Goal: Check status: Check status

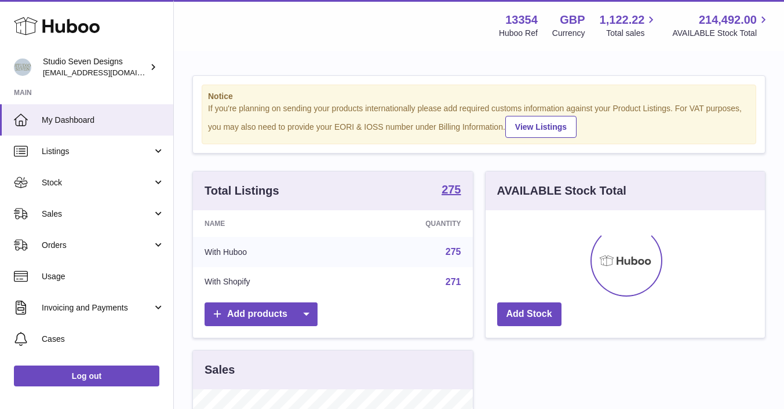
scroll to position [181, 279]
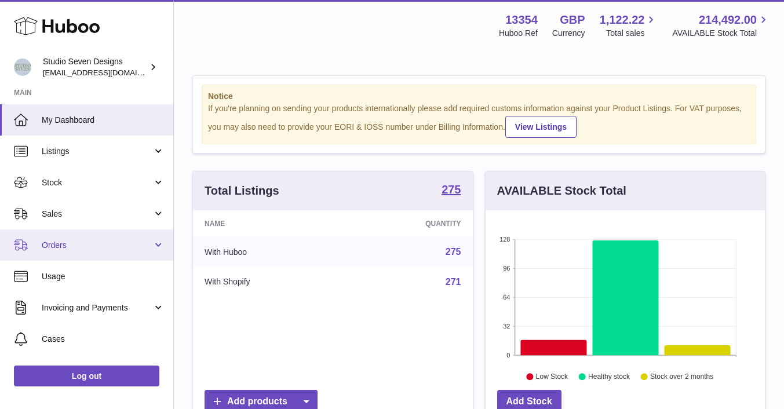
click at [80, 250] on span "Orders" at bounding box center [97, 245] width 111 height 11
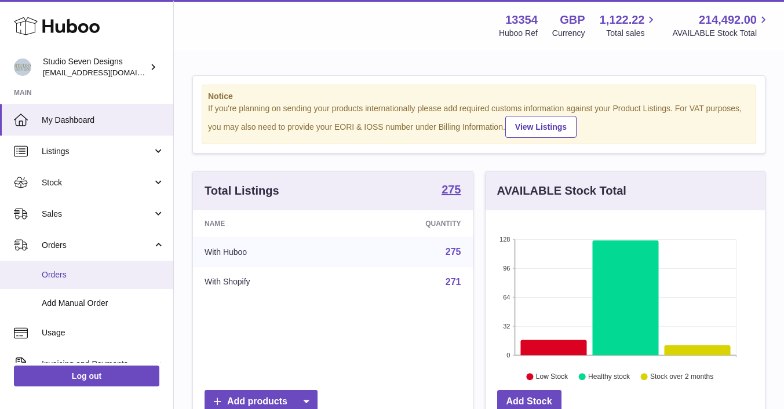
click at [71, 273] on span "Orders" at bounding box center [103, 274] width 123 height 11
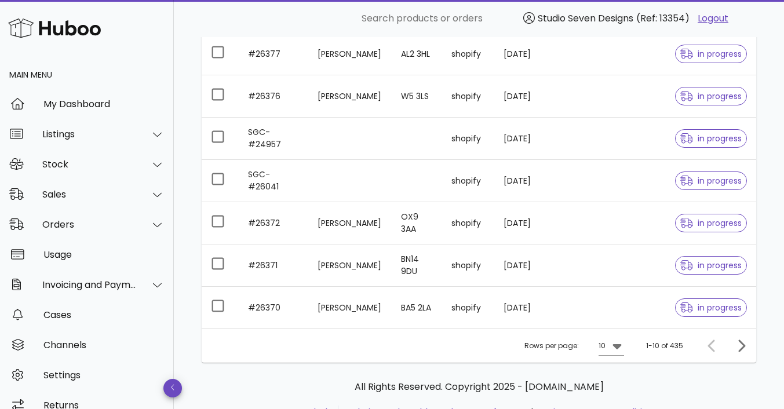
scroll to position [353, 0]
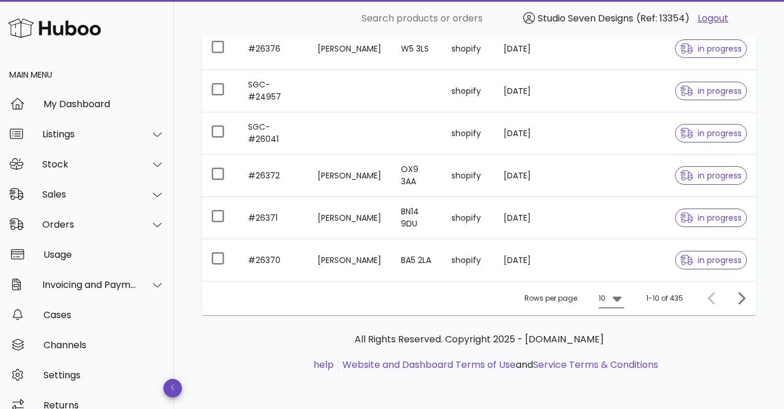
click at [617, 303] on icon at bounding box center [617, 298] width 14 height 14
click at [687, 362] on ul "help Website and Dashboard Terms of Use and Service Terms & Conditions" at bounding box center [479, 365] width 536 height 14
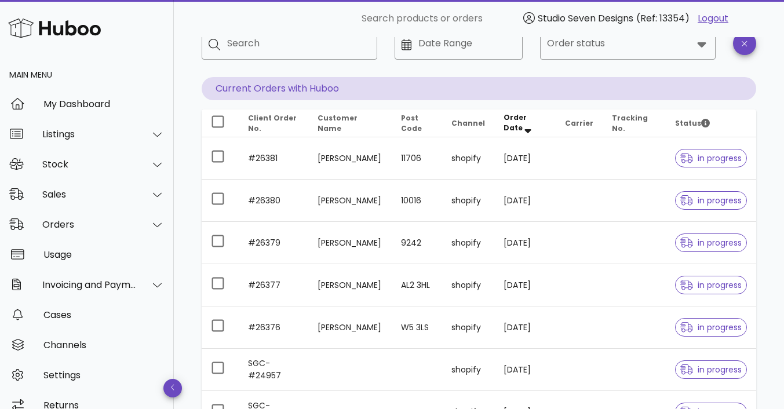
scroll to position [0, 0]
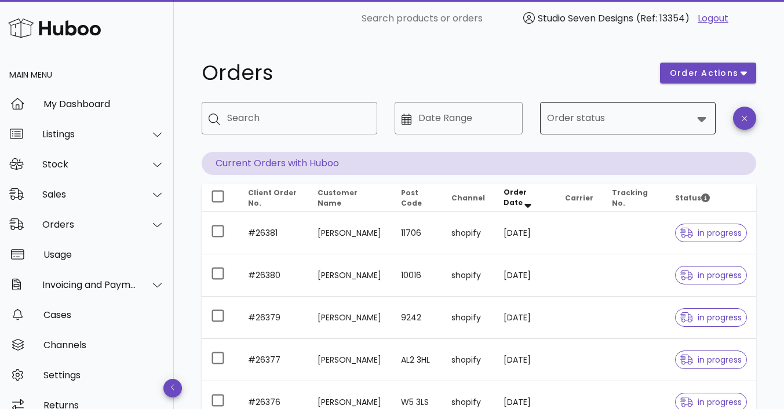
click at [697, 119] on icon at bounding box center [701, 119] width 14 height 14
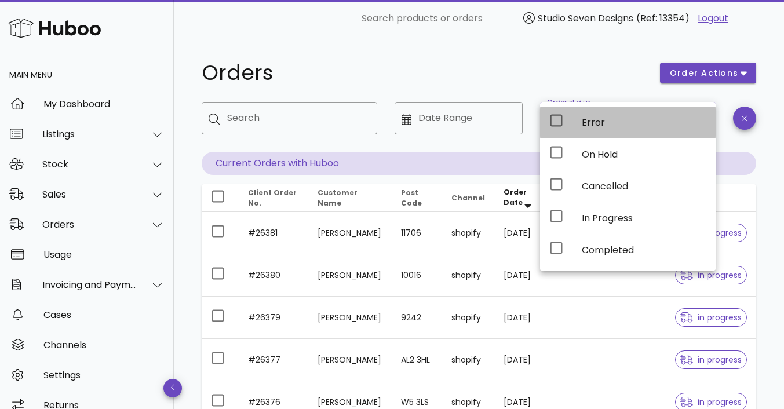
click at [613, 125] on div "Error" at bounding box center [643, 122] width 125 height 11
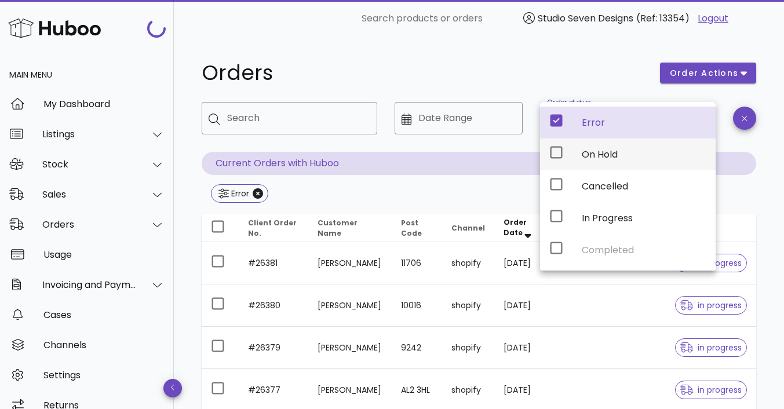
click at [609, 148] on div "On Hold" at bounding box center [643, 154] width 125 height 25
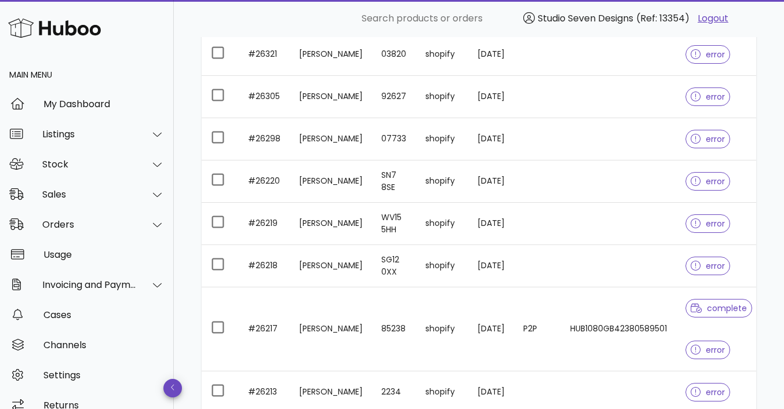
scroll to position [508, 0]
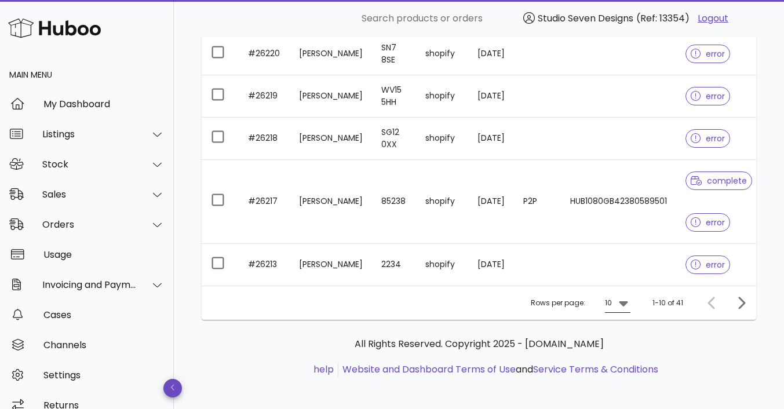
click at [627, 296] on icon at bounding box center [623, 303] width 14 height 14
click at [623, 363] on div "50" at bounding box center [621, 362] width 12 height 11
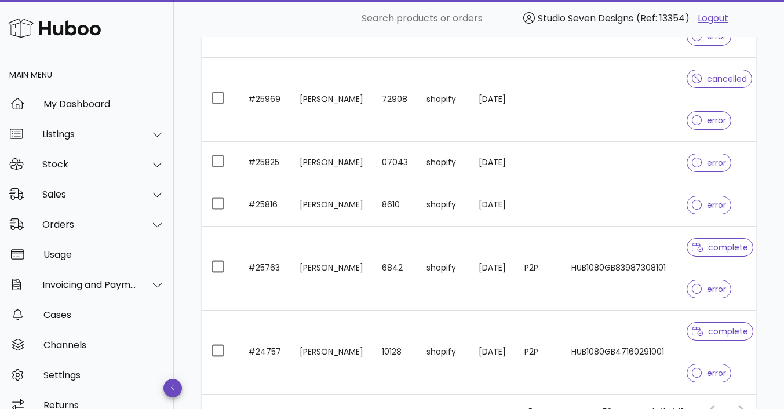
scroll to position [2157, 0]
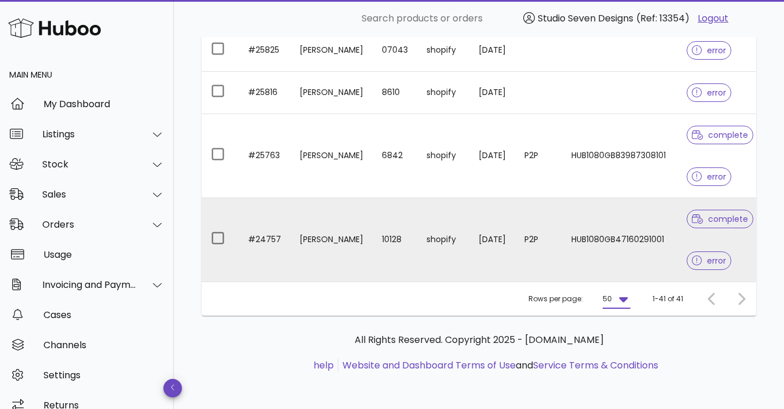
click at [628, 257] on td "HUB1080GB47160291001" at bounding box center [619, 239] width 115 height 83
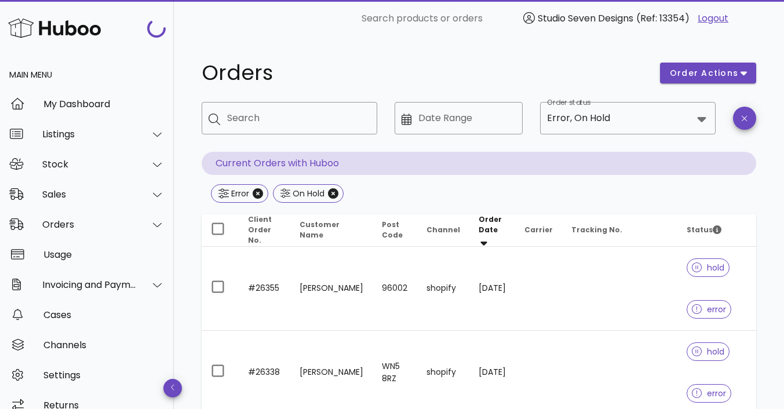
scroll to position [2157, 0]
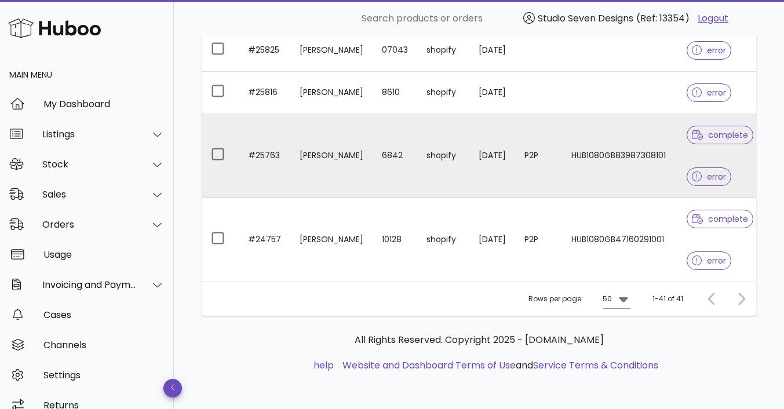
click at [611, 178] on td "HUB1080GB83987308101" at bounding box center [619, 156] width 115 height 84
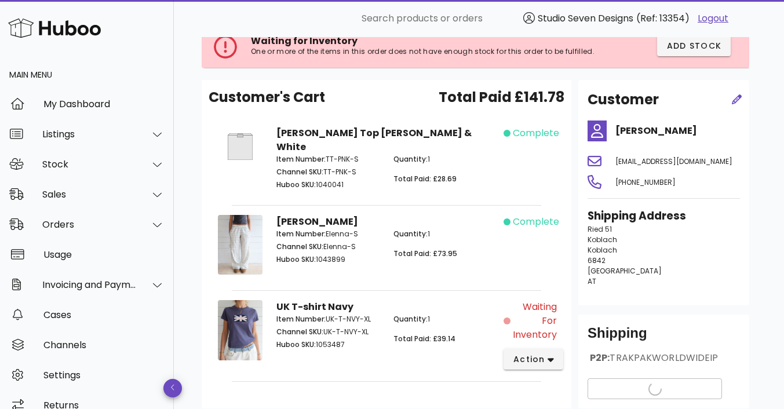
scroll to position [78, 0]
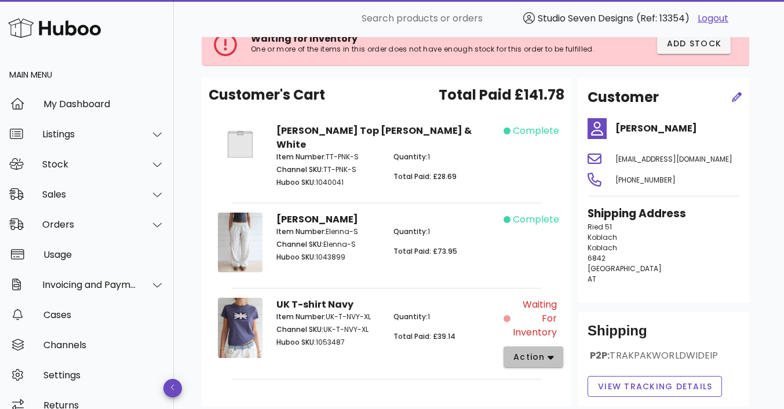
click at [554, 346] on button "action" at bounding box center [533, 356] width 60 height 21
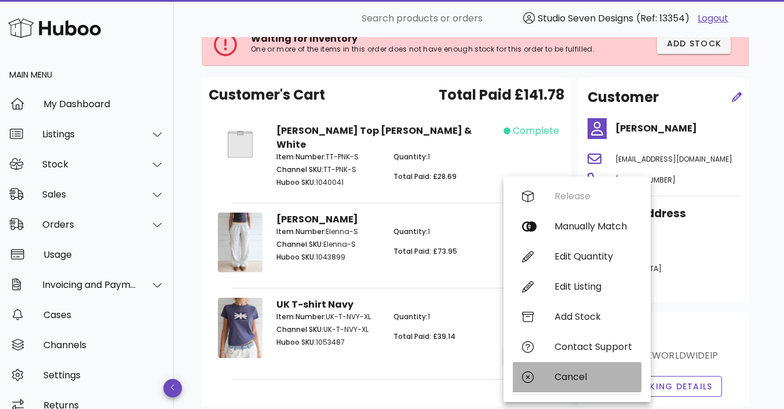
click at [573, 377] on div "Cancel" at bounding box center [593, 376] width 78 height 11
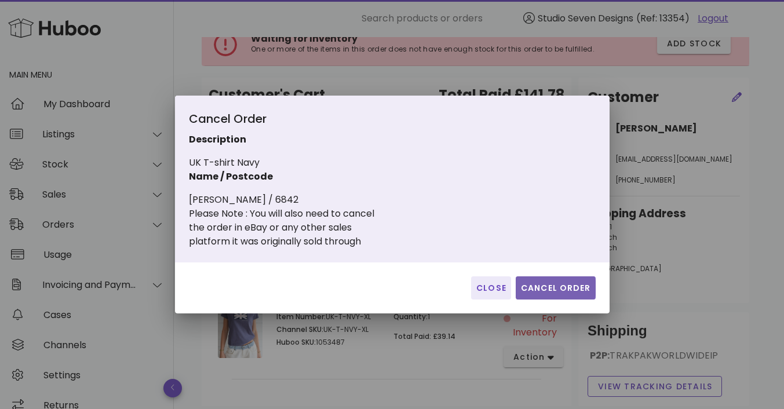
click at [541, 287] on span "Cancel Order" at bounding box center [555, 288] width 71 height 12
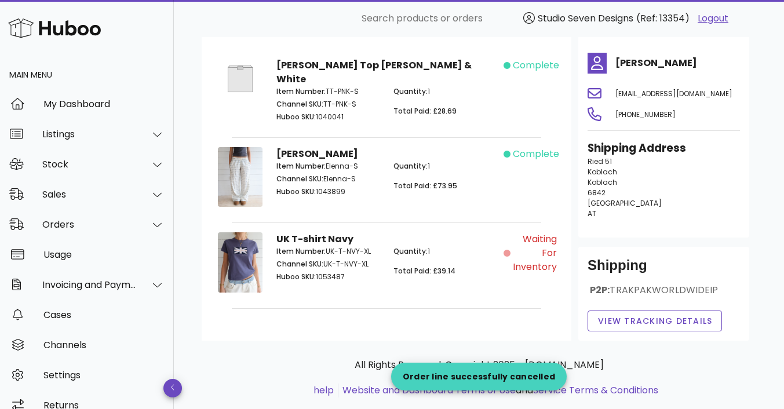
scroll to position [0, 0]
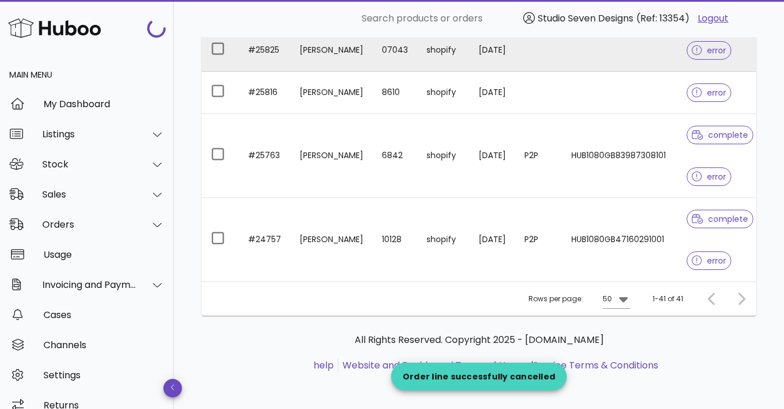
scroll to position [2073, 0]
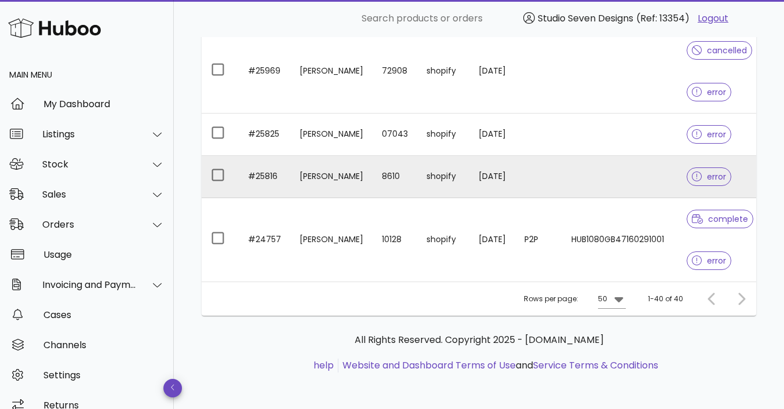
click at [647, 177] on td at bounding box center [619, 177] width 115 height 42
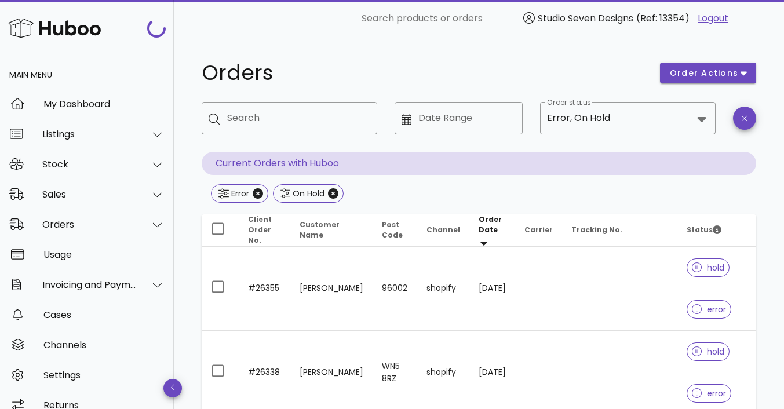
scroll to position [2073, 0]
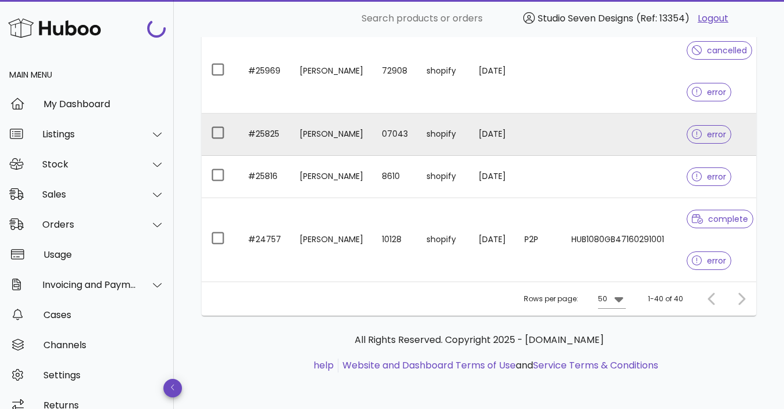
click at [626, 134] on td at bounding box center [619, 135] width 115 height 42
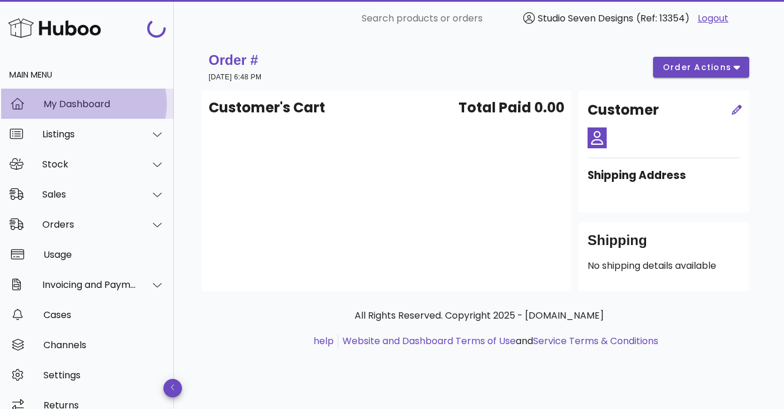
click at [99, 99] on div "My Dashboard" at bounding box center [103, 103] width 121 height 11
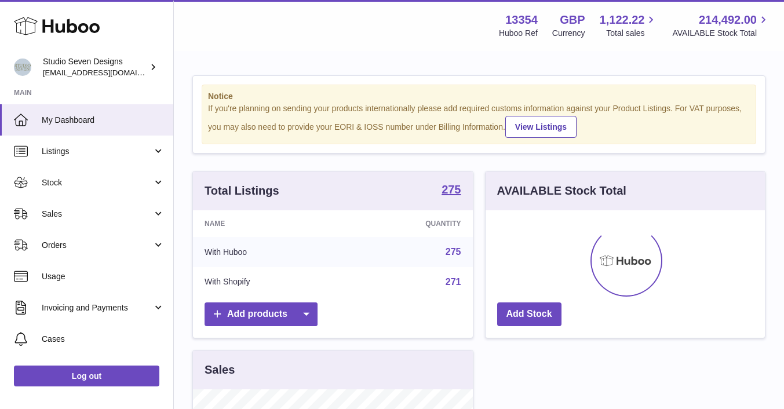
scroll to position [181, 279]
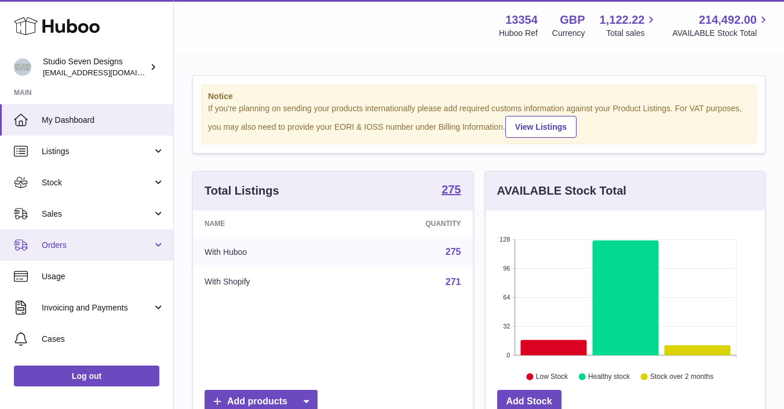
click at [85, 235] on link "Orders" at bounding box center [86, 244] width 173 height 31
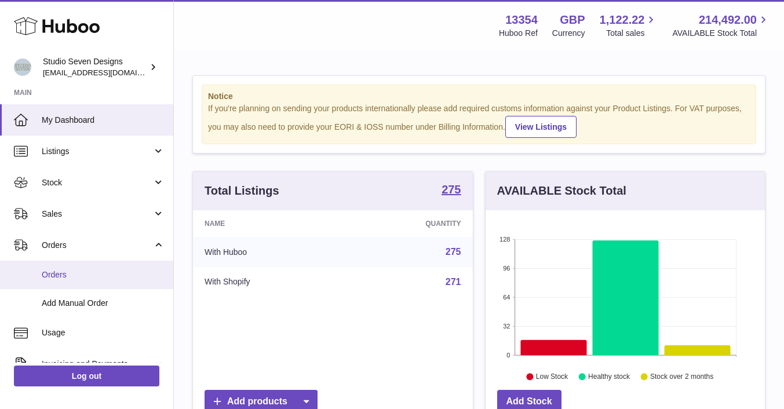
click at [71, 279] on span "Orders" at bounding box center [103, 274] width 123 height 11
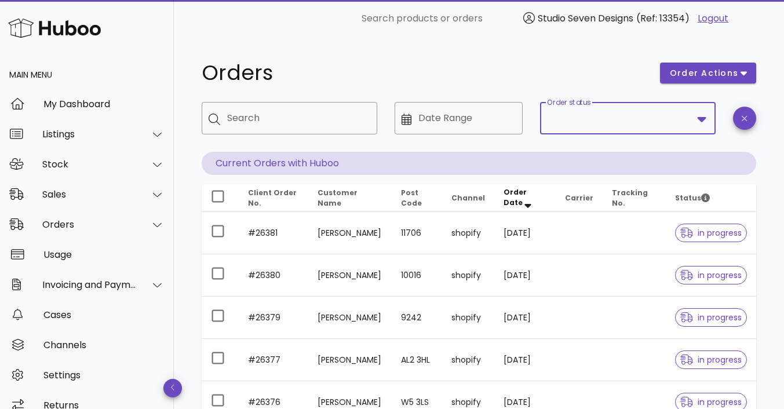
click at [634, 118] on input "Order status" at bounding box center [619, 118] width 145 height 19
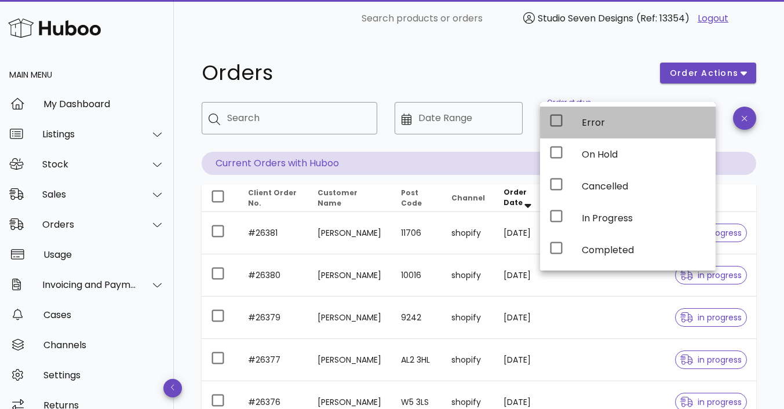
click at [578, 114] on div "Error" at bounding box center [627, 123] width 175 height 32
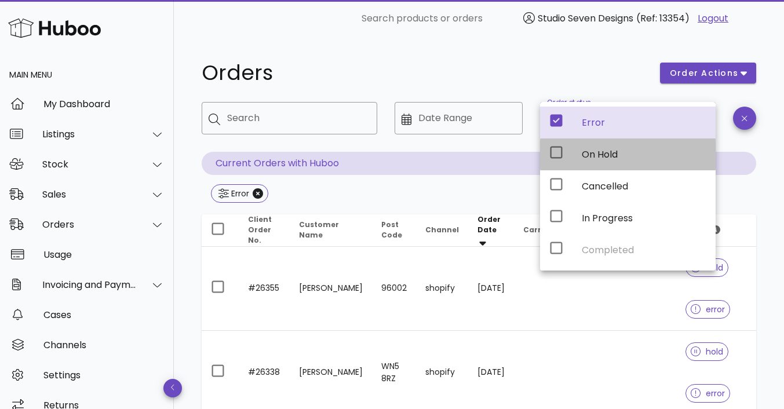
click at [558, 150] on icon at bounding box center [556, 152] width 14 height 14
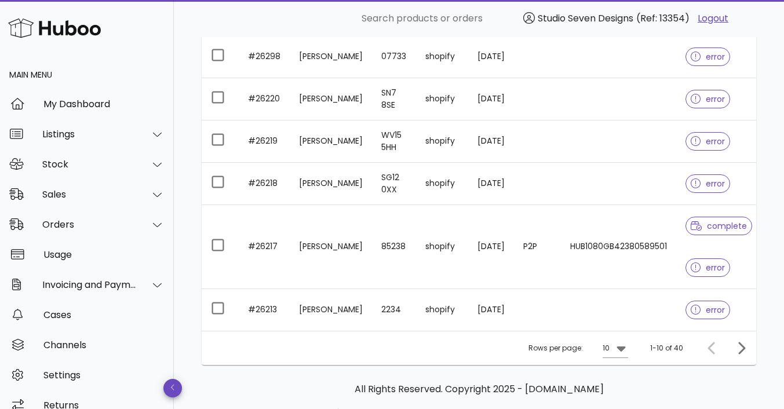
scroll to position [508, 0]
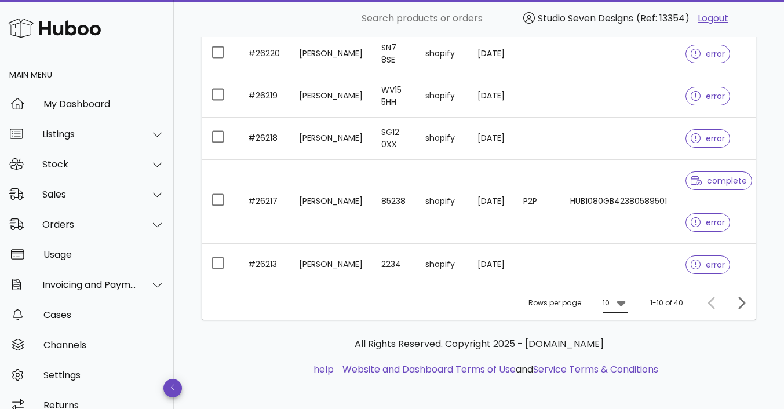
click at [623, 301] on icon at bounding box center [620, 303] width 9 height 5
click at [621, 361] on div "50" at bounding box center [619, 362] width 12 height 11
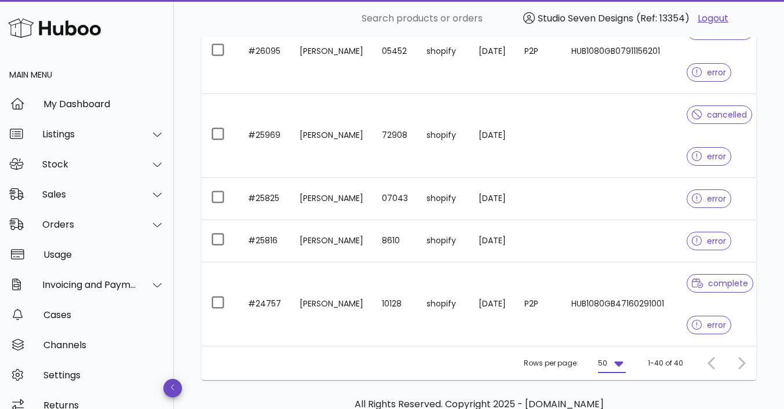
scroll to position [2073, 0]
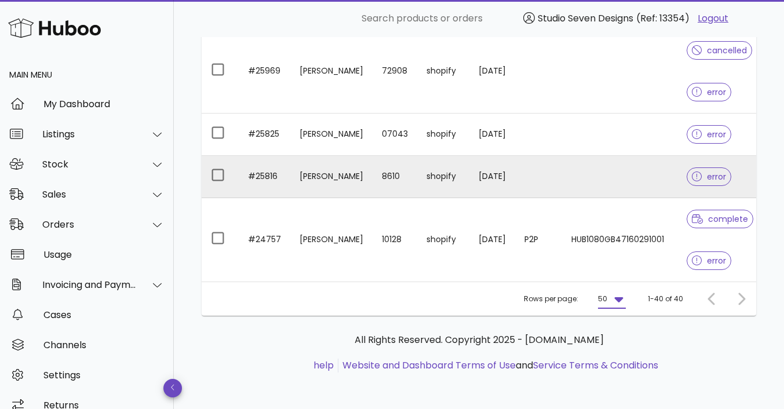
click at [624, 168] on td at bounding box center [619, 177] width 115 height 42
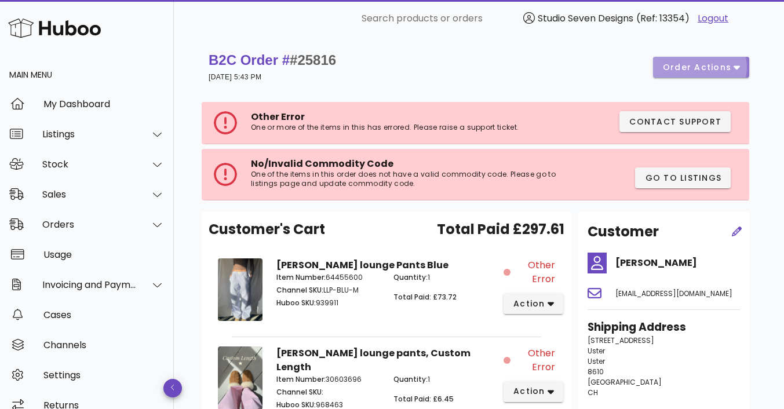
click at [735, 70] on icon "button" at bounding box center [736, 67] width 6 height 10
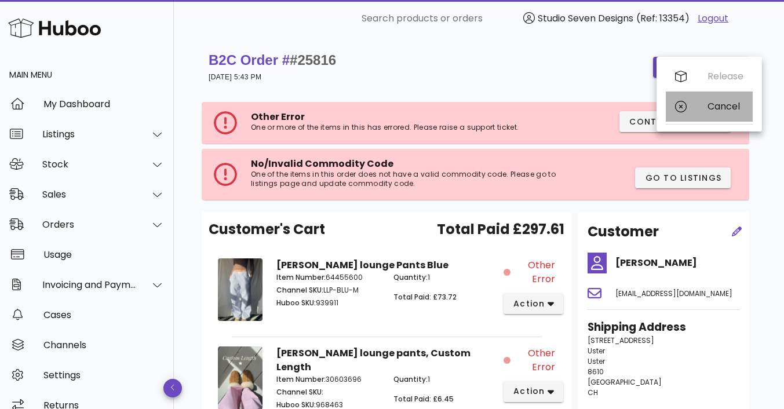
click at [724, 105] on div "Cancel" at bounding box center [725, 106] width 36 height 11
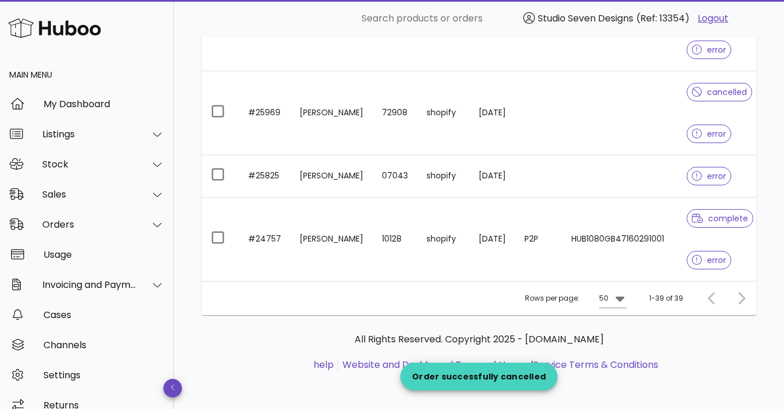
scroll to position [2030, 0]
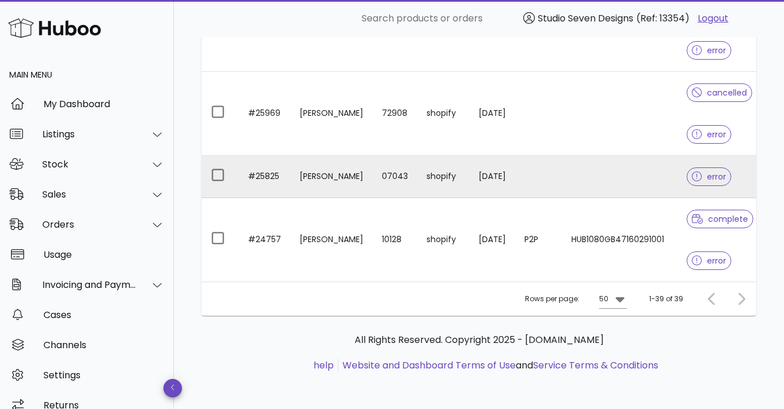
click at [616, 171] on td at bounding box center [619, 177] width 115 height 42
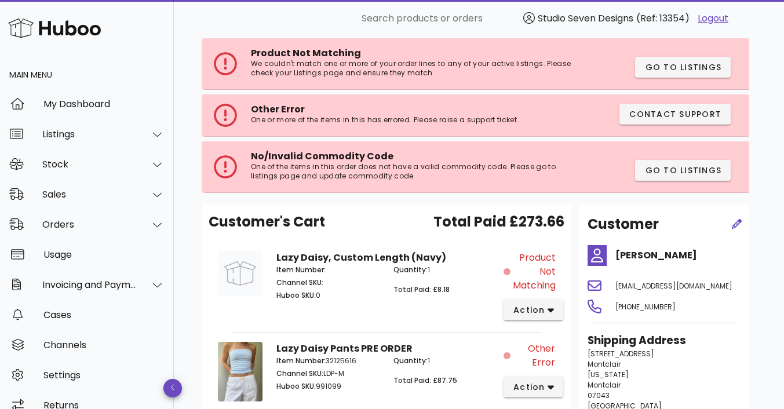
scroll to position [61, 0]
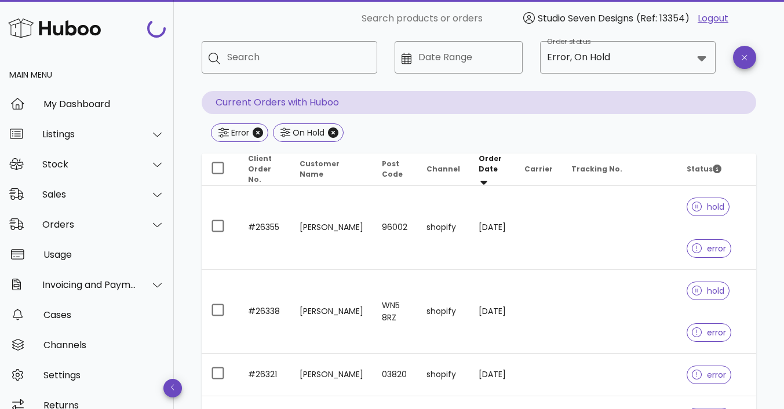
scroll to position [2030, 0]
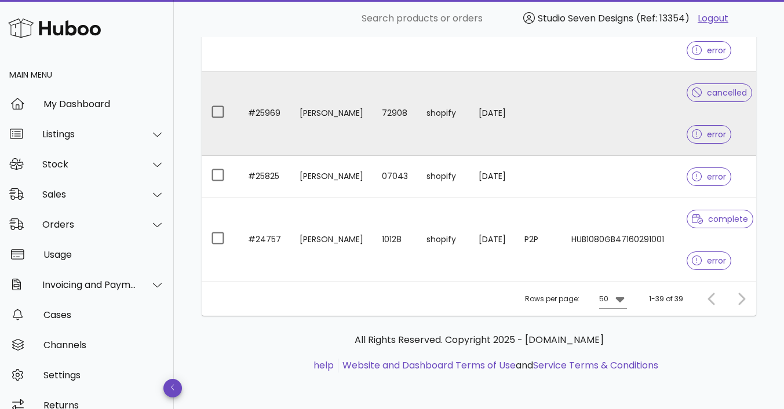
click at [610, 114] on td at bounding box center [619, 114] width 115 height 84
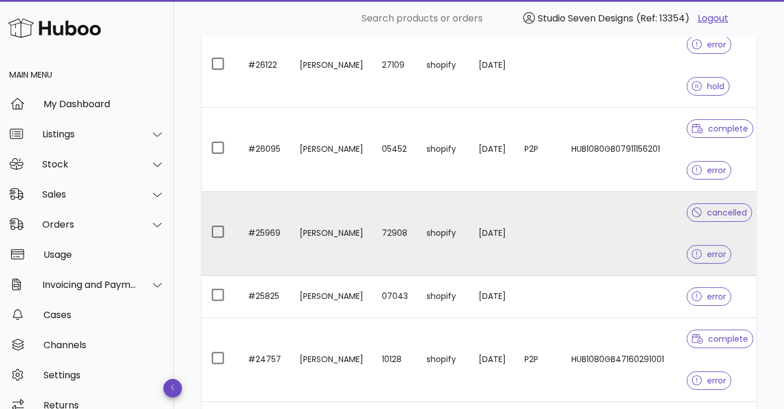
scroll to position [1908, 0]
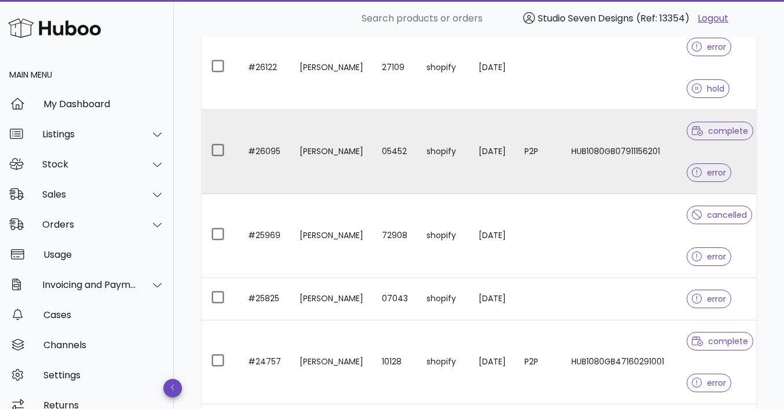
click at [613, 165] on td "HUB1080GB07911156201" at bounding box center [619, 152] width 115 height 84
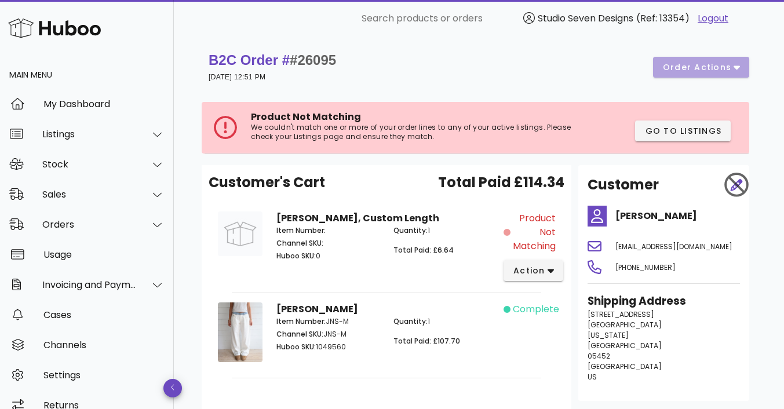
click at [730, 71] on div "B2C Order # #26095 16 August 2025 at 12:51 PM order actions" at bounding box center [478, 67] width 540 height 32
click at [550, 271] on icon "button" at bounding box center [550, 271] width 6 height 4
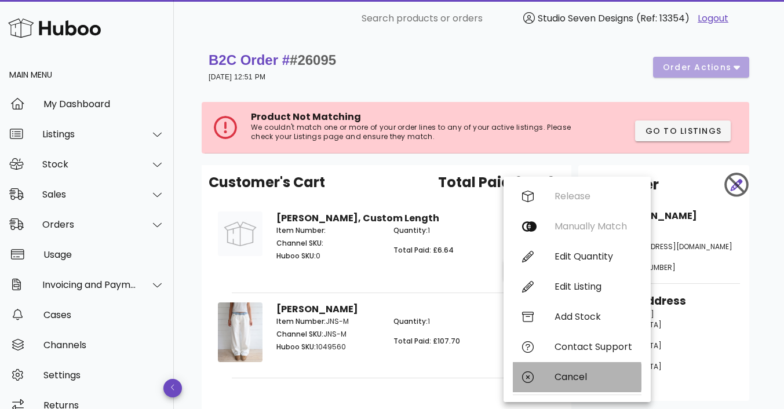
click at [577, 375] on div "Cancel" at bounding box center [593, 376] width 78 height 11
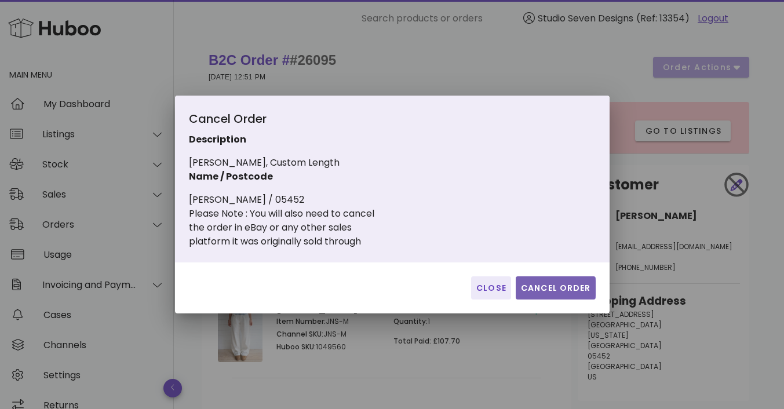
click at [559, 288] on span "Cancel Order" at bounding box center [555, 288] width 71 height 12
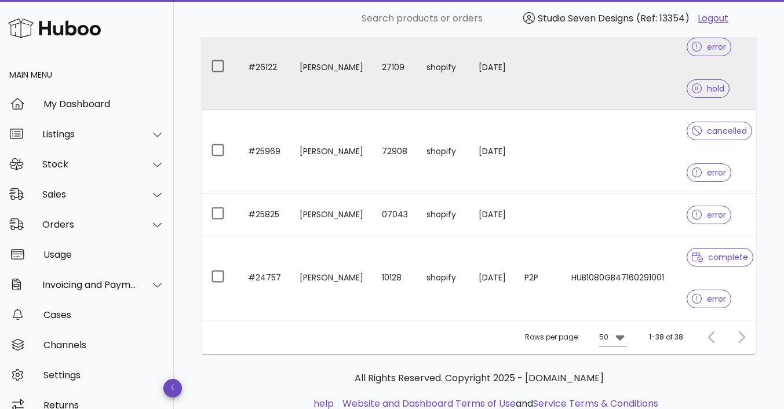
scroll to position [1798, 0]
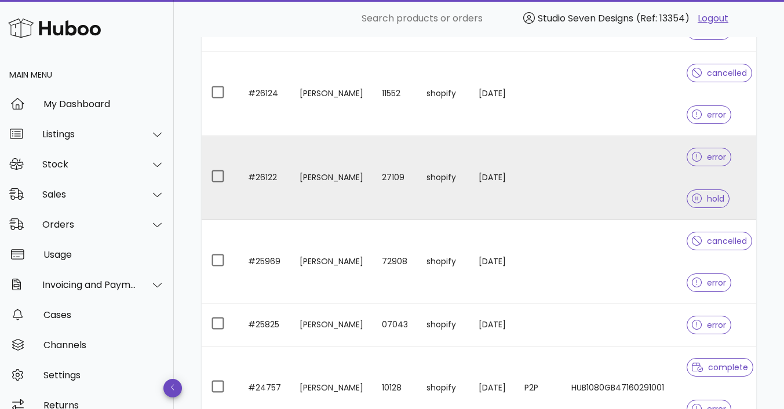
click at [616, 185] on td at bounding box center [619, 178] width 115 height 84
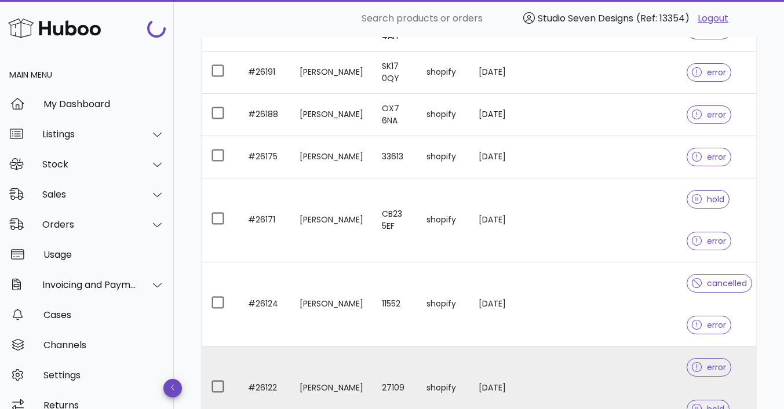
scroll to position [1578, 0]
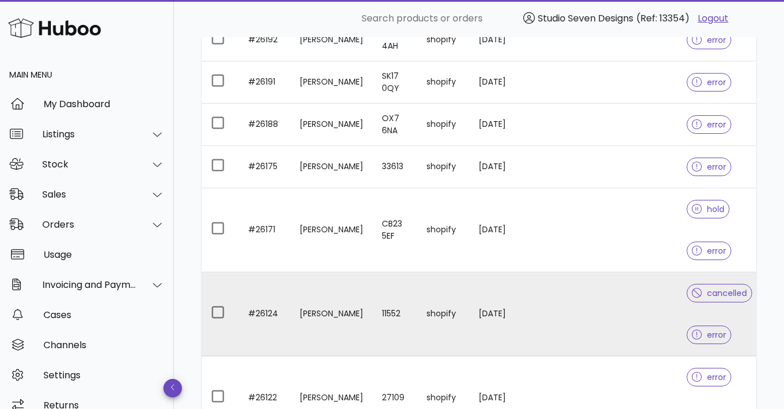
click at [612, 309] on td at bounding box center [619, 314] width 115 height 84
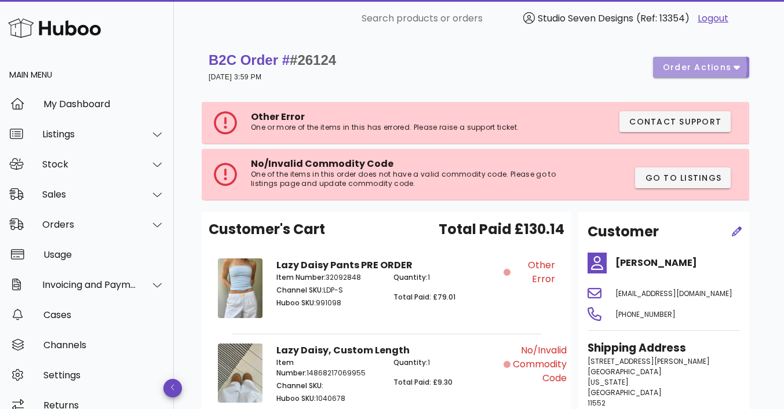
click at [734, 65] on icon "button" at bounding box center [736, 67] width 6 height 10
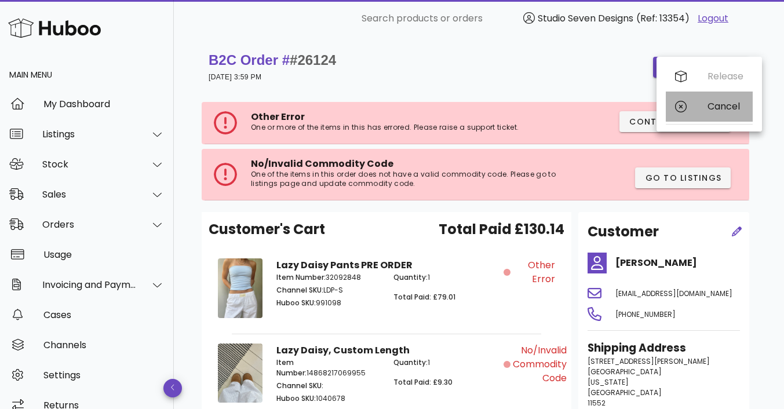
click at [718, 104] on div "Cancel" at bounding box center [725, 106] width 36 height 11
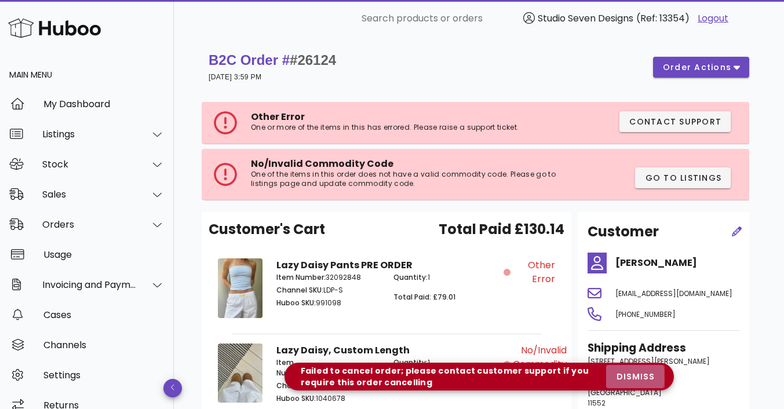
click at [636, 375] on span "dismiss" at bounding box center [634, 377] width 39 height 12
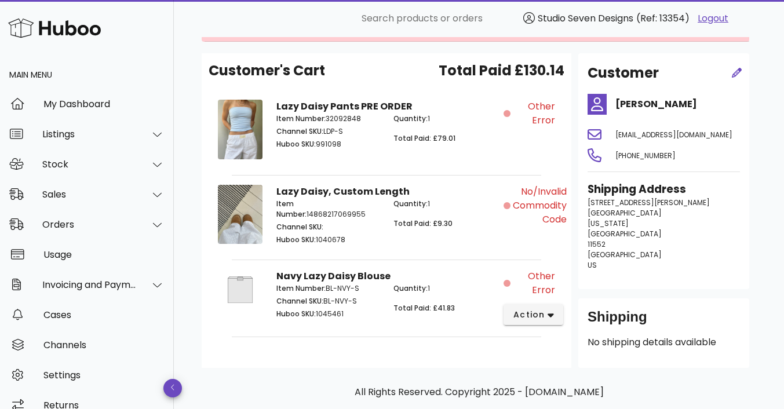
scroll to position [1, 0]
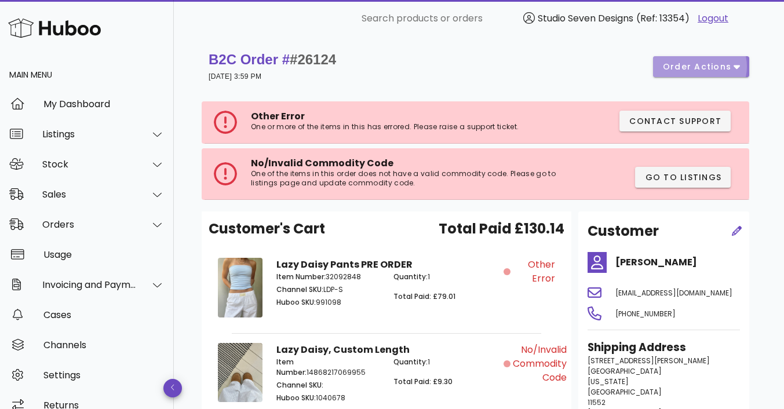
click at [734, 69] on icon "button" at bounding box center [736, 66] width 6 height 10
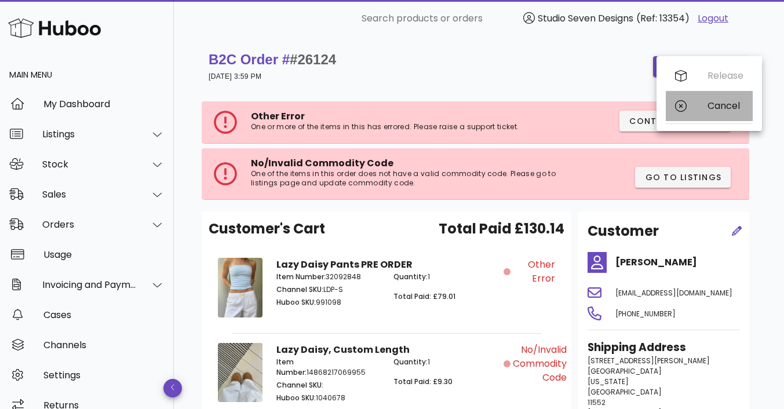
click at [719, 107] on div "Cancel" at bounding box center [725, 105] width 36 height 11
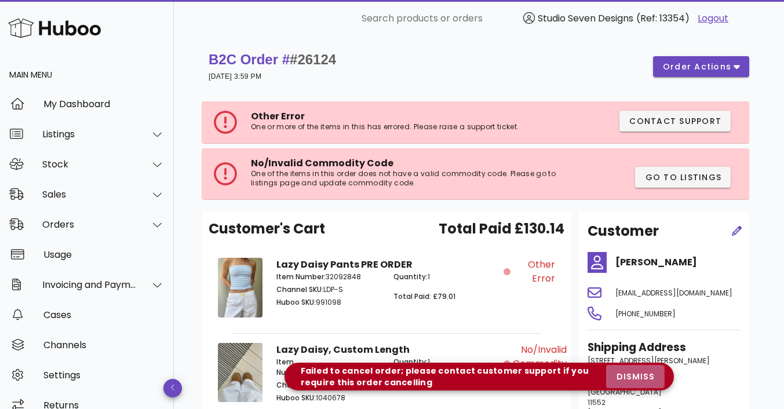
click at [637, 376] on span "dismiss" at bounding box center [634, 377] width 39 height 12
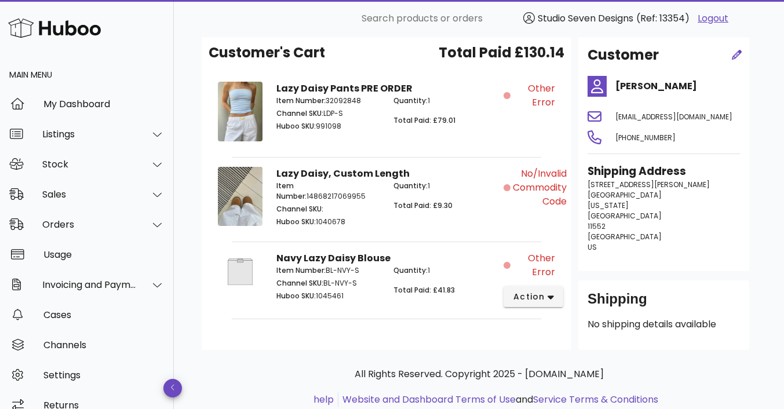
scroll to position [111, 0]
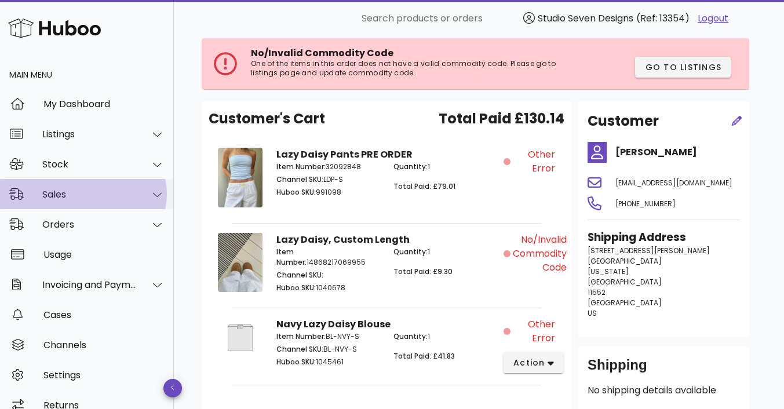
click at [61, 196] on div "Sales" at bounding box center [89, 194] width 94 height 11
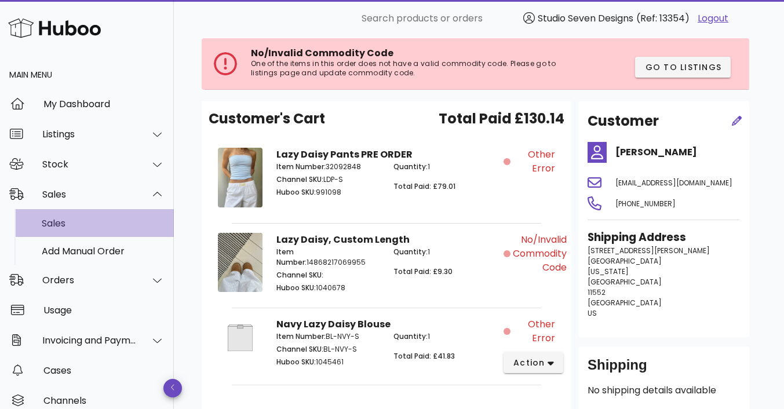
click at [86, 224] on div "Sales" at bounding box center [103, 223] width 123 height 11
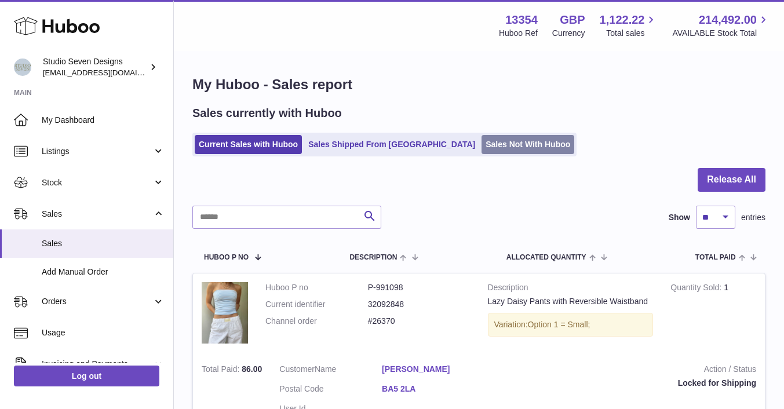
click at [481, 141] on link "Sales Not With Huboo" at bounding box center [527, 144] width 93 height 19
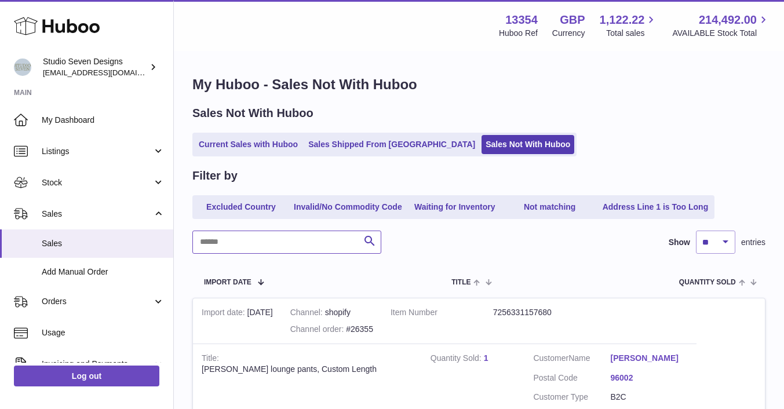
click at [246, 245] on input "text" at bounding box center [286, 241] width 189 height 23
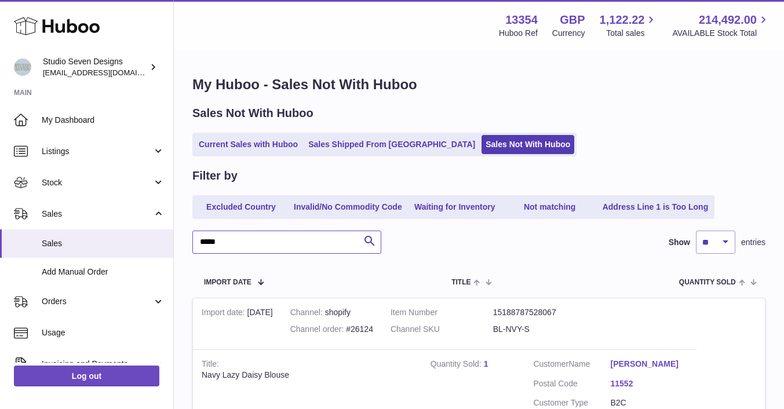
scroll to position [252, 0]
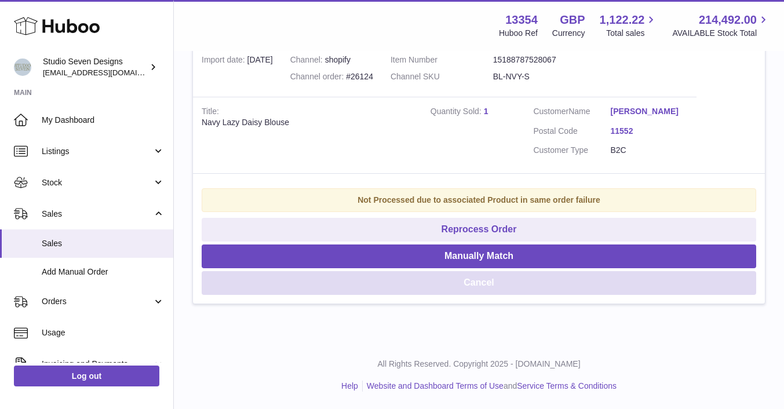
type input "*****"
click at [473, 287] on button "Cancel" at bounding box center [479, 283] width 554 height 24
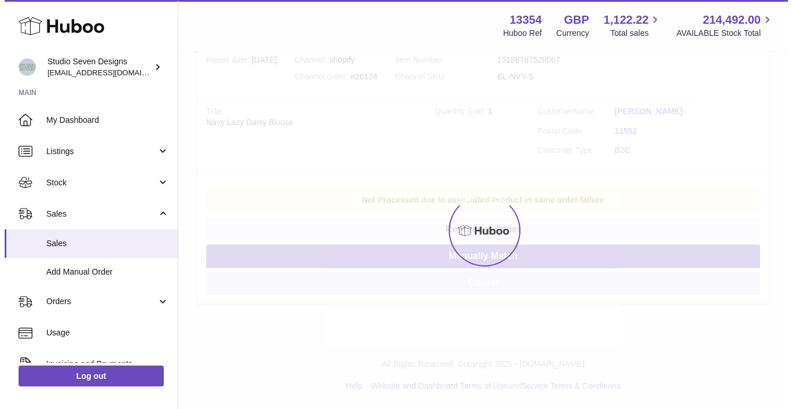
scroll to position [0, 0]
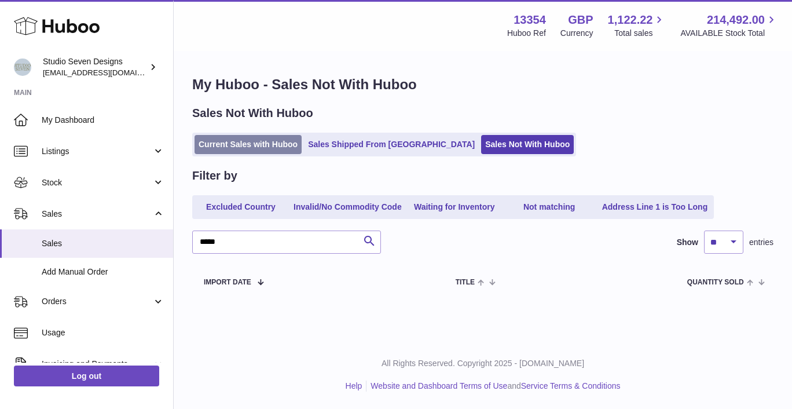
click at [270, 147] on link "Current Sales with Huboo" at bounding box center [248, 144] width 107 height 19
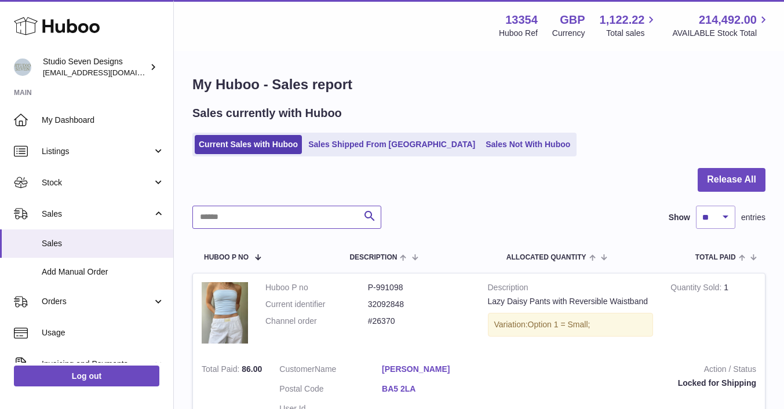
click at [221, 211] on input "text" at bounding box center [286, 217] width 189 height 23
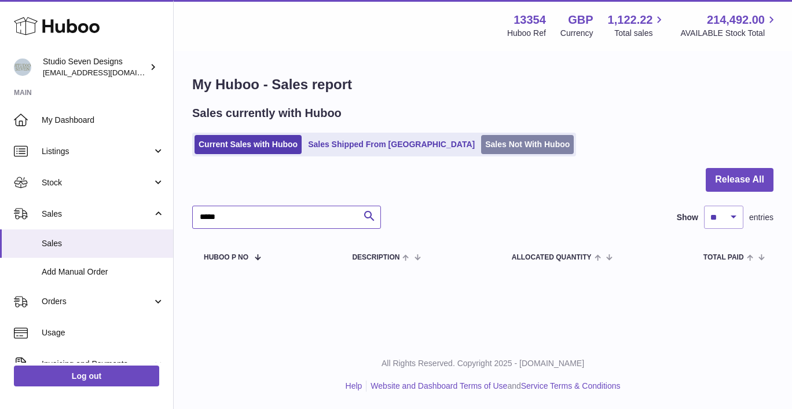
type input "*****"
click at [481, 149] on link "Sales Not With Huboo" at bounding box center [527, 144] width 93 height 19
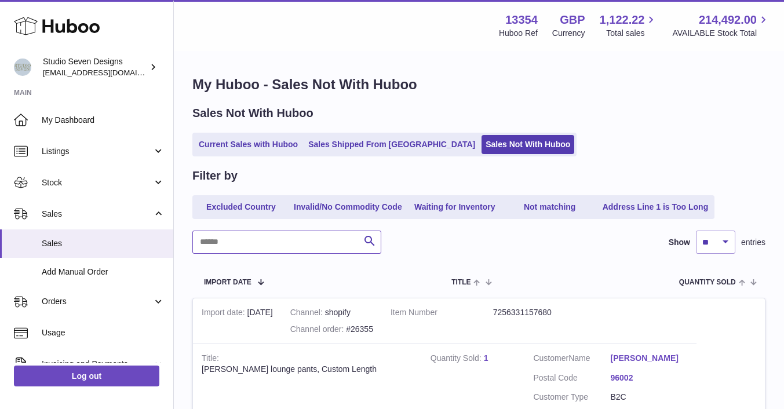
click at [246, 241] on input "text" at bounding box center [286, 241] width 189 height 23
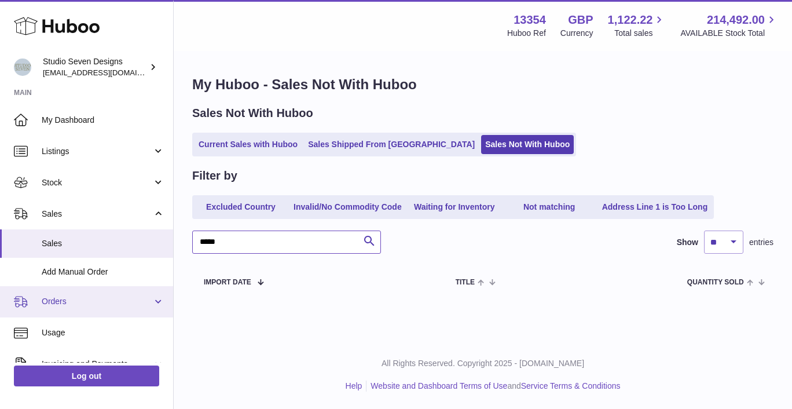
type input "*****"
click at [72, 297] on span "Orders" at bounding box center [97, 301] width 111 height 11
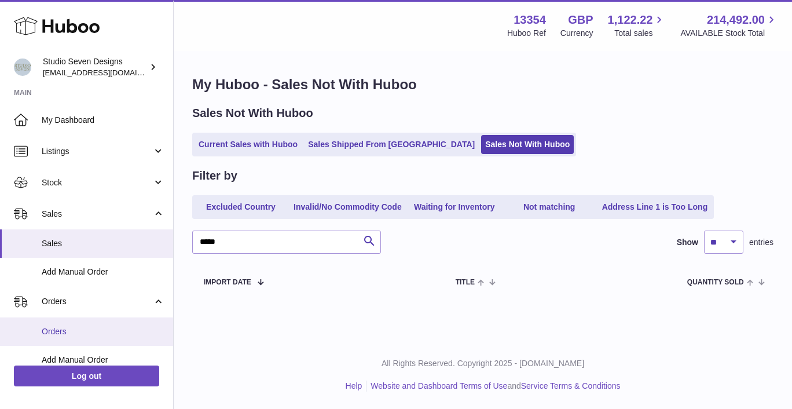
click at [67, 331] on span "Orders" at bounding box center [103, 331] width 123 height 11
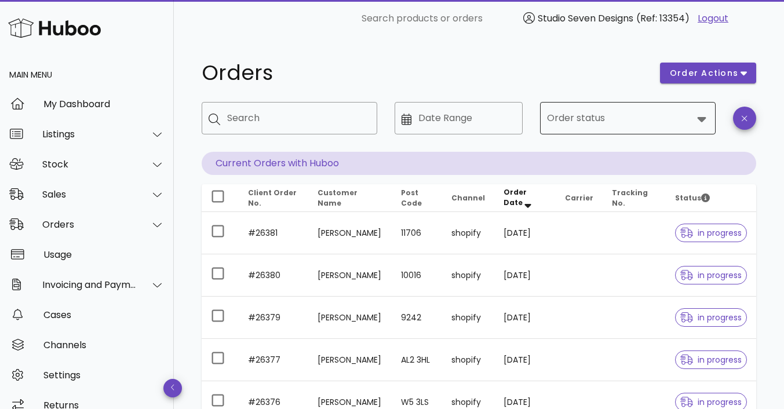
click at [701, 120] on icon at bounding box center [701, 119] width 9 height 5
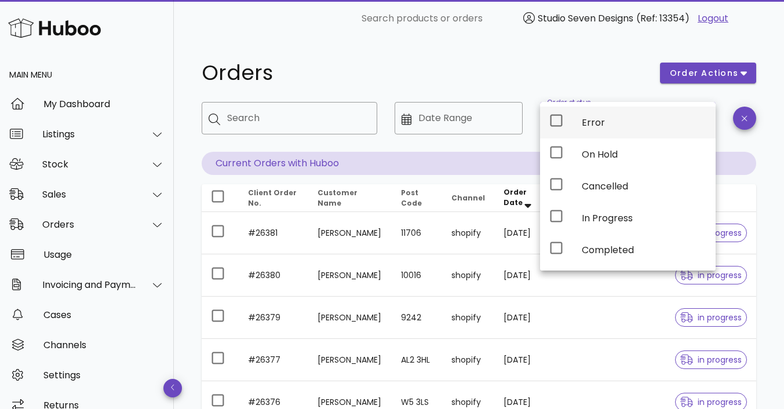
click at [642, 119] on div "Error" at bounding box center [643, 122] width 125 height 11
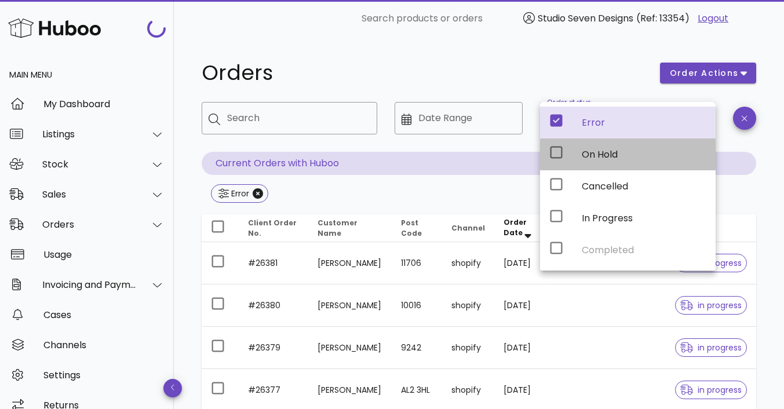
click at [631, 152] on div "On Hold" at bounding box center [643, 154] width 125 height 11
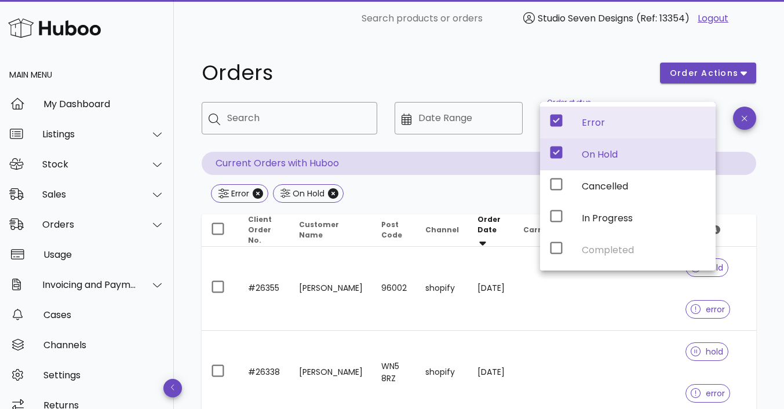
click at [496, 196] on div "Error On Hold" at bounding box center [479, 194] width 554 height 21
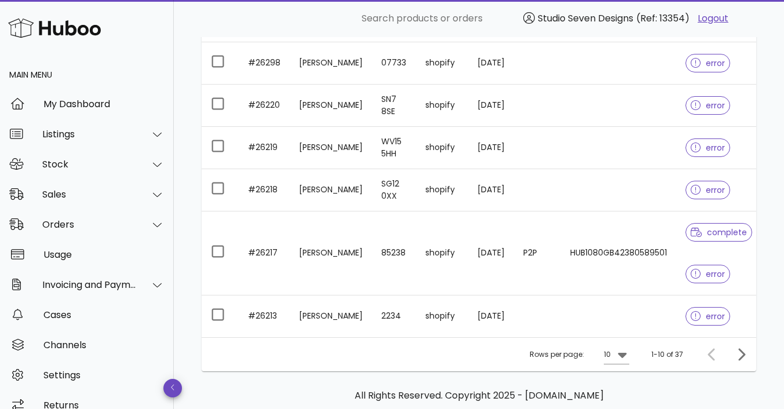
scroll to position [508, 0]
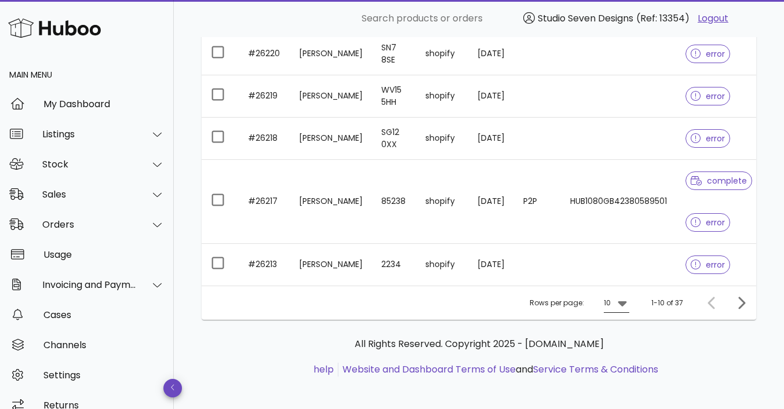
click at [623, 301] on icon at bounding box center [621, 303] width 9 height 5
click at [622, 361] on div "50" at bounding box center [620, 362] width 12 height 11
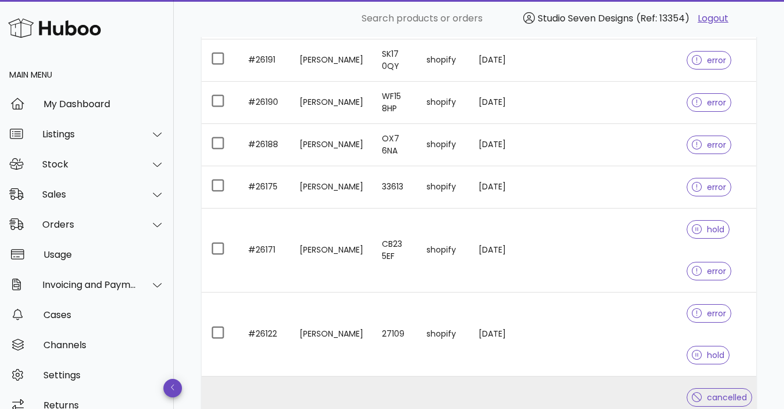
scroll to position [1557, 0]
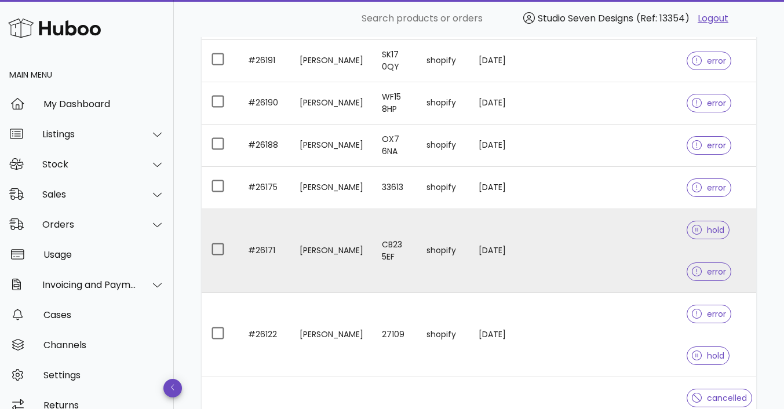
click at [627, 243] on td at bounding box center [619, 251] width 115 height 84
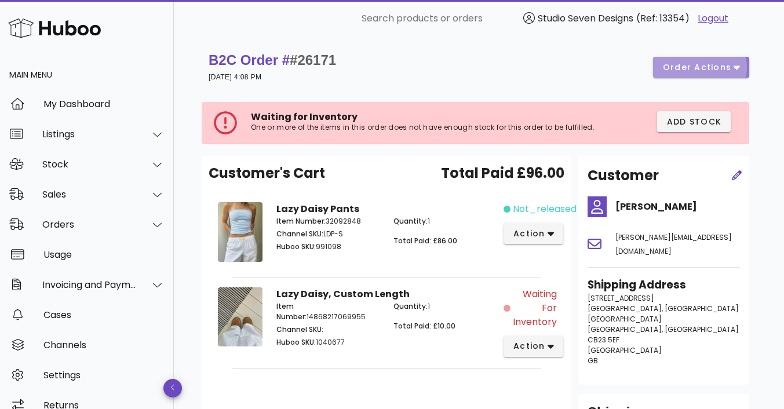
click at [737, 67] on icon "button" at bounding box center [736, 68] width 6 height 4
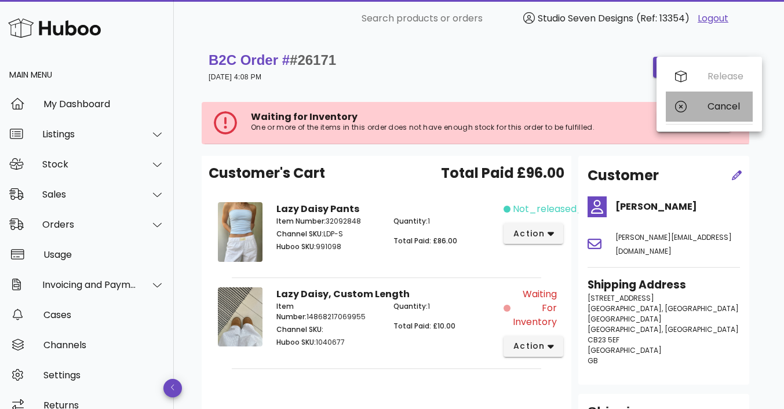
click at [719, 107] on div "Cancel" at bounding box center [725, 106] width 36 height 11
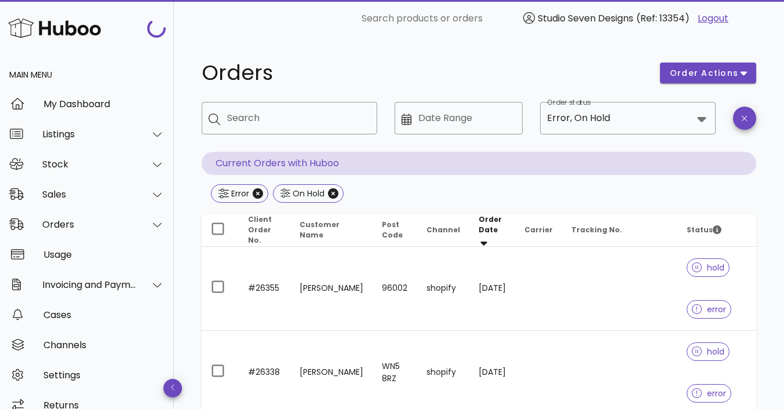
scroll to position [1557, 0]
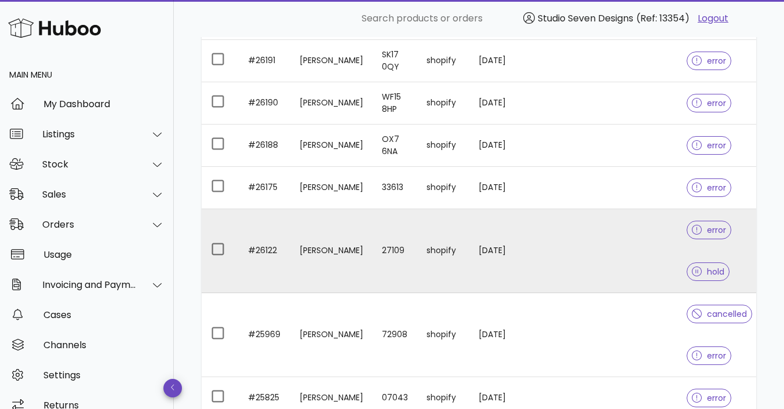
click at [617, 246] on td at bounding box center [619, 251] width 115 height 84
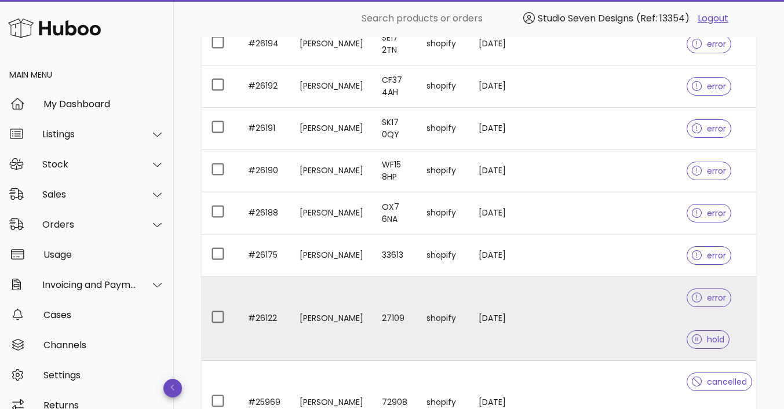
scroll to position [1488, 0]
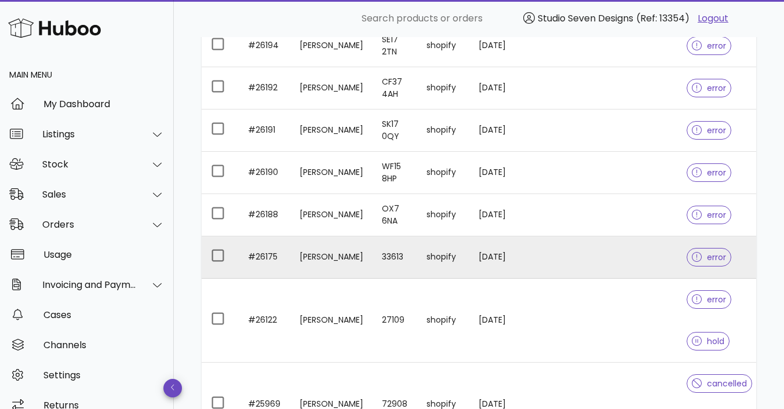
click at [607, 258] on td at bounding box center [619, 257] width 115 height 42
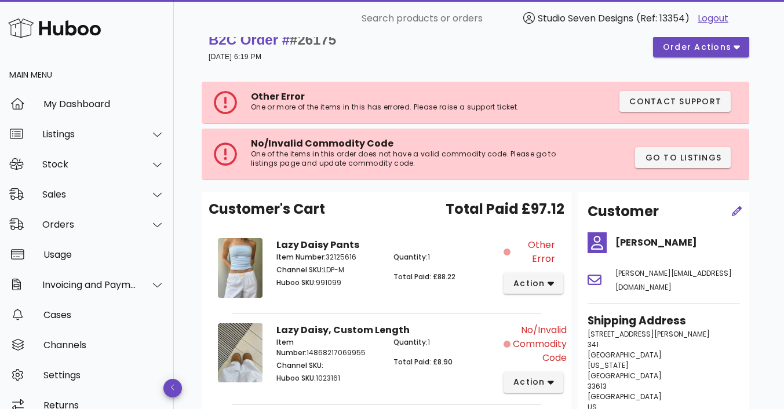
scroll to position [20, 0]
click at [735, 46] on icon "button" at bounding box center [736, 47] width 6 height 10
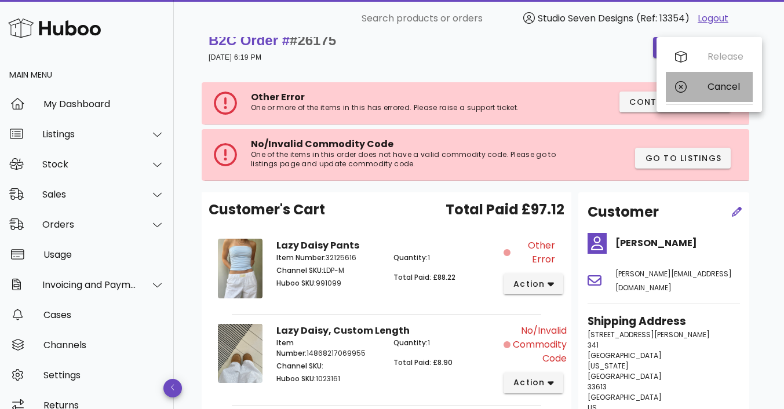
click at [720, 88] on div "Cancel" at bounding box center [725, 86] width 36 height 11
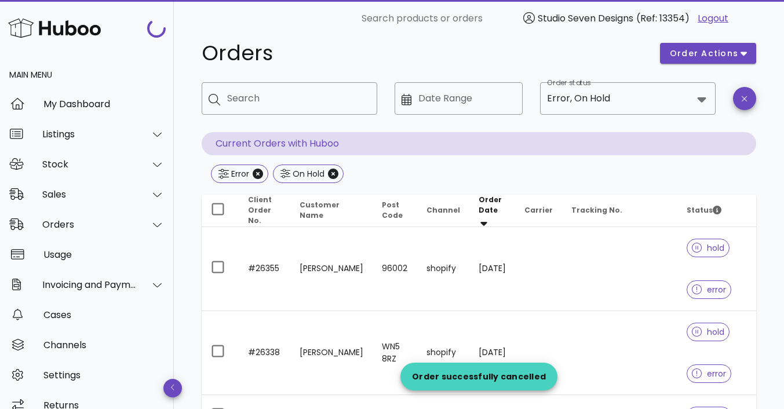
scroll to position [1488, 0]
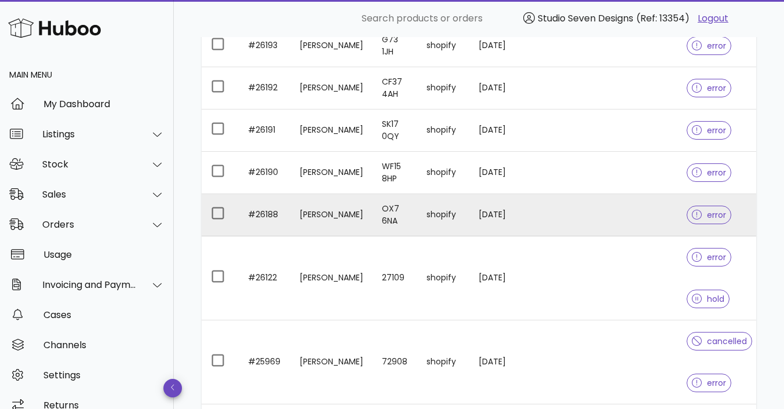
click at [612, 211] on td at bounding box center [619, 215] width 115 height 42
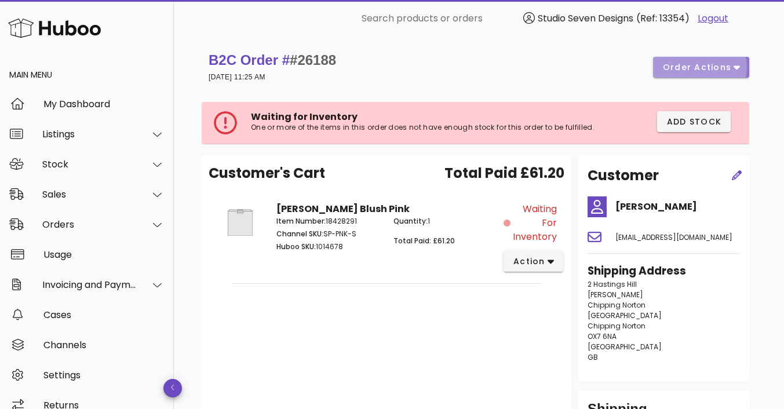
click at [733, 65] on icon "button" at bounding box center [736, 67] width 6 height 10
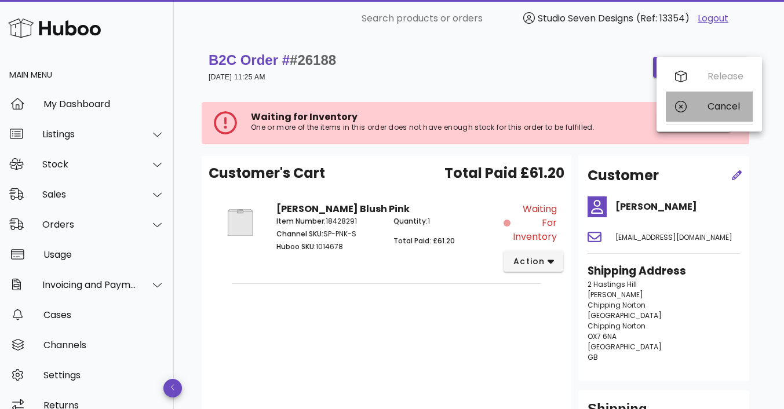
click at [723, 107] on div "Cancel" at bounding box center [725, 106] width 36 height 11
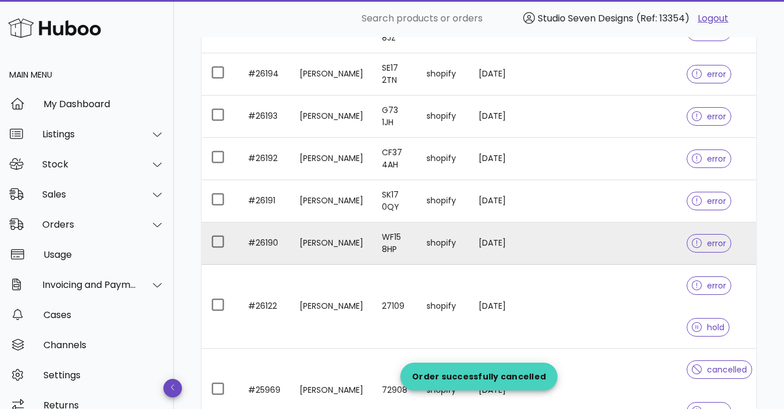
scroll to position [1416, 0]
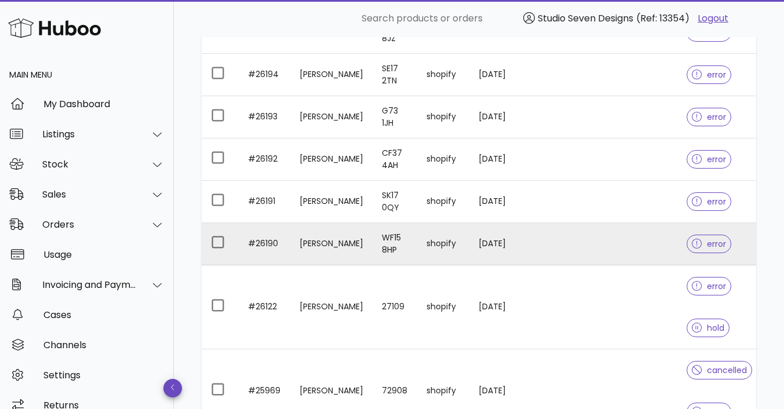
click at [623, 248] on td at bounding box center [619, 244] width 115 height 42
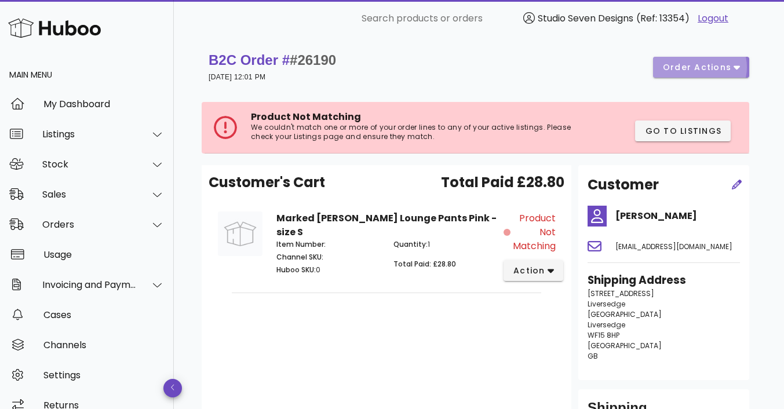
click at [736, 74] on button "order actions" at bounding box center [701, 67] width 96 height 21
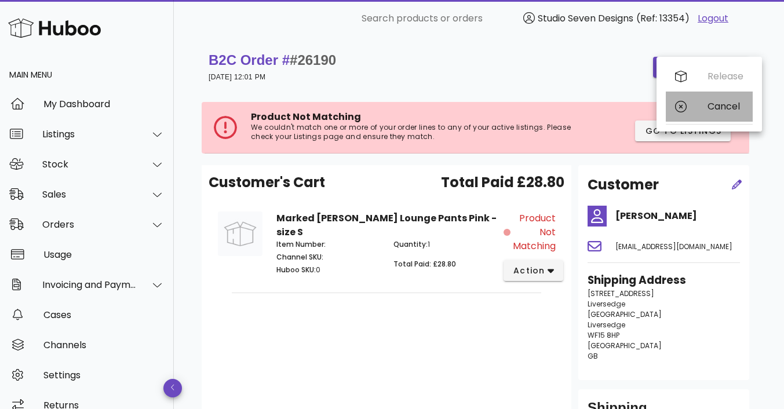
click at [726, 109] on div "Cancel" at bounding box center [725, 106] width 36 height 11
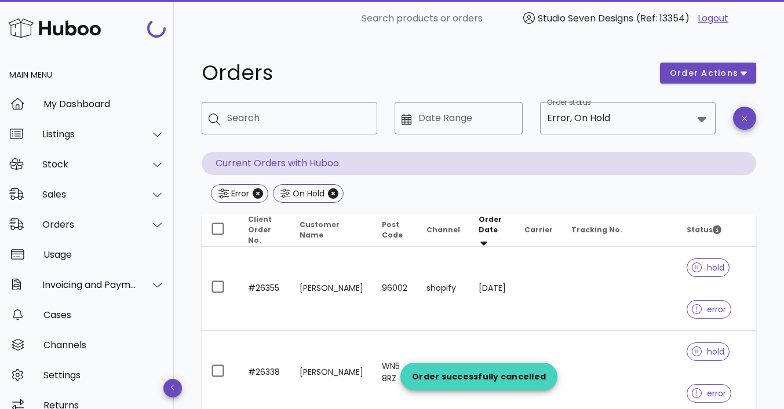
scroll to position [1416, 0]
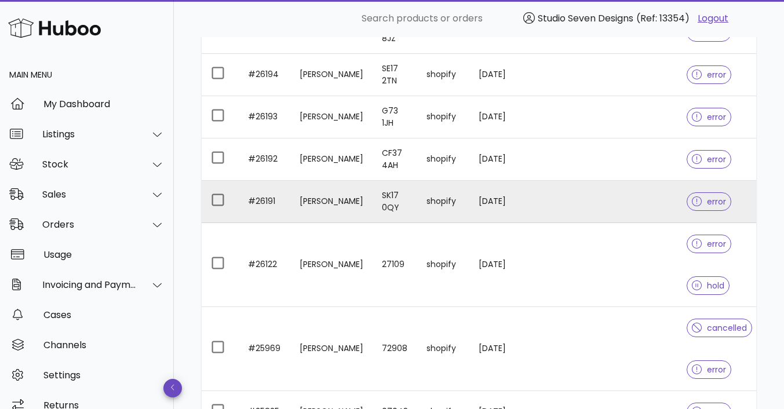
click at [625, 189] on td at bounding box center [619, 202] width 115 height 42
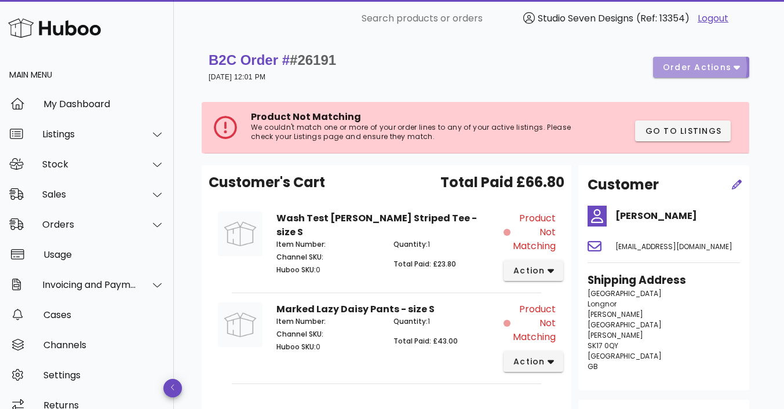
click at [737, 63] on icon "button" at bounding box center [736, 67] width 6 height 10
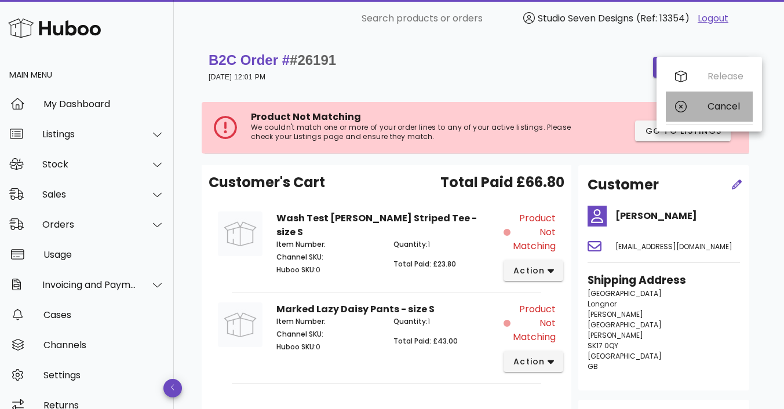
click at [719, 107] on div "Cancel" at bounding box center [725, 106] width 36 height 11
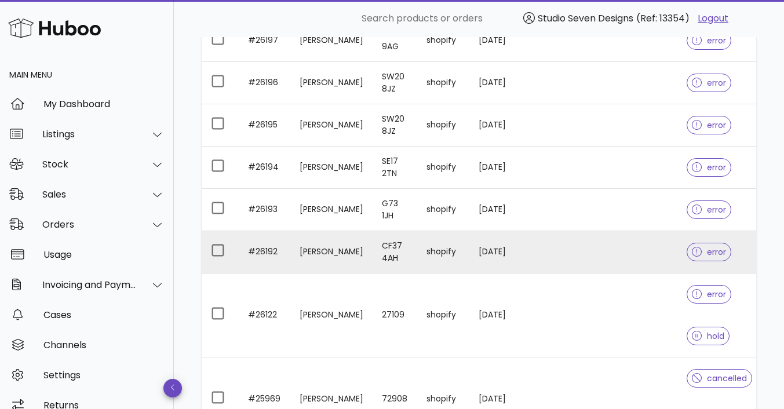
scroll to position [1323, 0]
click at [632, 251] on td at bounding box center [619, 253] width 115 height 42
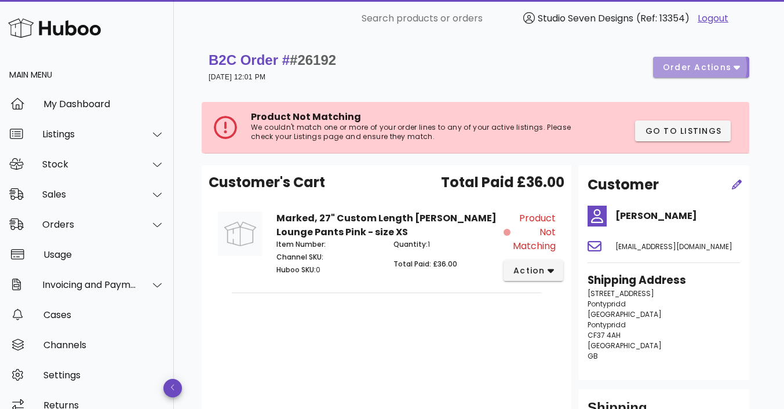
click at [733, 66] on icon "button" at bounding box center [736, 67] width 6 height 10
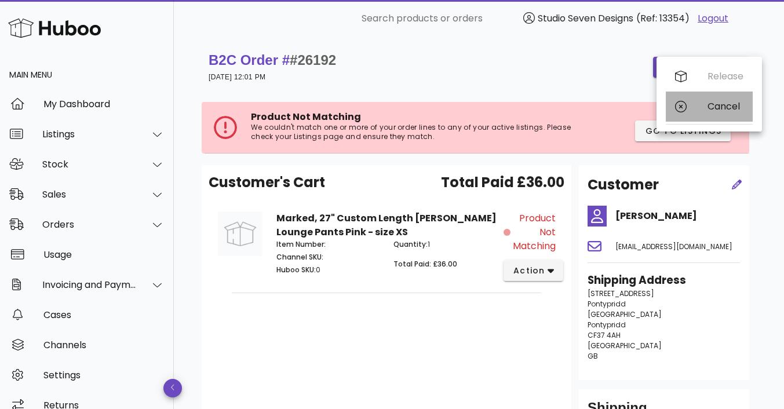
click at [723, 103] on div "Cancel" at bounding box center [725, 106] width 36 height 11
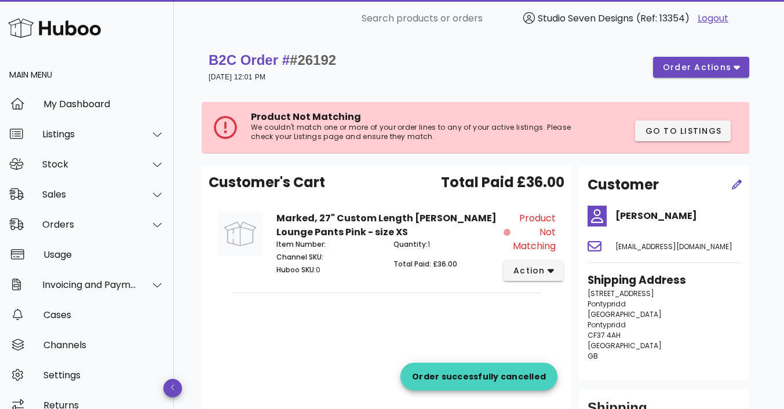
scroll to position [1323, 0]
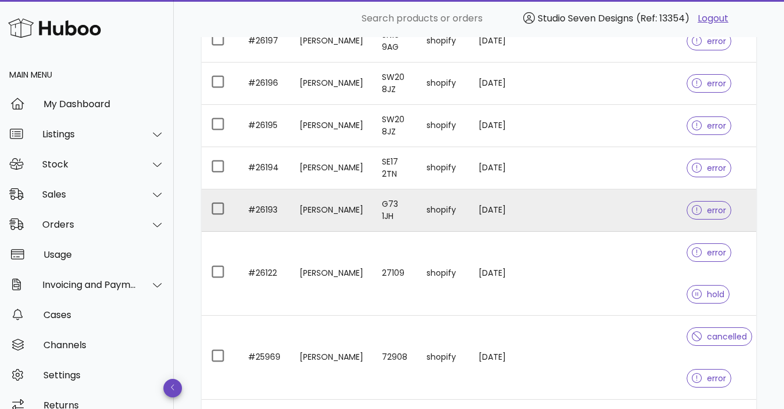
click at [634, 203] on td at bounding box center [619, 210] width 115 height 42
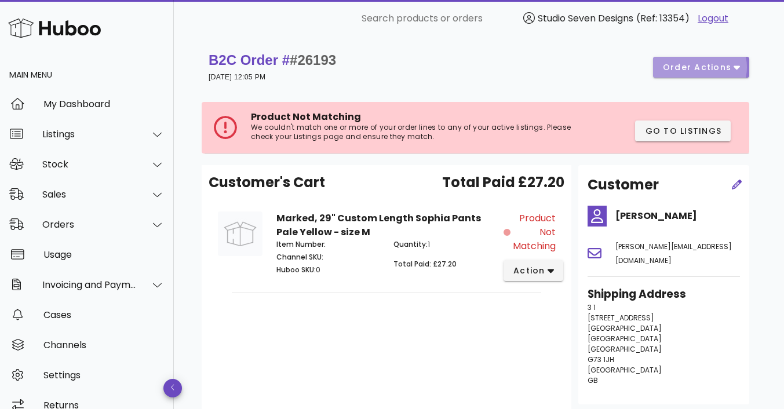
click at [737, 62] on icon "button" at bounding box center [736, 67] width 6 height 10
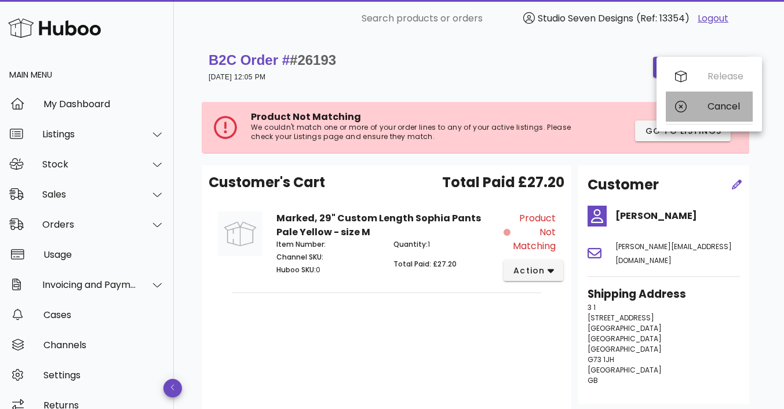
click at [727, 102] on div "Cancel" at bounding box center [725, 106] width 36 height 11
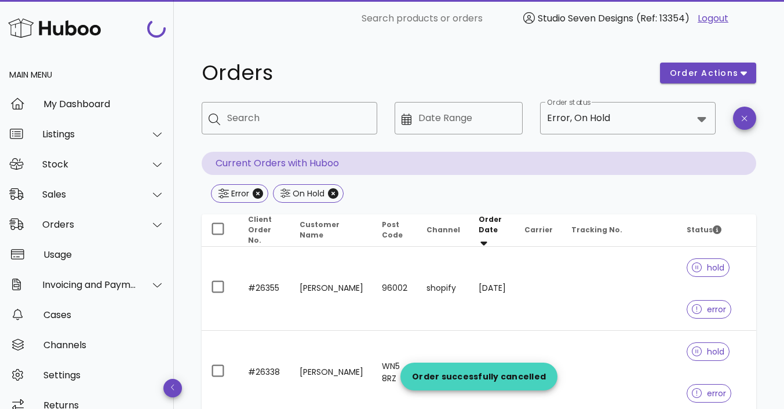
scroll to position [1323, 0]
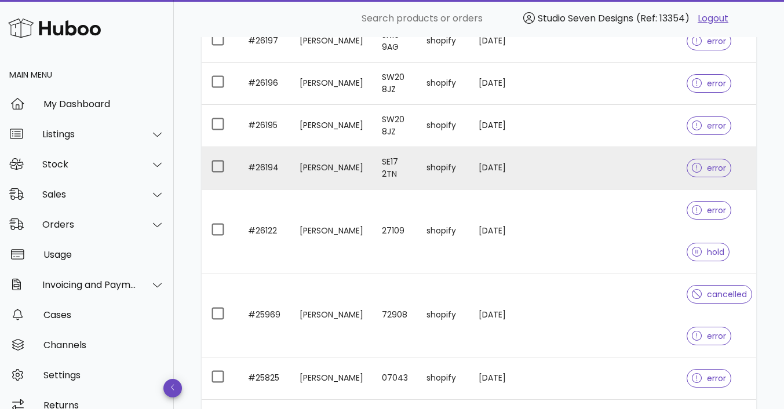
click at [628, 167] on td at bounding box center [619, 168] width 115 height 42
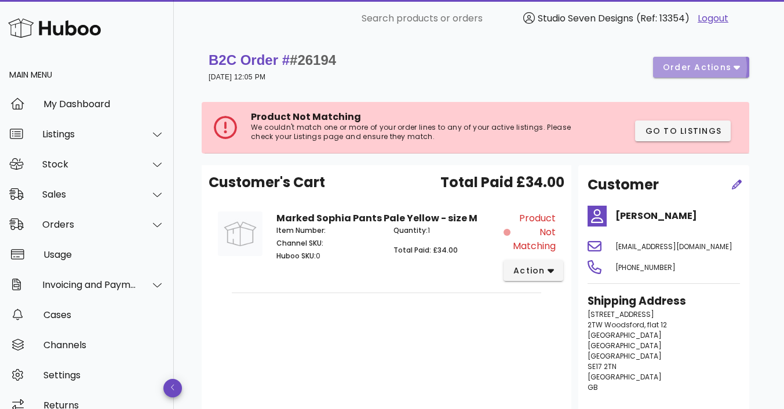
click at [732, 69] on span "order actions" at bounding box center [701, 67] width 78 height 12
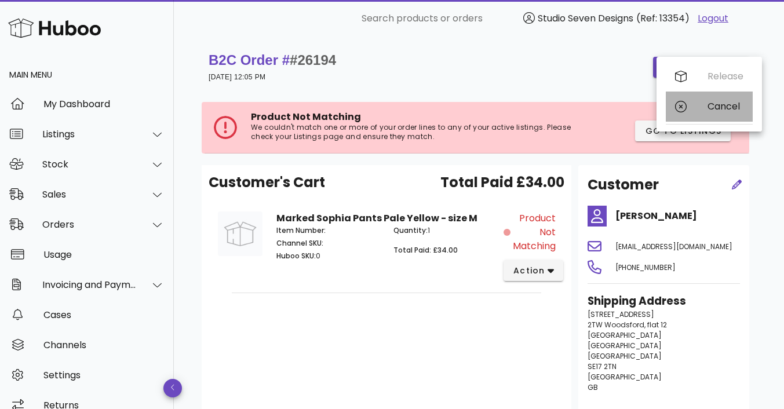
click at [726, 107] on div "Cancel" at bounding box center [725, 106] width 36 height 11
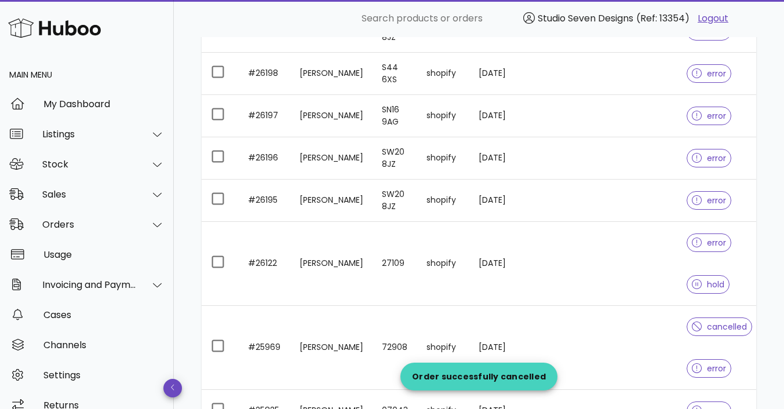
scroll to position [1189, 0]
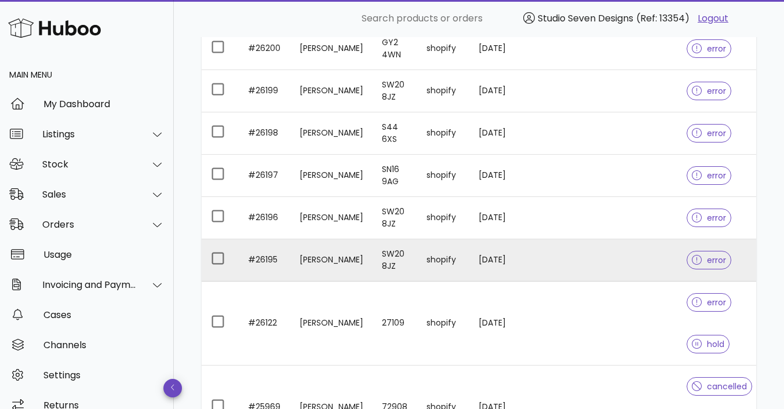
click at [630, 257] on td at bounding box center [619, 260] width 115 height 42
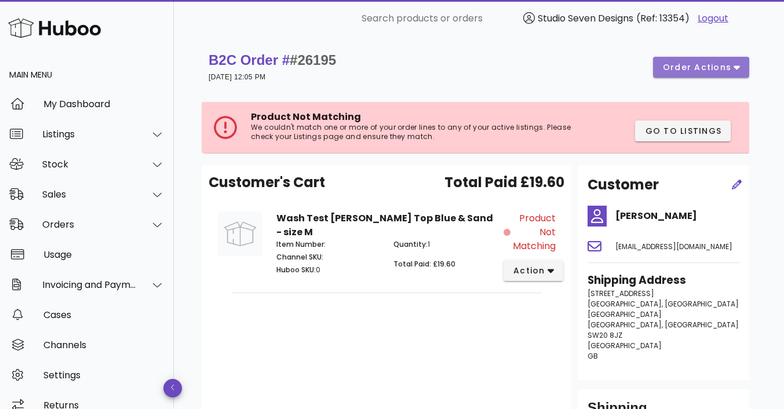
click at [729, 69] on span "order actions" at bounding box center [696, 67] width 69 height 12
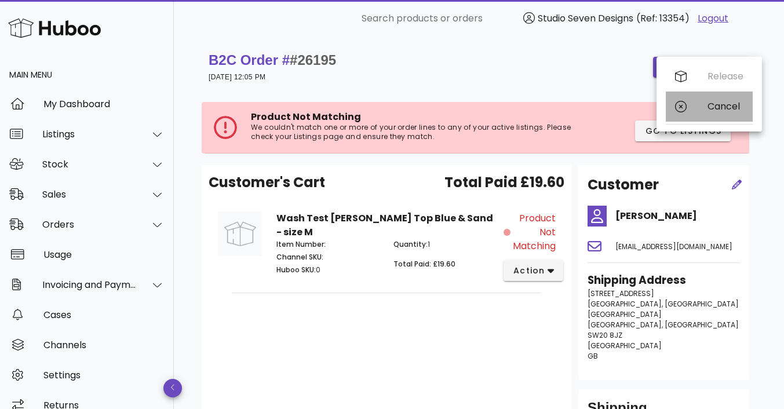
click at [718, 107] on div "Cancel" at bounding box center [725, 106] width 36 height 11
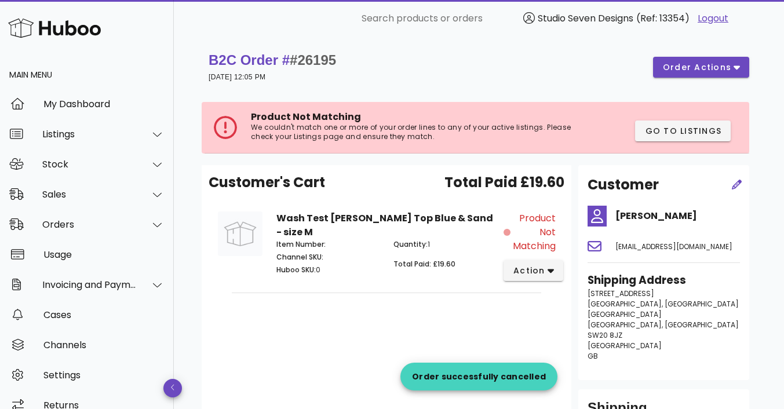
scroll to position [1189, 0]
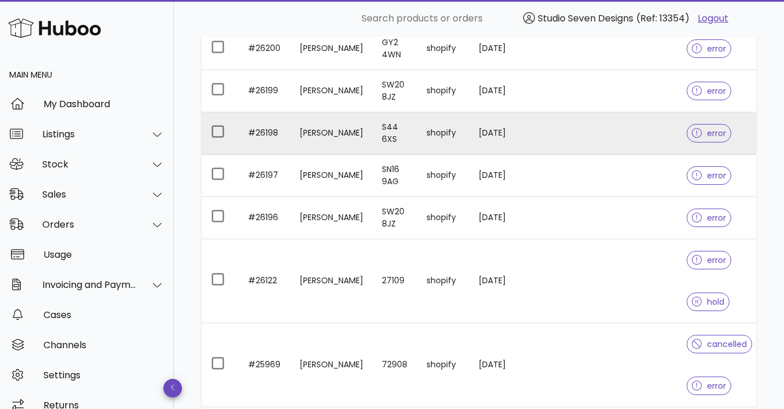
click at [645, 129] on td at bounding box center [619, 133] width 115 height 42
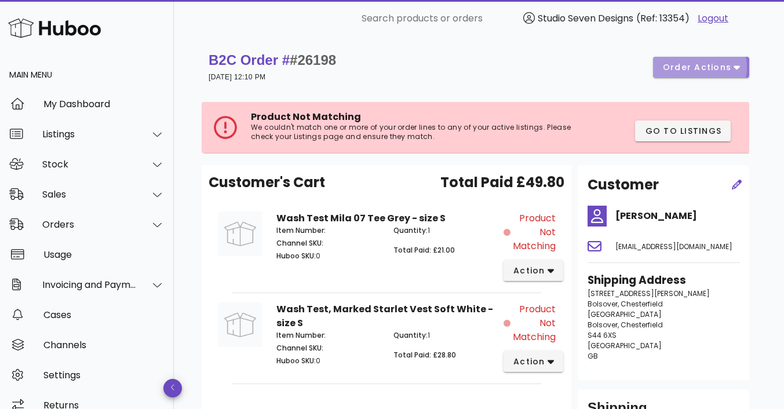
click at [739, 71] on icon "button" at bounding box center [736, 67] width 6 height 10
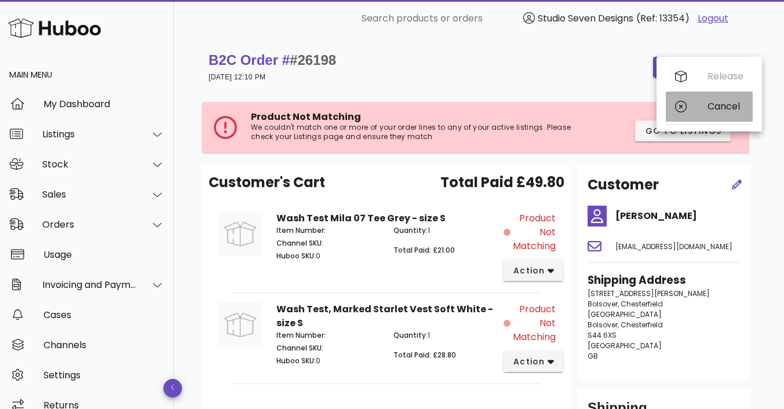
click at [726, 103] on div "Cancel" at bounding box center [725, 106] width 36 height 11
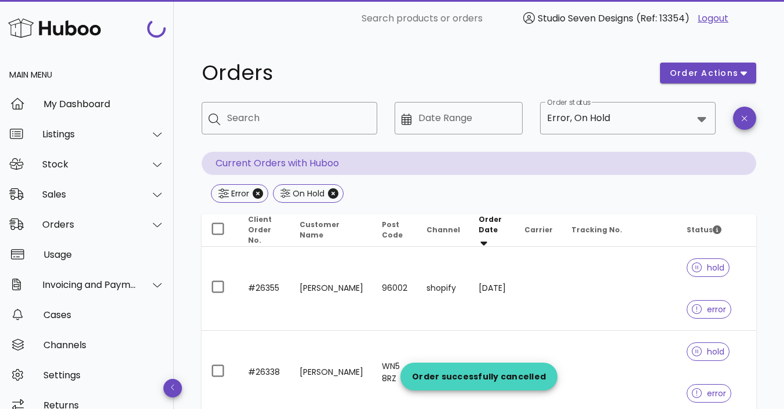
scroll to position [1189, 0]
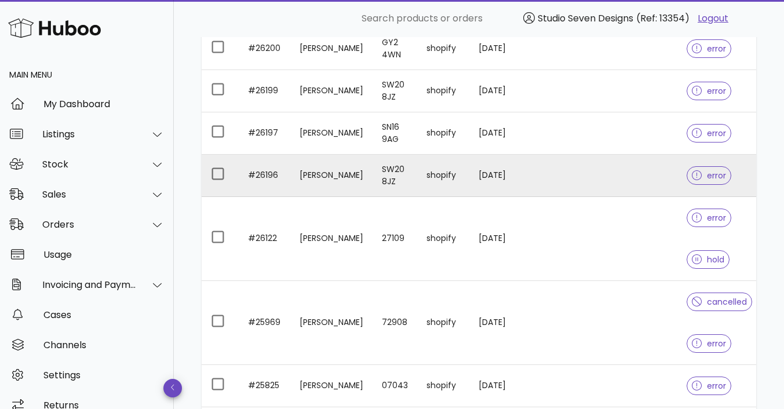
click at [625, 175] on td at bounding box center [619, 176] width 115 height 42
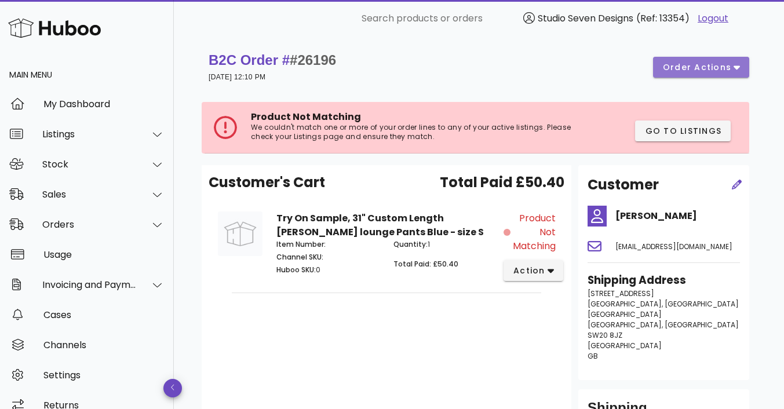
click at [731, 69] on span "order actions" at bounding box center [696, 67] width 69 height 12
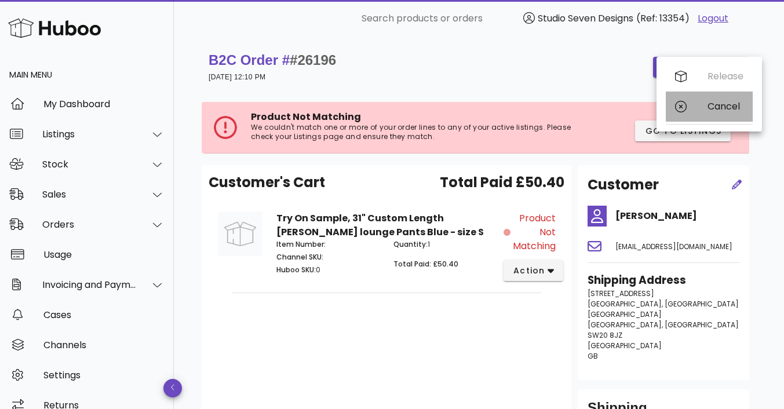
click at [722, 102] on div "Cancel" at bounding box center [725, 106] width 36 height 11
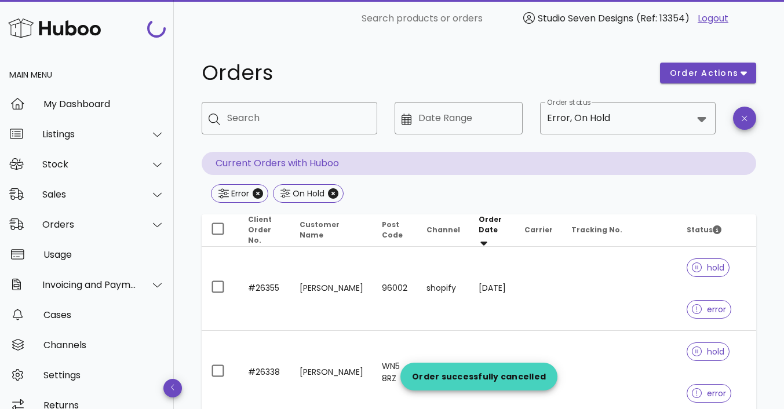
scroll to position [1189, 0]
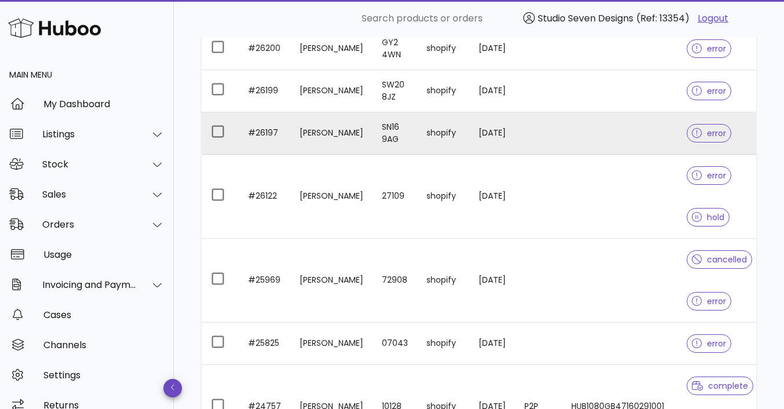
click at [634, 126] on td at bounding box center [619, 133] width 115 height 42
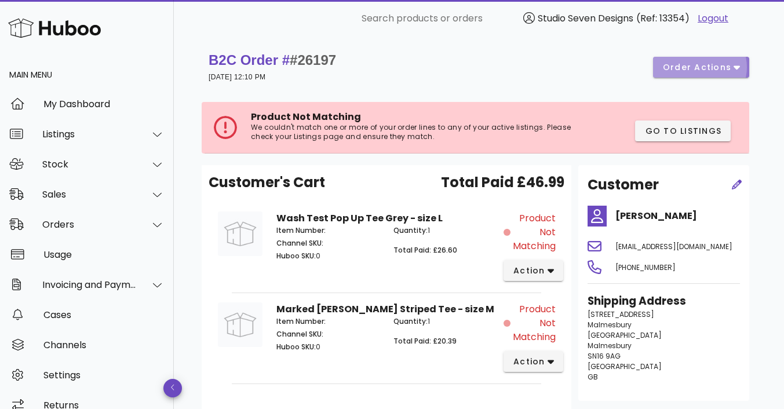
click at [736, 65] on icon "button" at bounding box center [736, 67] width 6 height 10
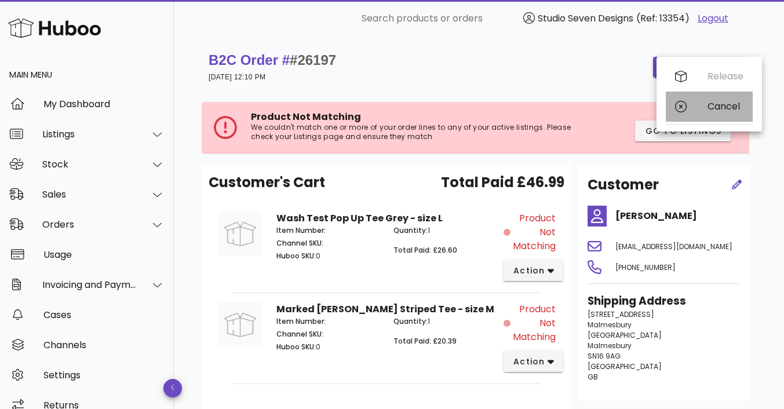
click at [730, 106] on div "Cancel" at bounding box center [725, 106] width 36 height 11
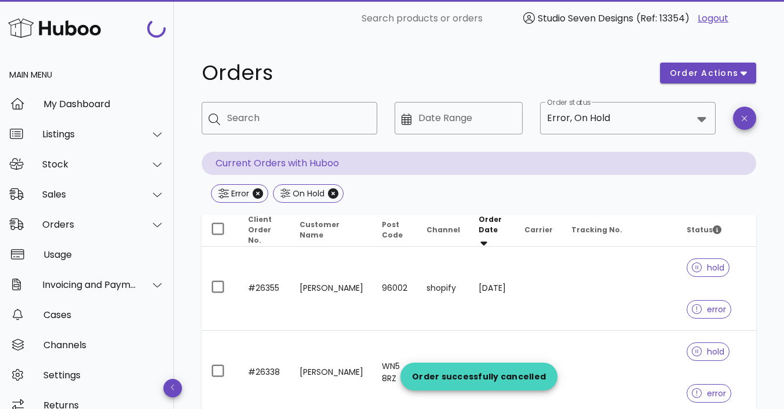
scroll to position [1189, 0]
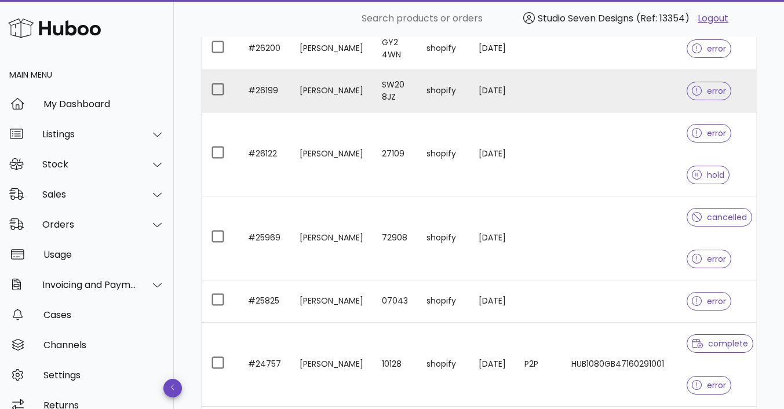
click at [621, 96] on td at bounding box center [619, 91] width 115 height 42
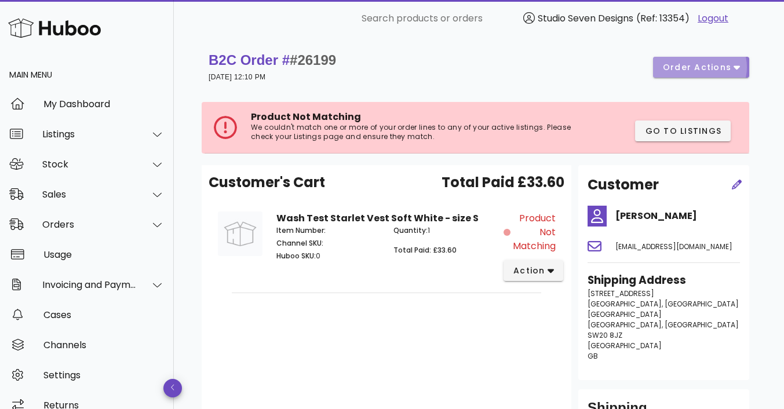
click at [734, 65] on icon "button" at bounding box center [736, 67] width 6 height 10
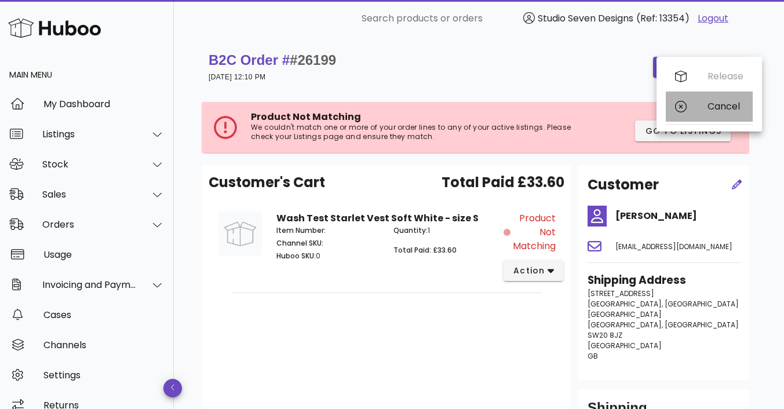
click at [720, 104] on div "Cancel" at bounding box center [725, 106] width 36 height 11
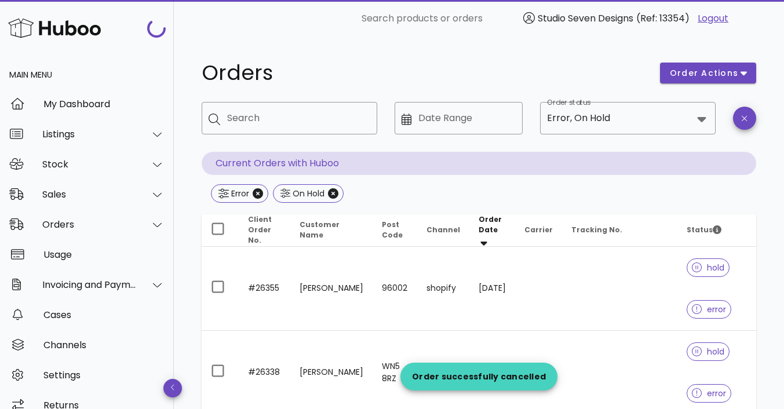
scroll to position [1189, 0]
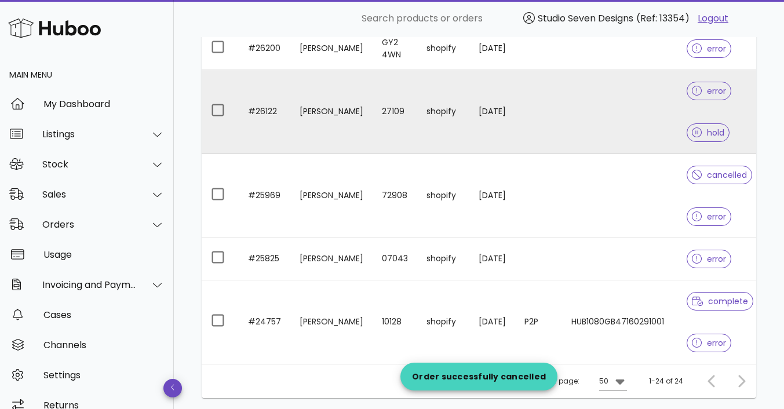
click at [576, 100] on td at bounding box center [619, 112] width 115 height 84
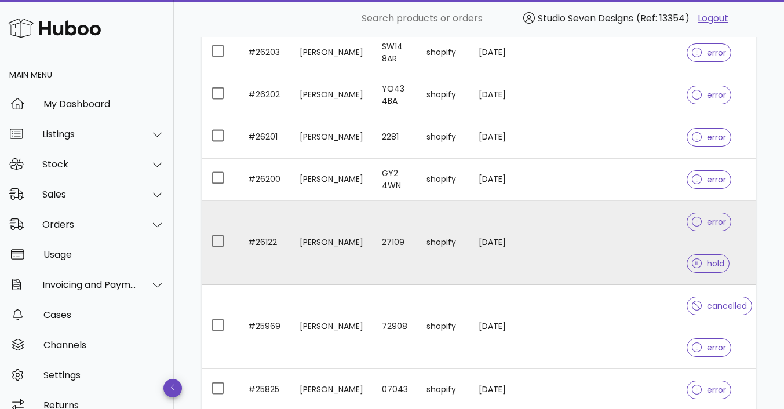
scroll to position [1042, 0]
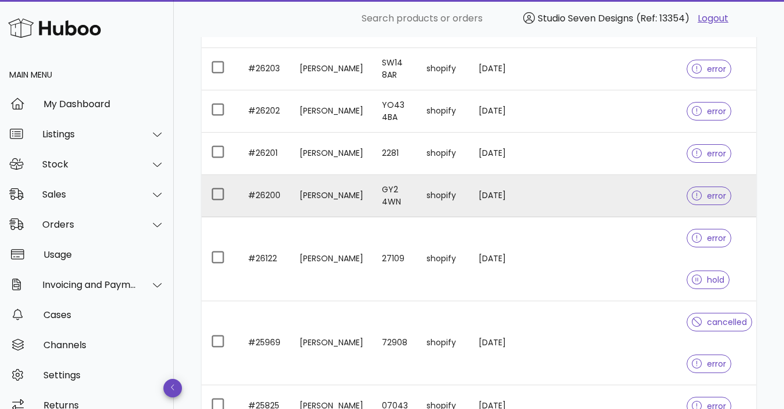
click at [627, 194] on td at bounding box center [619, 196] width 115 height 42
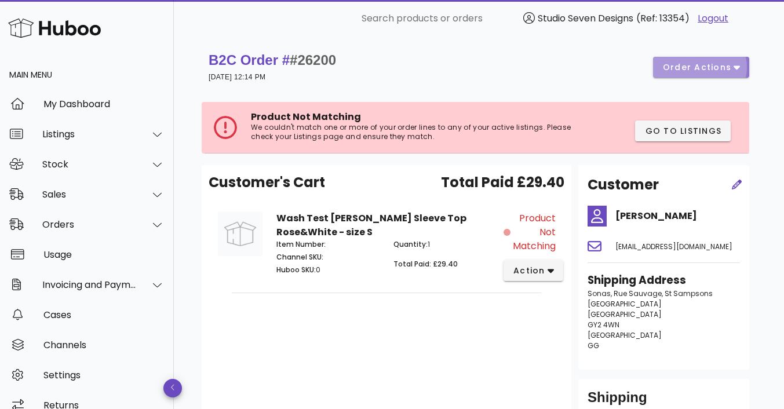
click at [736, 62] on icon "button" at bounding box center [736, 67] width 6 height 10
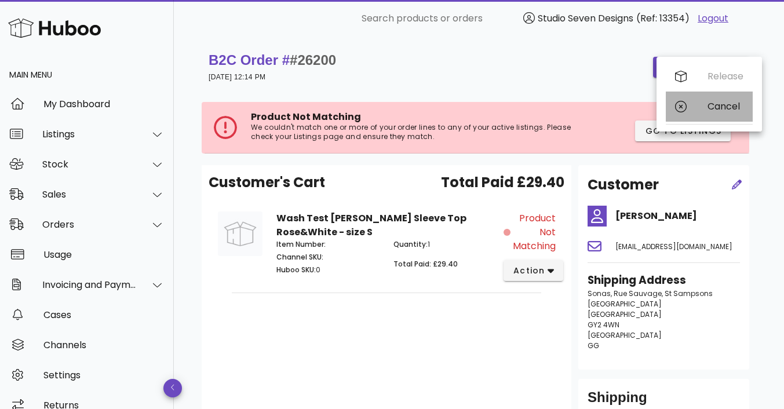
click at [718, 109] on div "Cancel" at bounding box center [725, 106] width 36 height 11
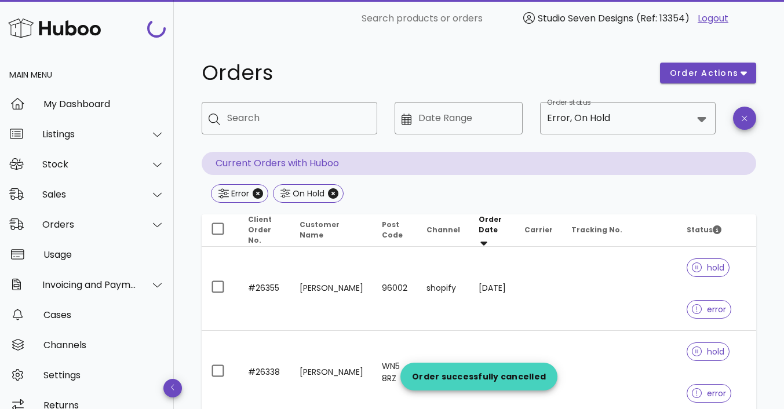
scroll to position [1042, 0]
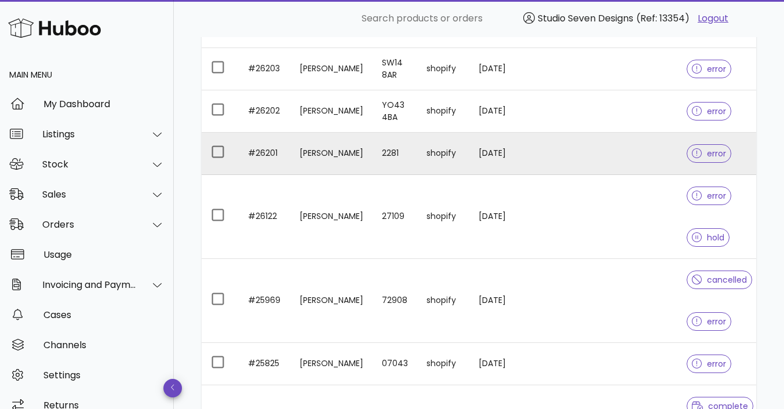
click at [646, 156] on td at bounding box center [619, 154] width 115 height 42
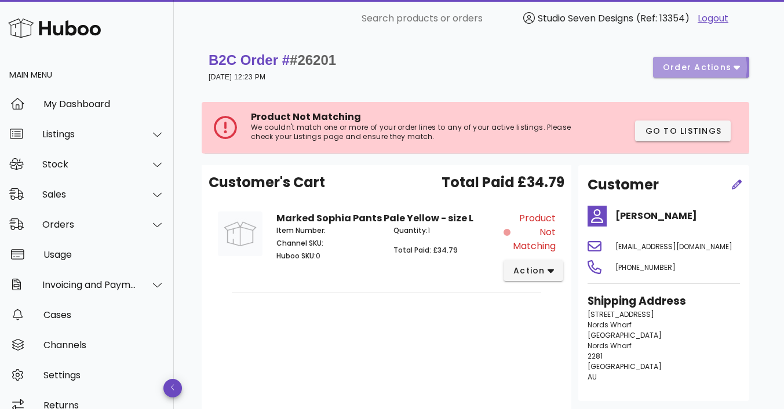
click at [738, 67] on icon "button" at bounding box center [736, 68] width 6 height 4
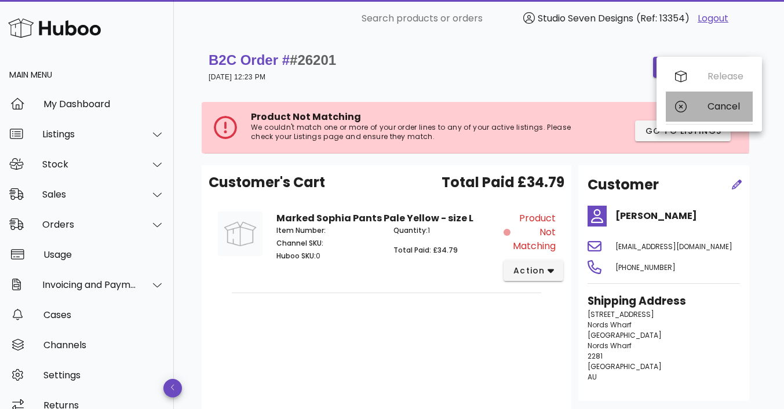
click at [731, 107] on div "Cancel" at bounding box center [725, 106] width 36 height 11
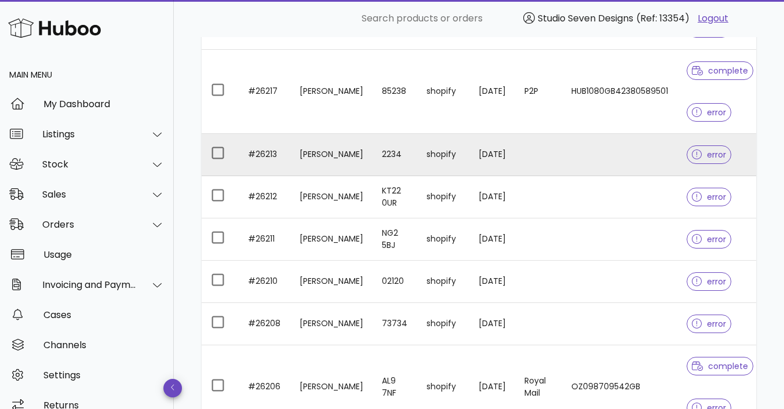
scroll to position [620, 0]
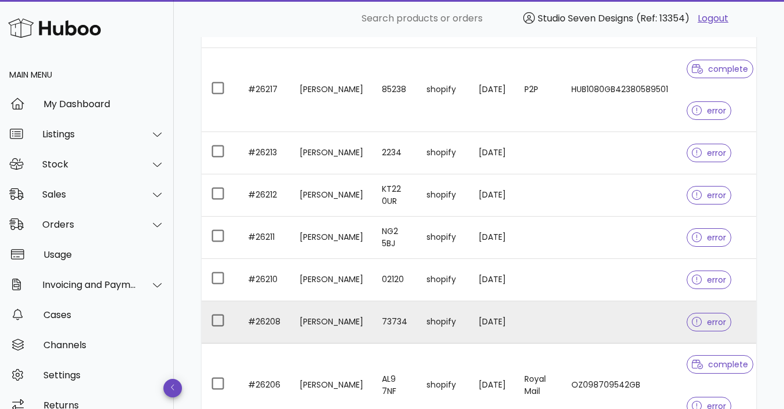
click at [610, 323] on td at bounding box center [619, 322] width 115 height 42
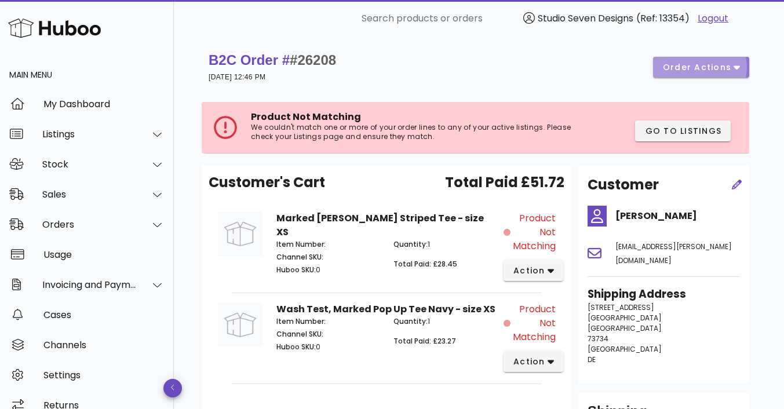
click at [740, 61] on button "order actions" at bounding box center [701, 67] width 96 height 21
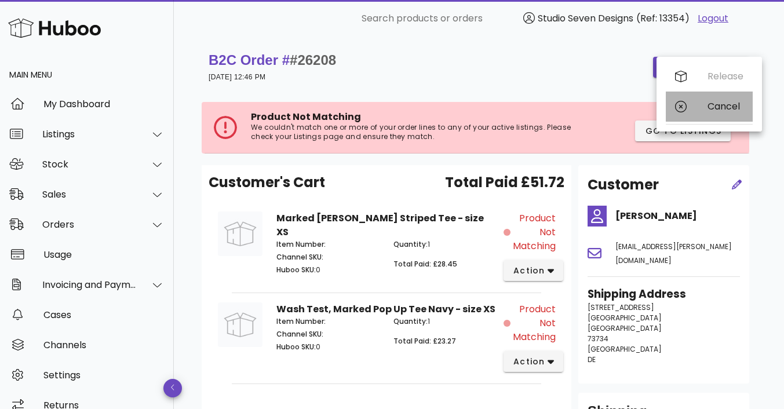
click at [724, 112] on div "Cancel" at bounding box center [708, 106] width 87 height 30
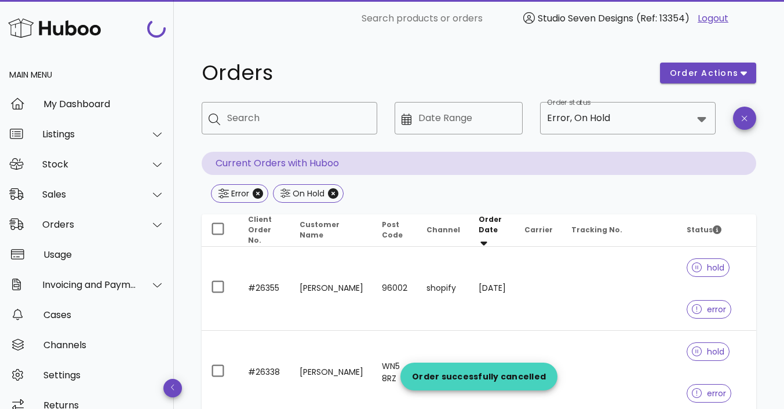
scroll to position [620, 0]
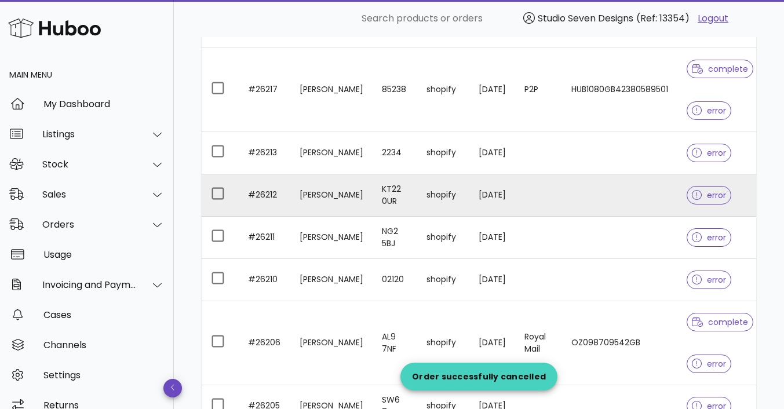
click at [661, 193] on td at bounding box center [619, 195] width 115 height 42
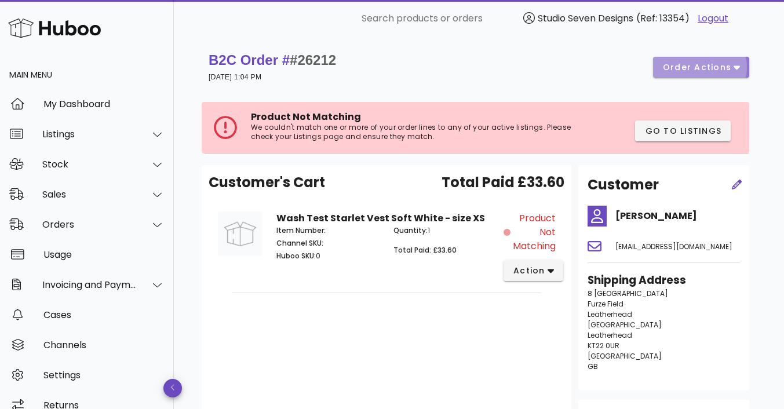
click at [736, 68] on icon "button" at bounding box center [736, 68] width 6 height 4
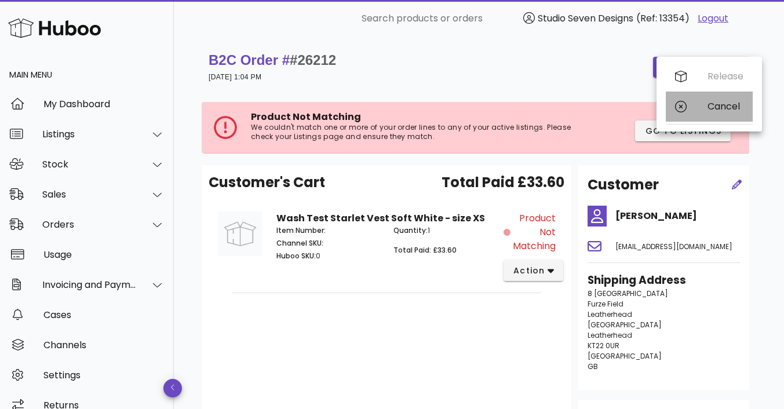
click at [729, 103] on div "Cancel" at bounding box center [725, 106] width 36 height 11
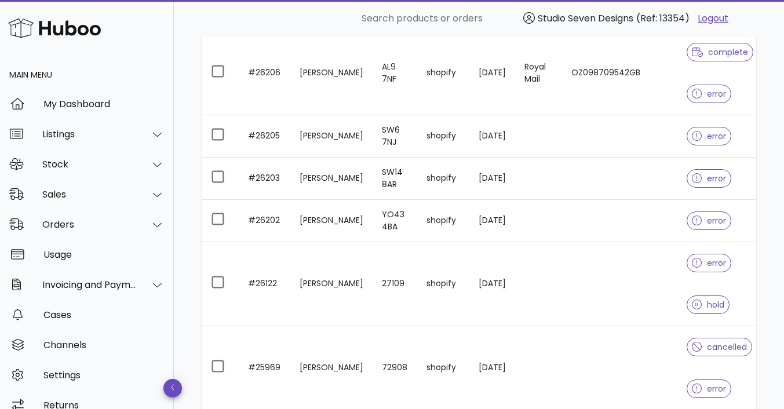
scroll to position [847, 0]
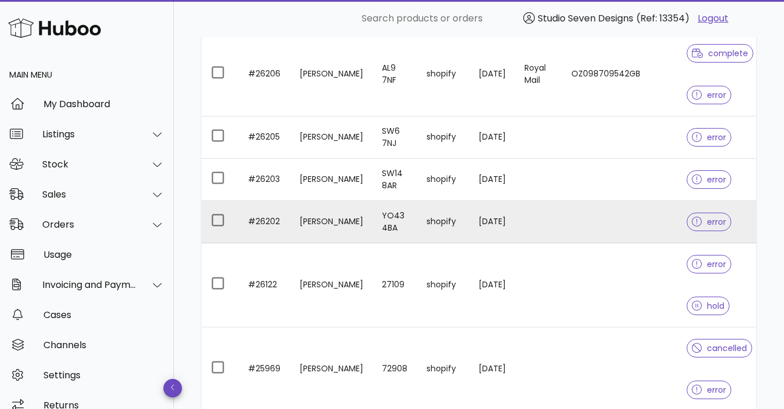
click at [599, 217] on td at bounding box center [619, 222] width 115 height 42
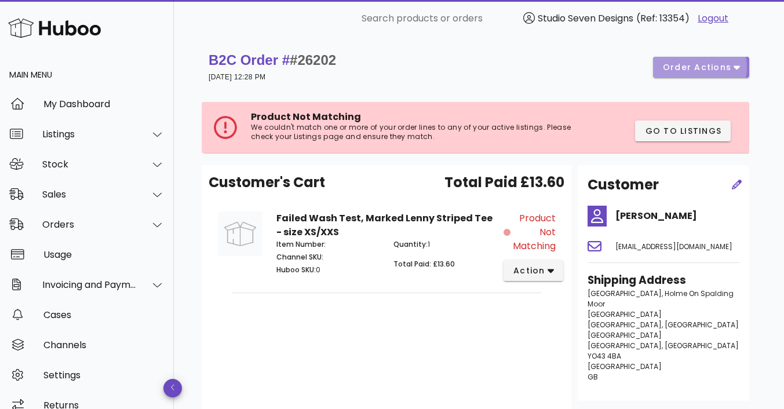
click at [741, 65] on button "order actions" at bounding box center [701, 67] width 96 height 21
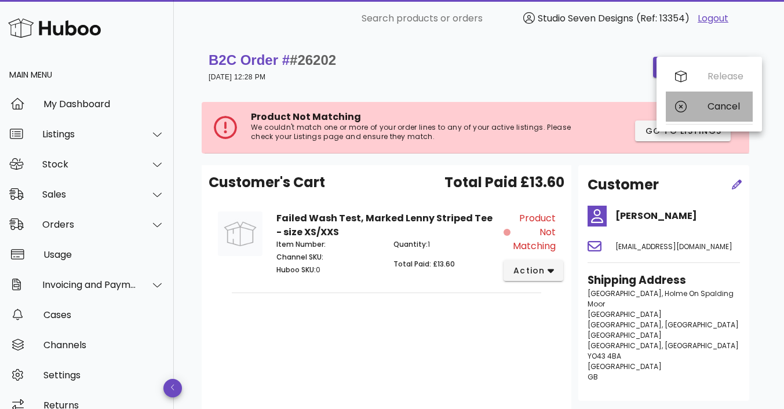
click at [734, 107] on div "Cancel" at bounding box center [725, 106] width 36 height 11
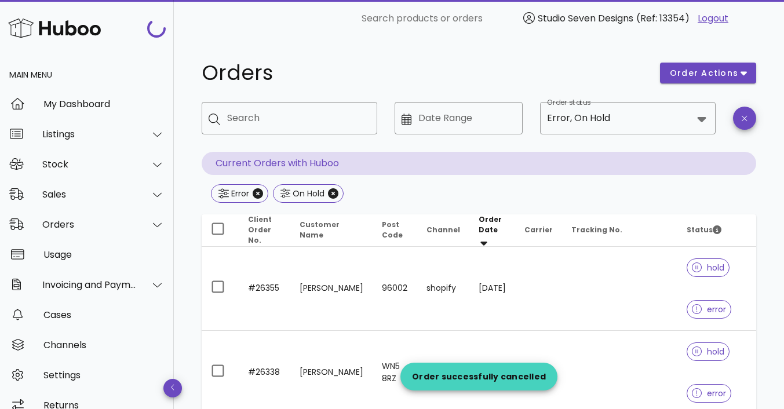
scroll to position [847, 0]
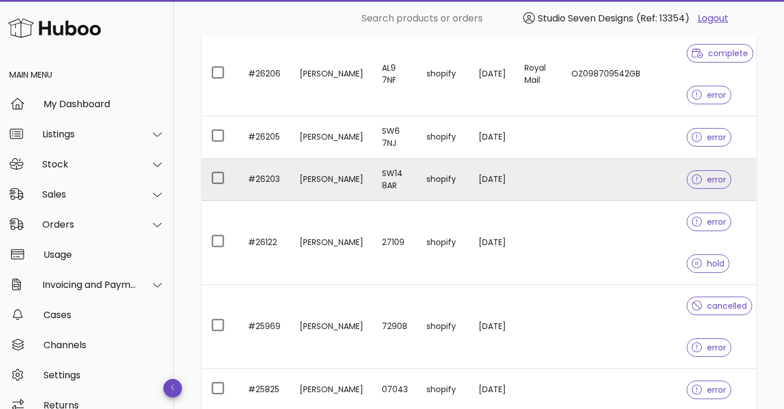
click at [627, 181] on td at bounding box center [619, 180] width 115 height 42
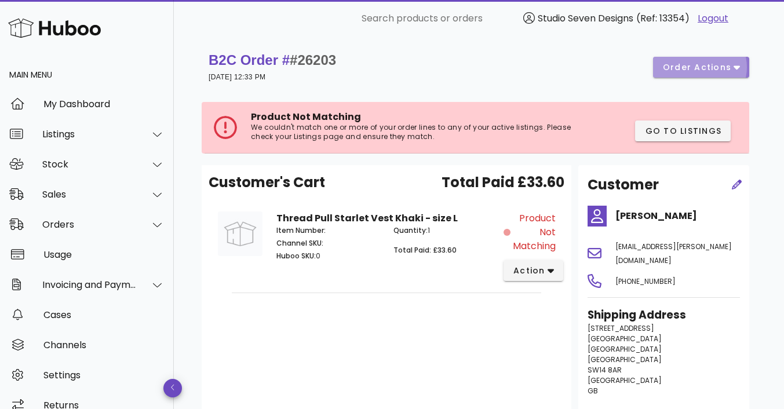
click at [741, 64] on button "order actions" at bounding box center [701, 67] width 96 height 21
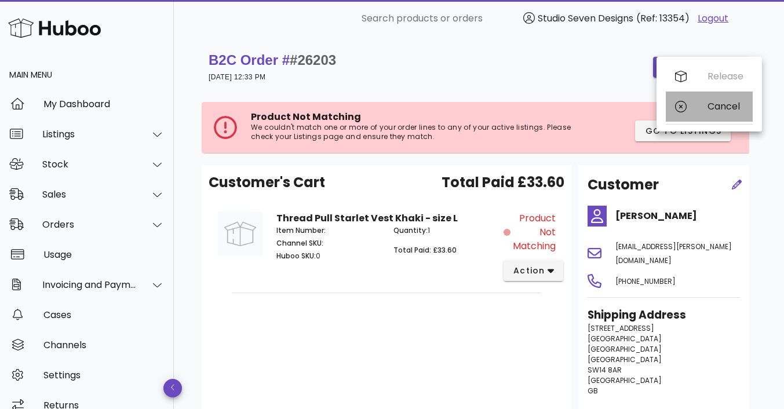
click at [725, 107] on div "Cancel" at bounding box center [725, 106] width 36 height 11
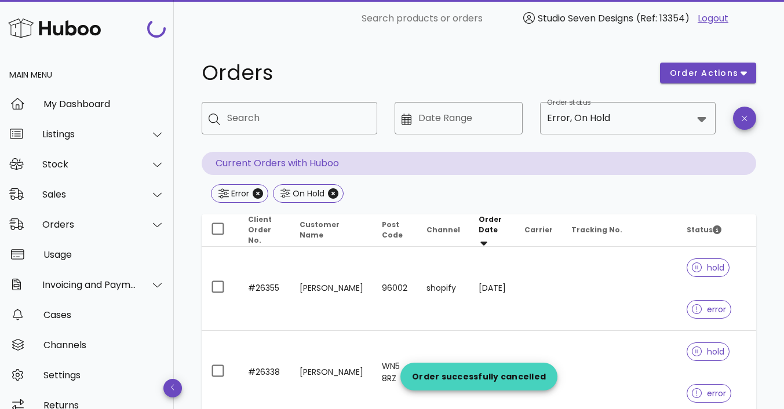
scroll to position [847, 0]
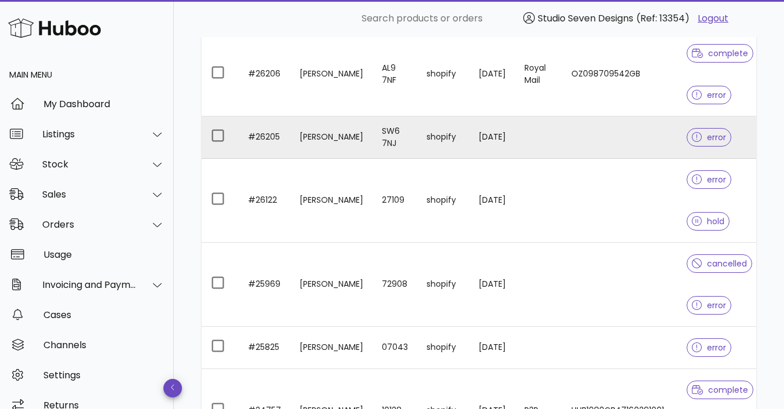
click at [629, 134] on td at bounding box center [619, 137] width 115 height 42
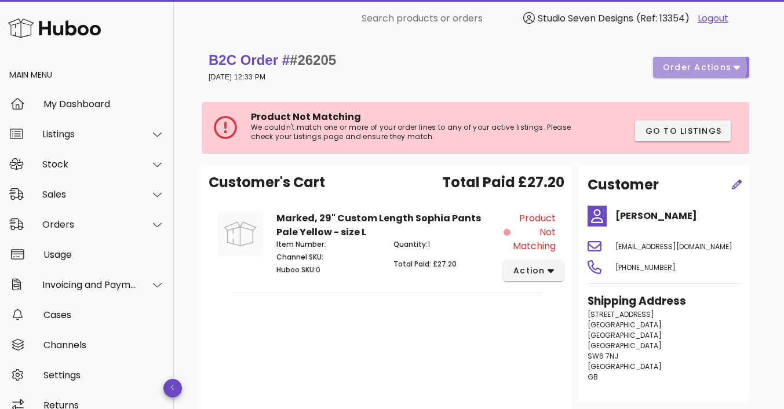
click at [737, 65] on icon "button" at bounding box center [736, 67] width 6 height 10
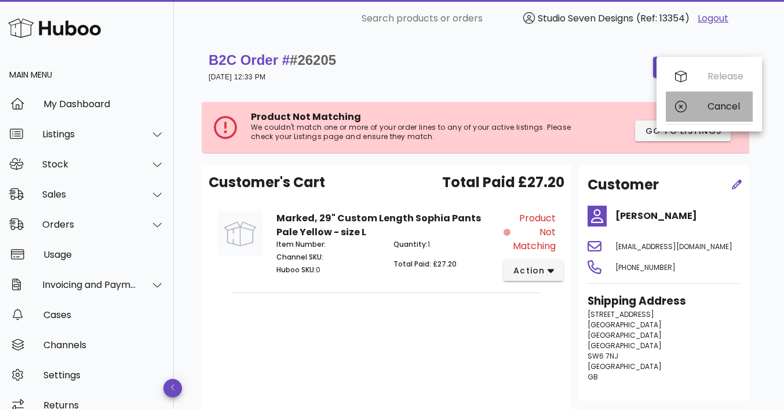
click at [728, 107] on div "Cancel" at bounding box center [725, 106] width 36 height 11
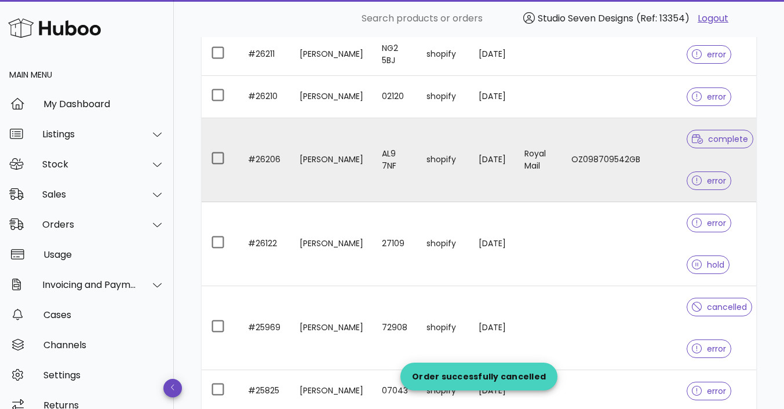
scroll to position [760, 0]
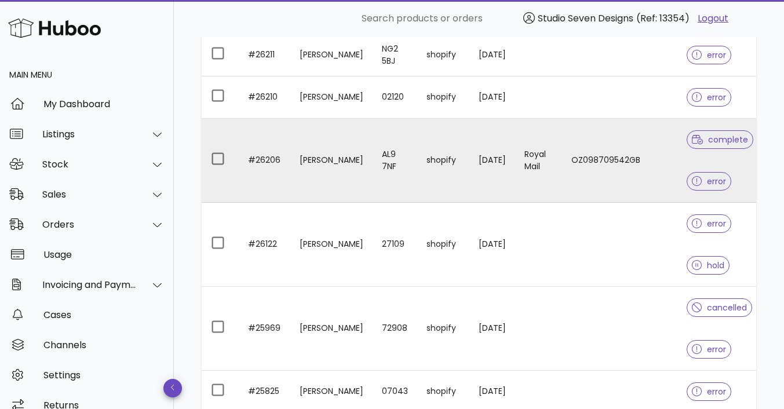
click at [623, 151] on td "OZ098709542GB" at bounding box center [619, 161] width 115 height 84
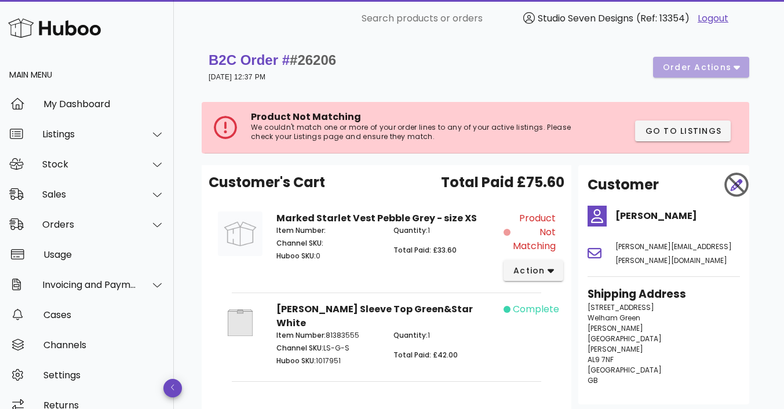
click at [737, 64] on div "B2C Order # #26206 20 August 2025 at 12:37 PM order actions" at bounding box center [478, 67] width 540 height 32
click at [552, 269] on button "action" at bounding box center [533, 270] width 60 height 21
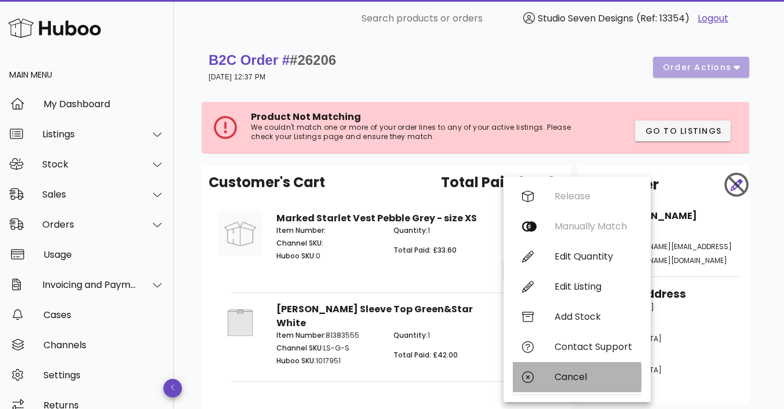
click at [574, 374] on div "Cancel" at bounding box center [593, 376] width 78 height 11
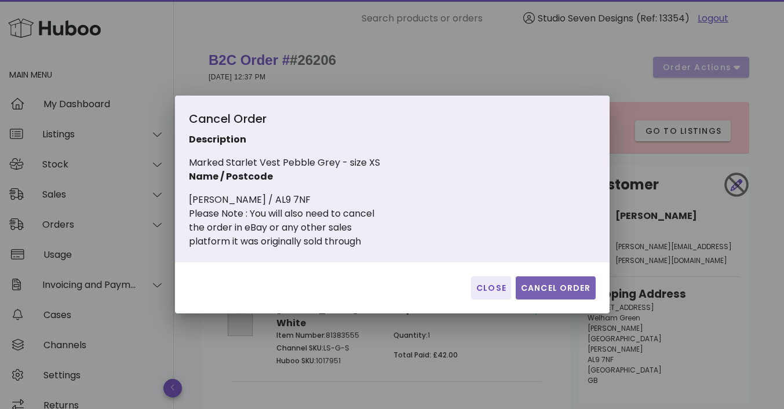
click at [555, 286] on span "Cancel Order" at bounding box center [555, 288] width 71 height 12
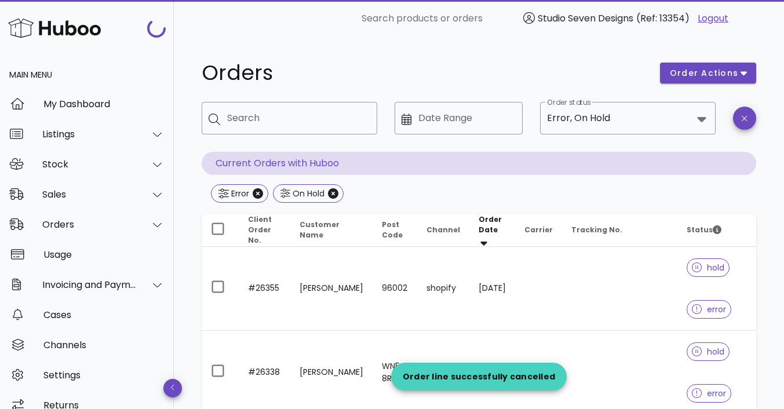
scroll to position [760, 0]
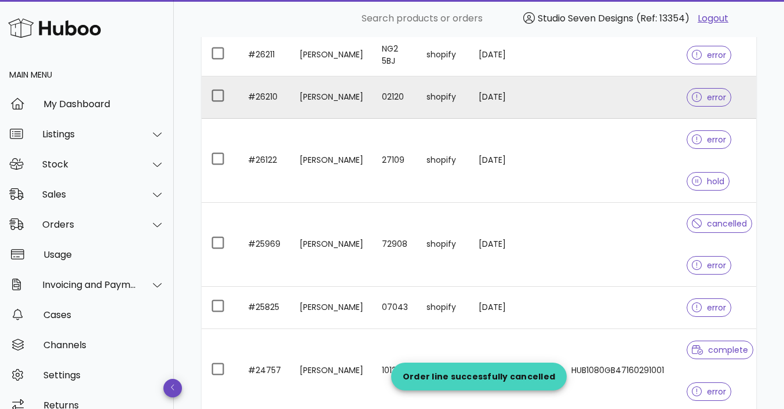
click at [636, 93] on td at bounding box center [619, 97] width 115 height 42
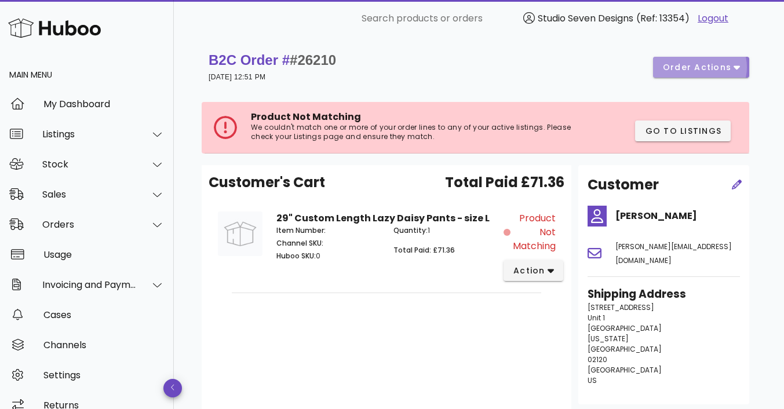
click at [735, 68] on icon "button" at bounding box center [736, 68] width 6 height 4
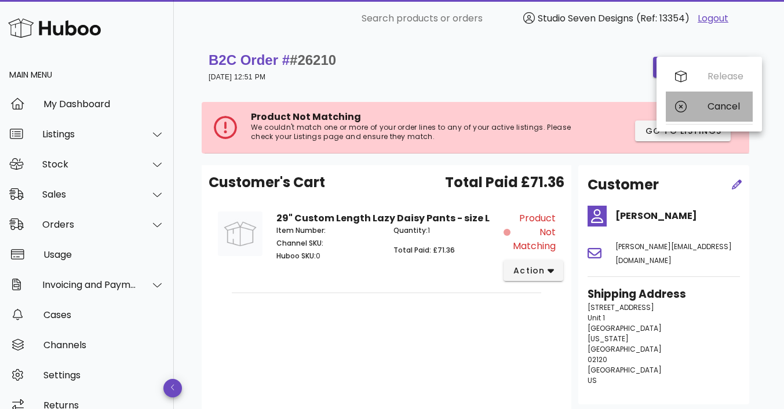
click at [729, 105] on div "Cancel" at bounding box center [725, 106] width 36 height 11
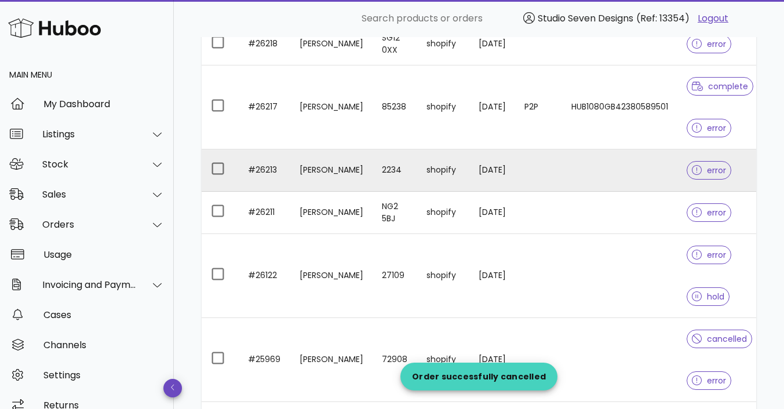
scroll to position [600, 0]
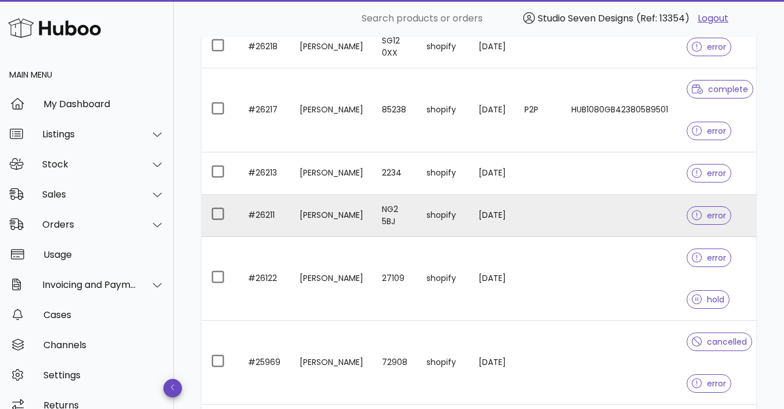
click at [632, 216] on td at bounding box center [619, 216] width 115 height 42
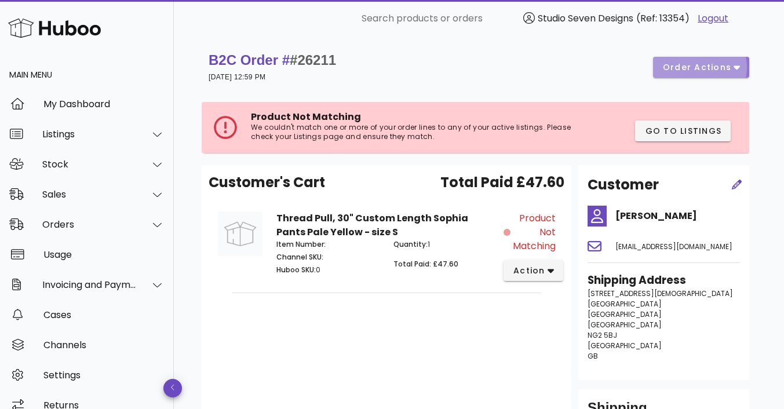
click at [735, 61] on span "order actions" at bounding box center [701, 67] width 78 height 12
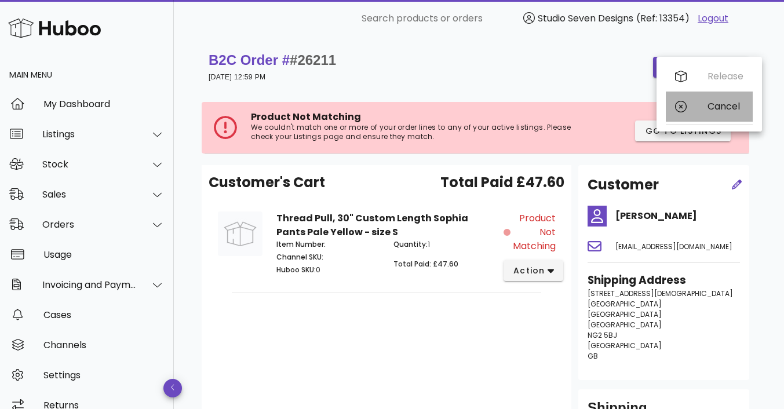
click at [722, 108] on div "Cancel" at bounding box center [725, 106] width 36 height 11
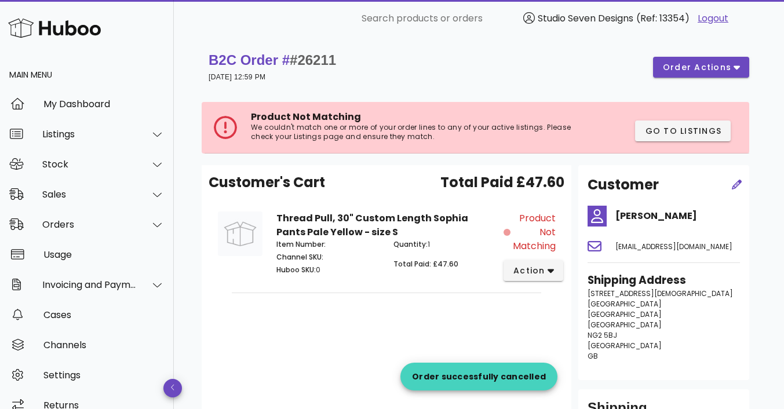
scroll to position [600, 0]
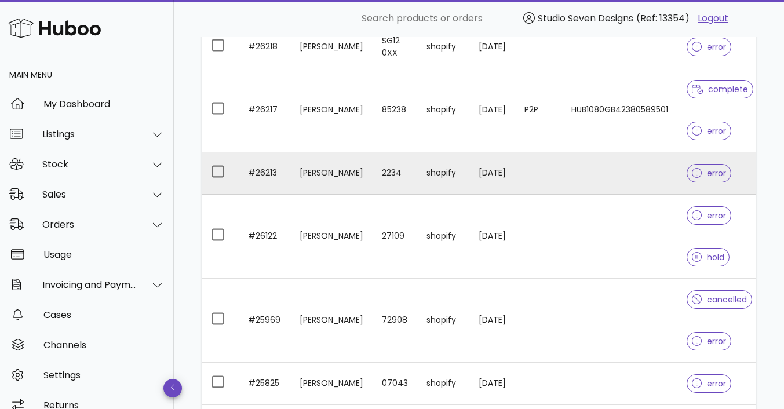
click at [641, 173] on td at bounding box center [619, 173] width 115 height 42
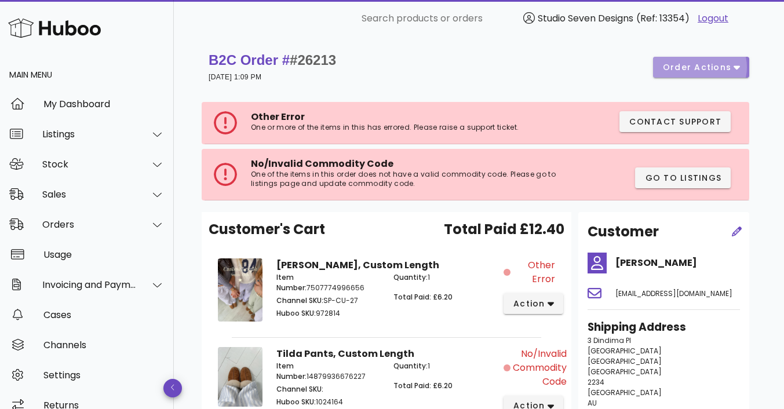
click at [736, 67] on icon "button" at bounding box center [736, 68] width 6 height 4
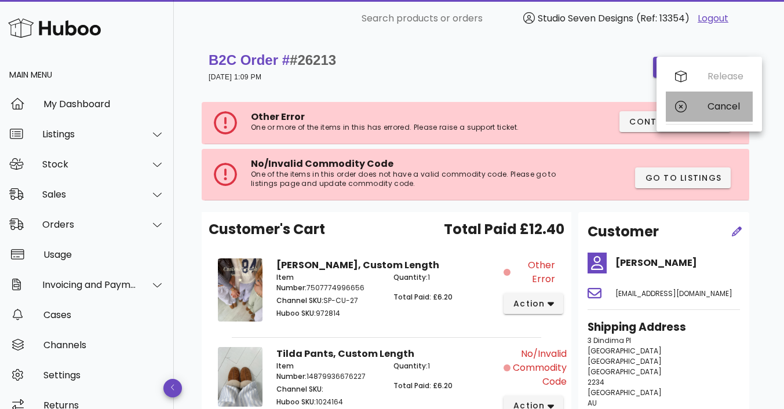
click at [723, 103] on div "Cancel" at bounding box center [725, 106] width 36 height 11
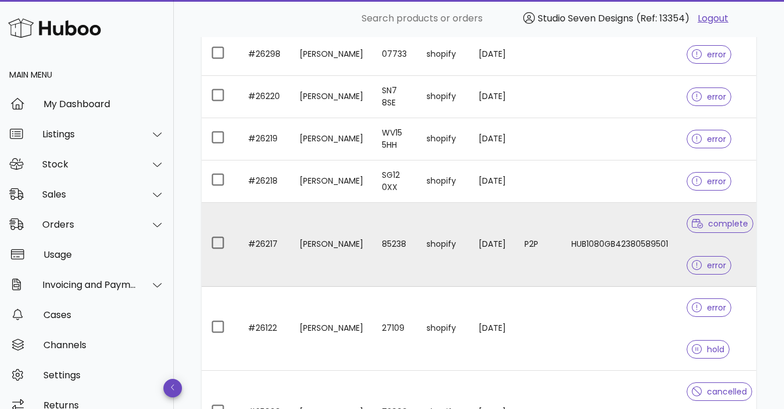
scroll to position [431, 0]
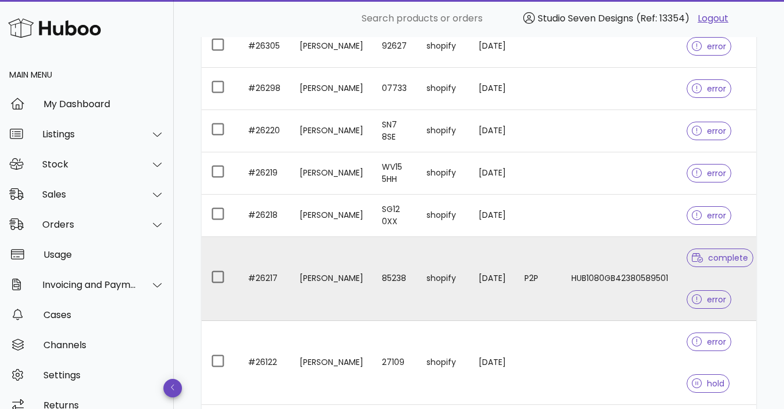
click at [619, 254] on td "HUB1080GB42380589501" at bounding box center [619, 279] width 115 height 84
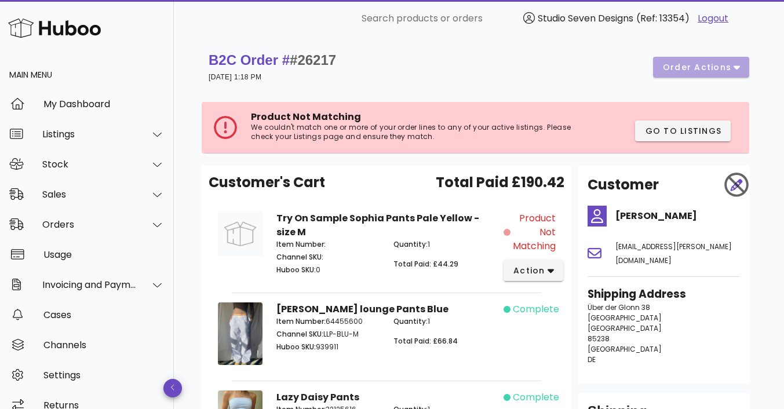
click at [738, 68] on div "B2C Order # #26217 20 August 2025 at 1:18 PM order actions" at bounding box center [478, 67] width 540 height 32
click at [550, 270] on icon "button" at bounding box center [550, 271] width 6 height 4
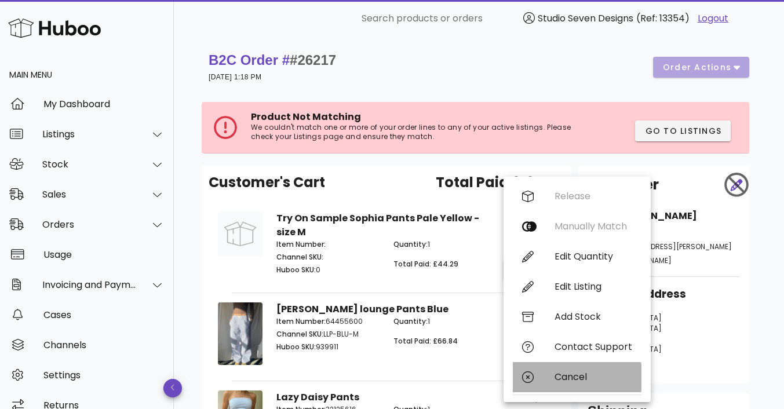
click at [577, 381] on div "Cancel" at bounding box center [593, 376] width 78 height 11
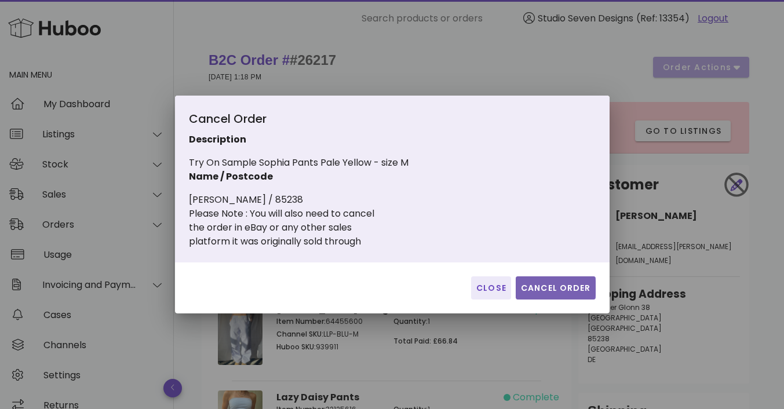
click at [543, 284] on span "Cancel Order" at bounding box center [555, 288] width 71 height 12
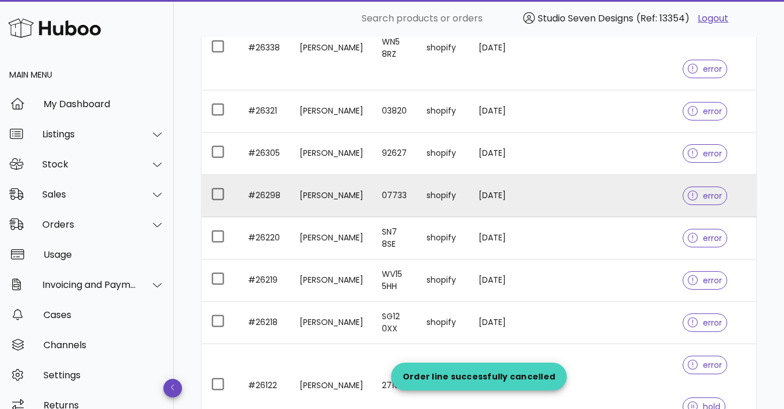
scroll to position [324, 0]
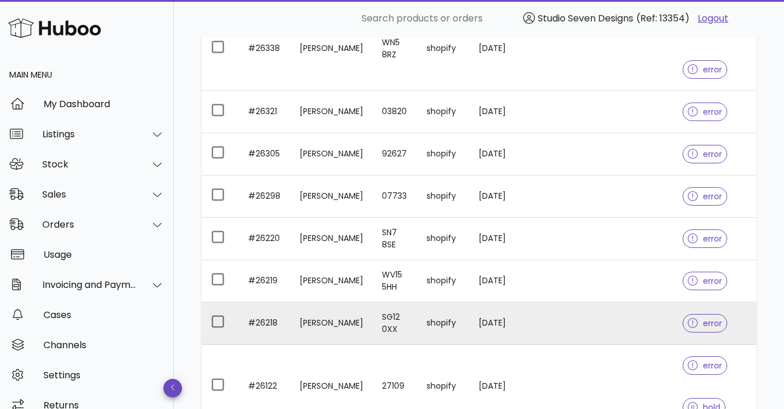
click at [611, 320] on td at bounding box center [617, 323] width 111 height 42
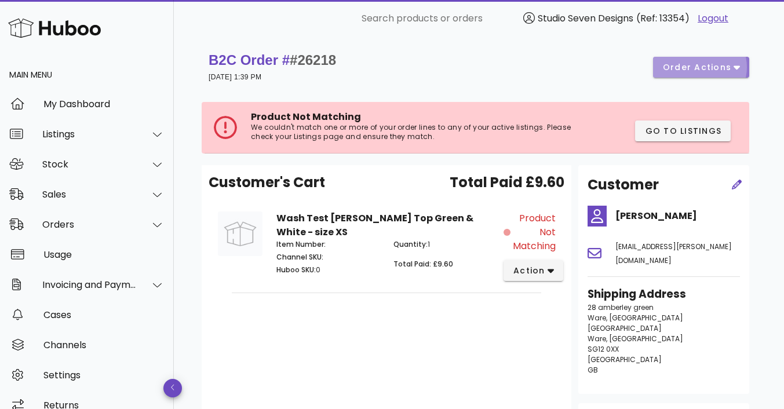
click at [740, 61] on button "order actions" at bounding box center [701, 67] width 96 height 21
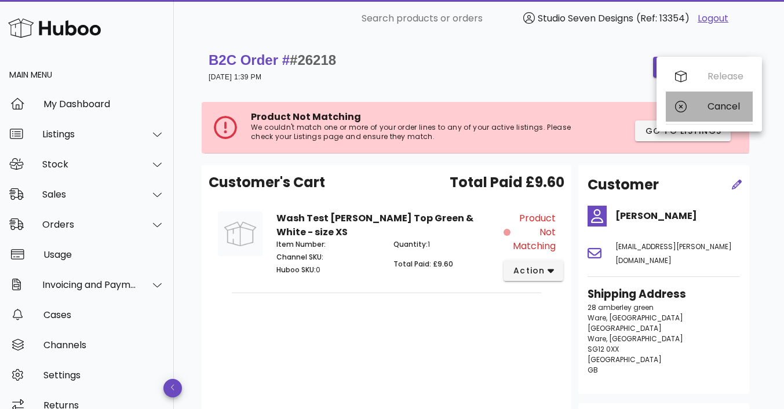
click at [735, 108] on div "Cancel" at bounding box center [725, 106] width 36 height 11
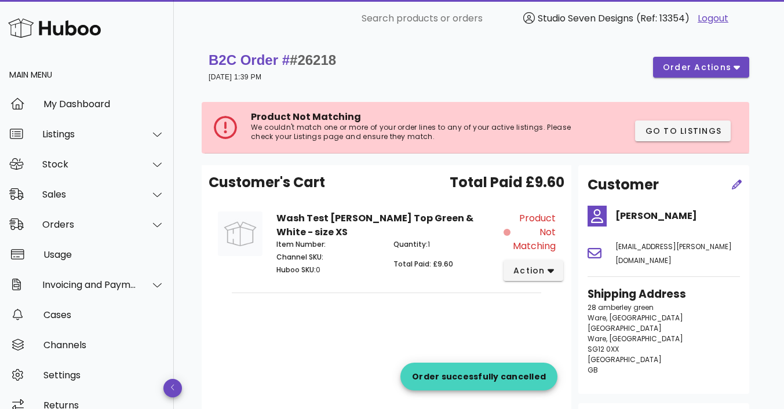
scroll to position [324, 0]
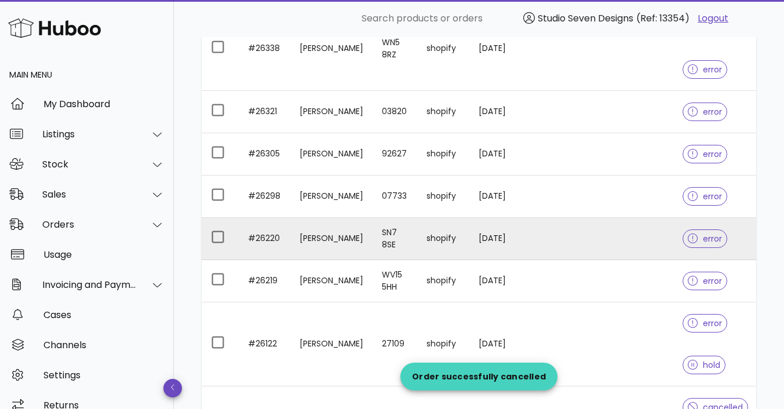
click at [631, 232] on td at bounding box center [617, 239] width 111 height 42
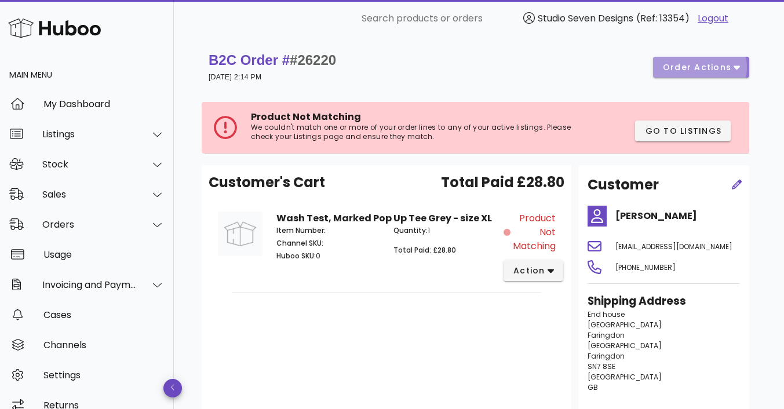
click at [733, 68] on icon "button" at bounding box center [736, 67] width 6 height 10
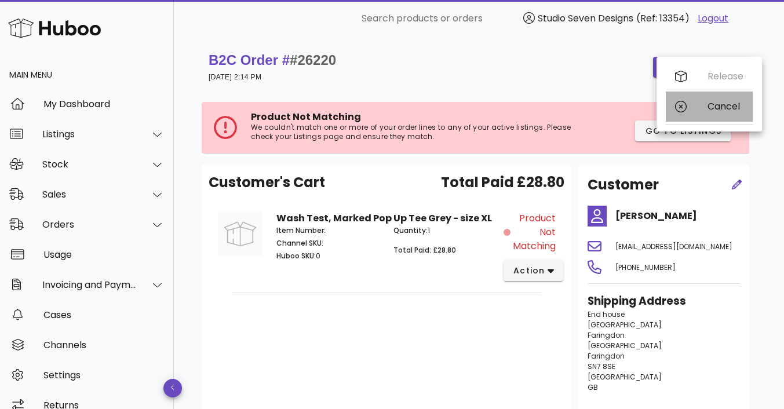
click at [727, 108] on div "Cancel" at bounding box center [725, 106] width 36 height 11
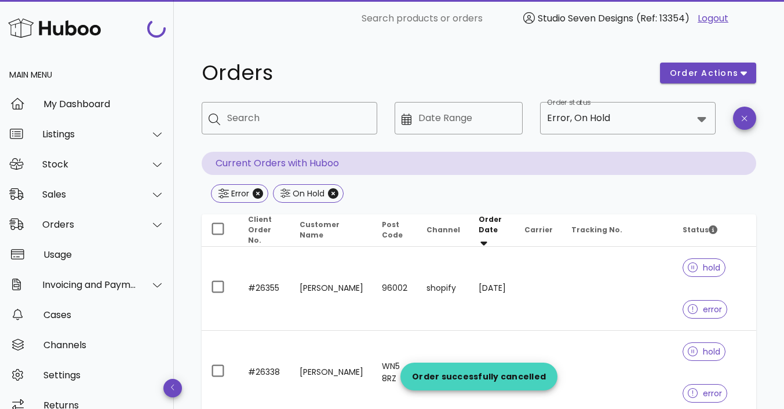
scroll to position [324, 0]
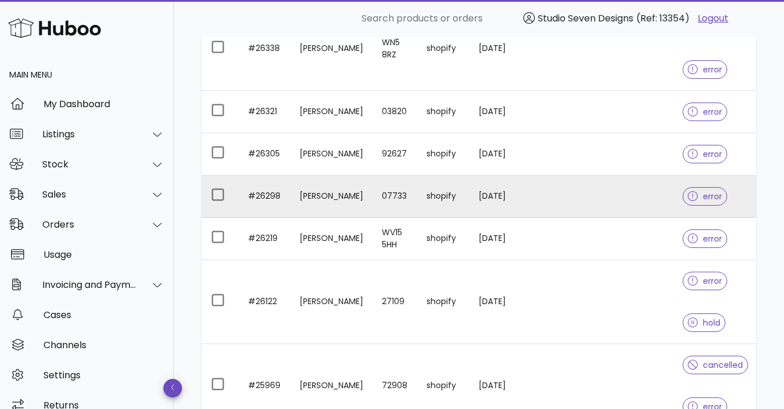
click at [620, 195] on td at bounding box center [617, 196] width 111 height 42
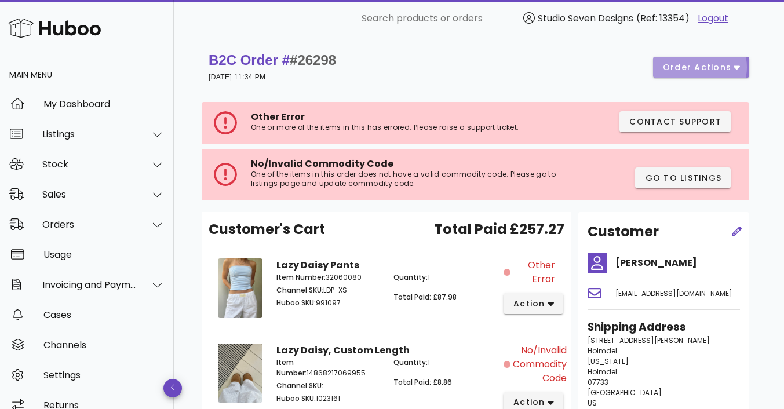
click at [735, 67] on icon "button" at bounding box center [736, 68] width 6 height 4
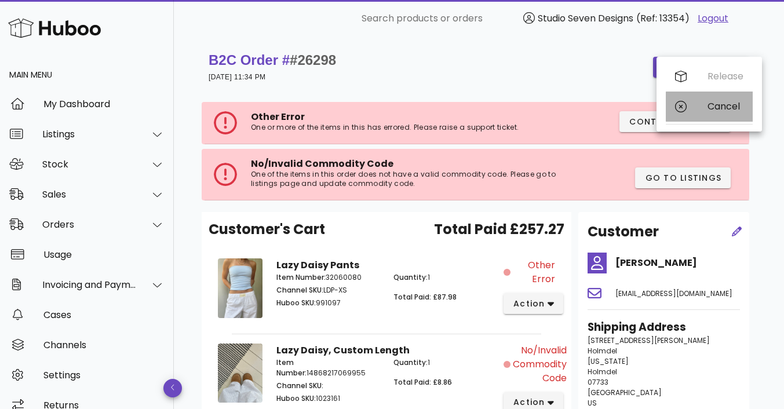
click at [729, 100] on div "Cancel" at bounding box center [708, 106] width 87 height 30
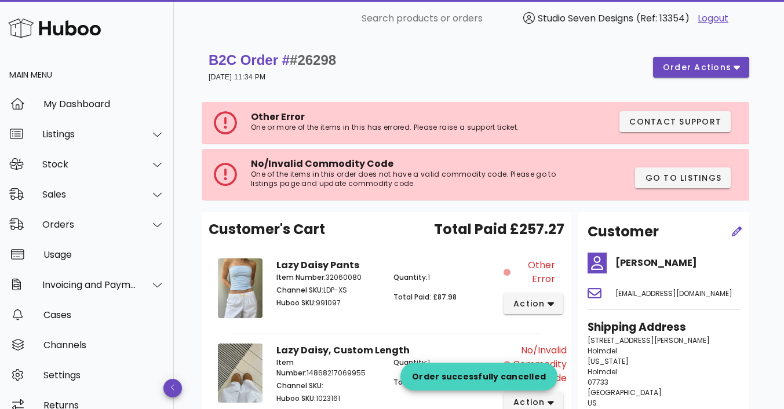
scroll to position [324, 0]
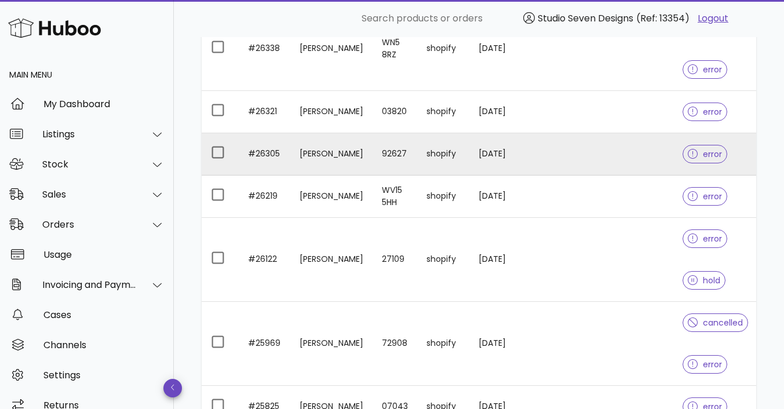
click at [621, 152] on td at bounding box center [617, 154] width 111 height 42
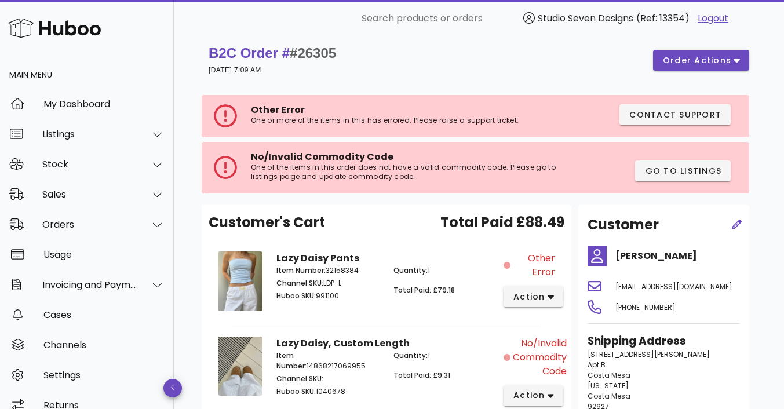
scroll to position [6, 0]
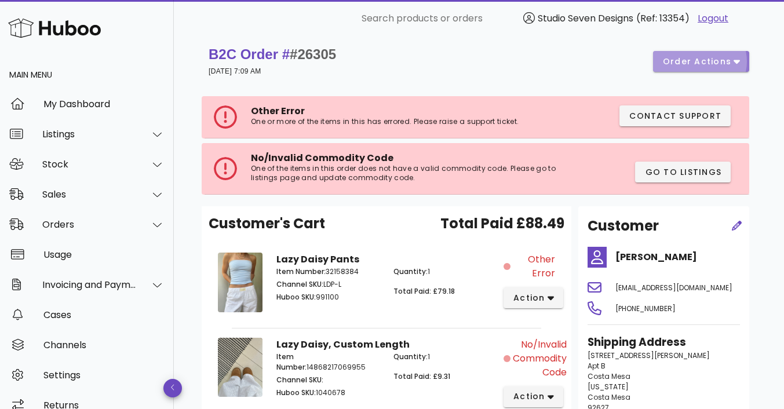
click at [740, 63] on button "order actions" at bounding box center [701, 61] width 96 height 21
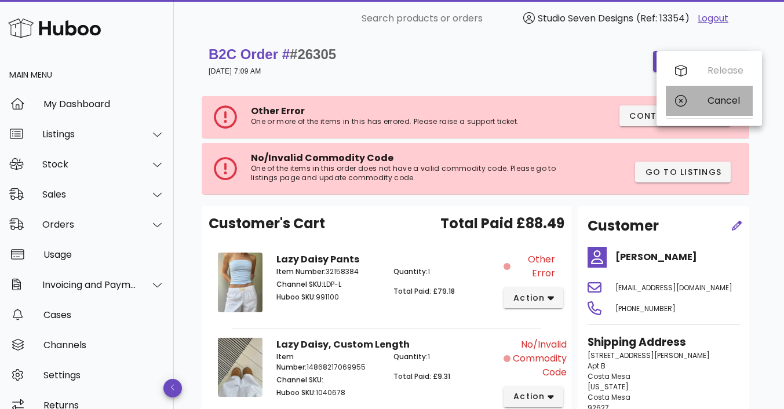
click at [726, 98] on div "Cancel" at bounding box center [725, 100] width 36 height 11
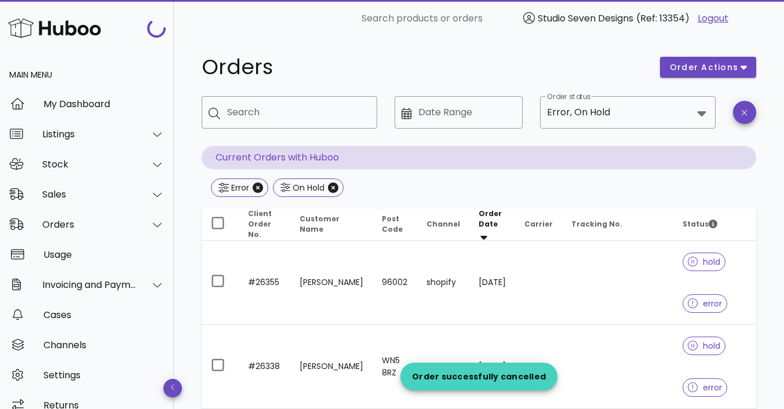
scroll to position [324, 0]
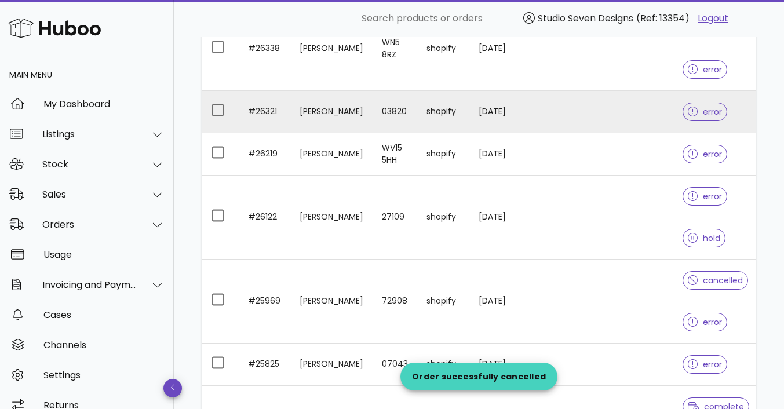
click at [625, 107] on td at bounding box center [617, 112] width 111 height 42
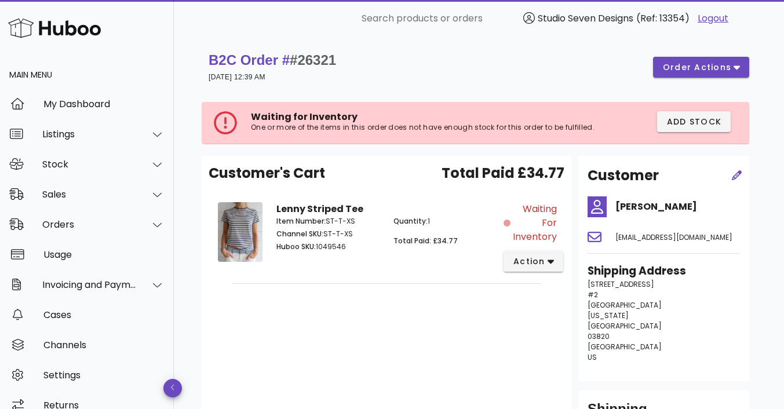
click at [610, 158] on div "Customer" at bounding box center [649, 175] width 138 height 35
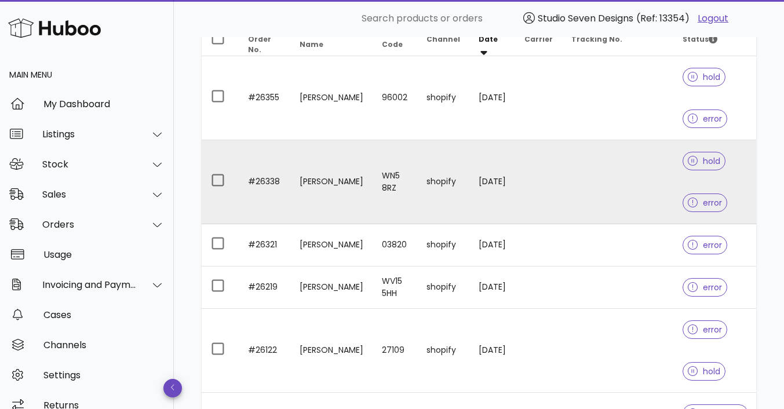
scroll to position [191, 0]
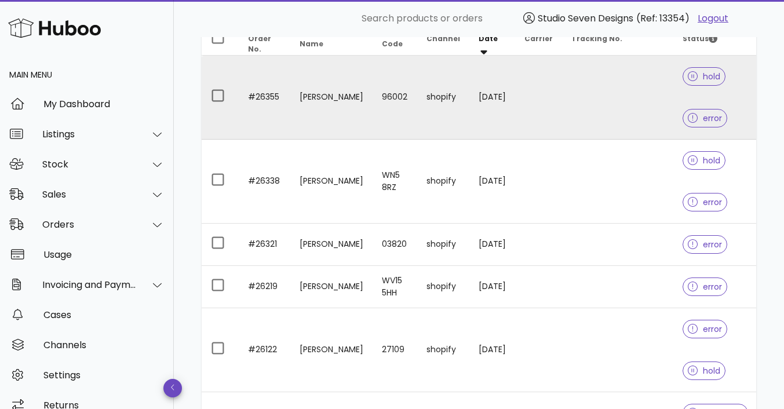
click at [619, 92] on td at bounding box center [617, 98] width 111 height 84
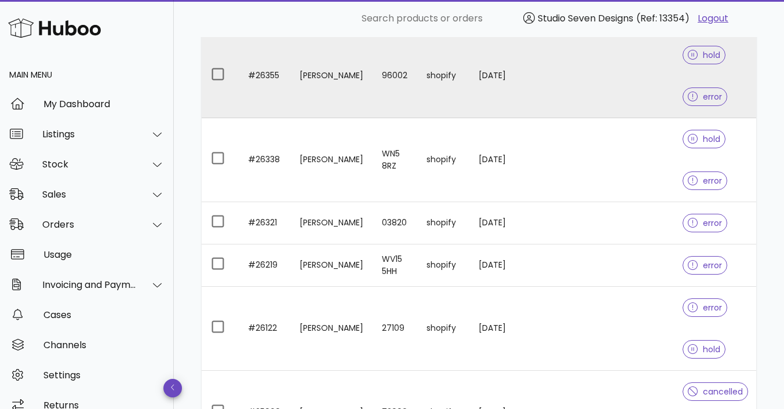
scroll to position [214, 0]
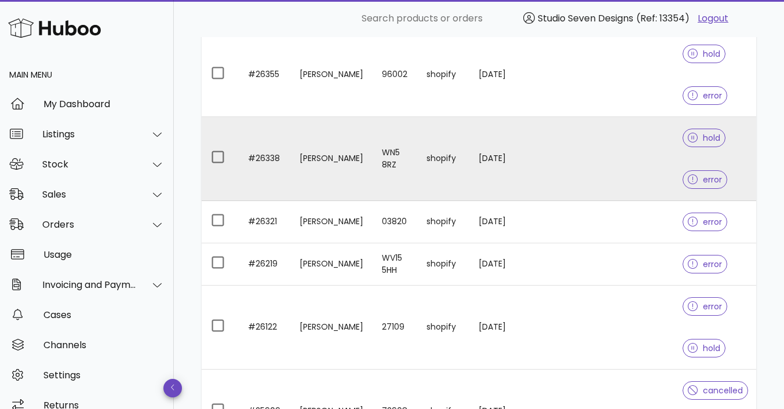
click at [612, 160] on td at bounding box center [617, 159] width 111 height 84
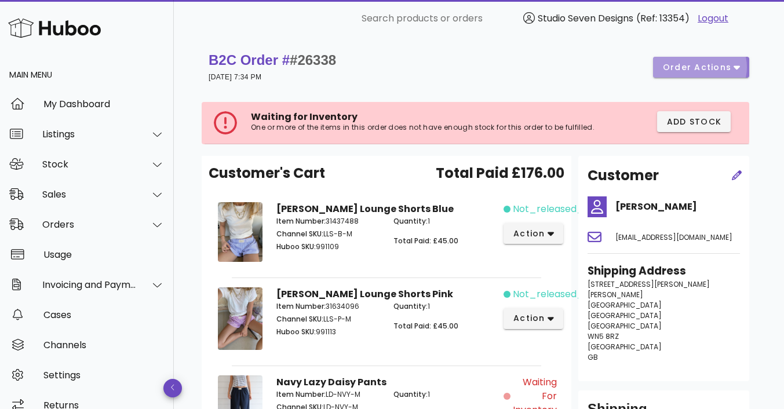
click at [737, 65] on icon "button" at bounding box center [736, 67] width 6 height 10
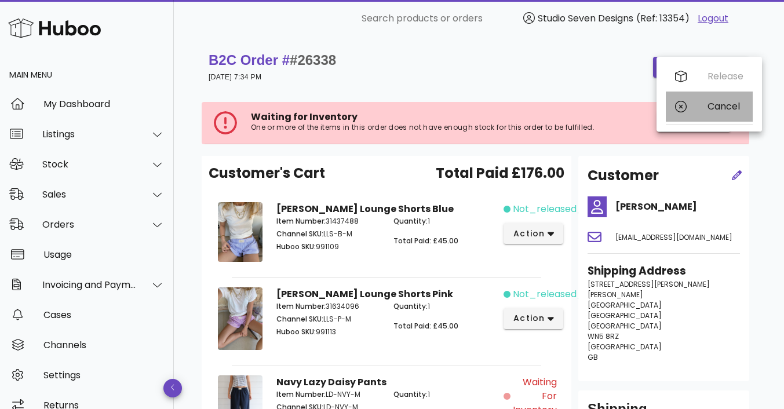
click at [729, 108] on div "Cancel" at bounding box center [725, 106] width 36 height 11
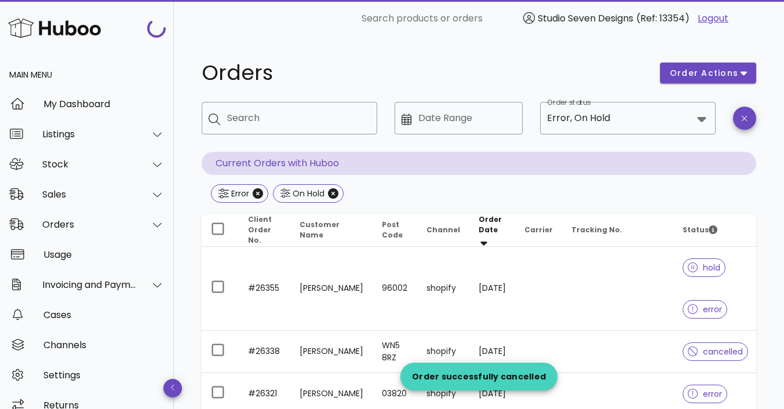
scroll to position [214, 0]
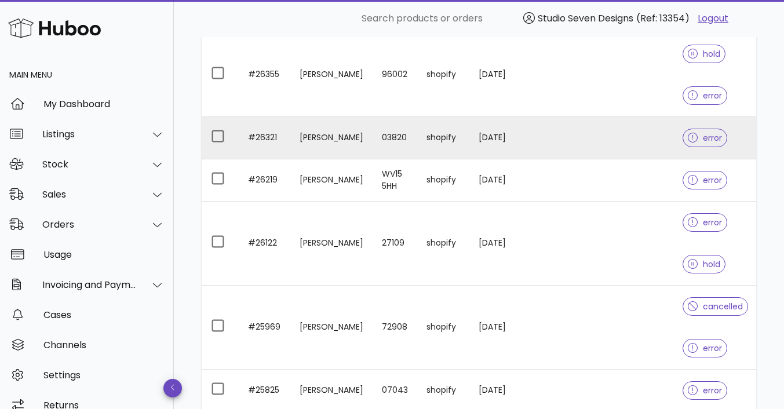
click at [611, 149] on td at bounding box center [617, 138] width 111 height 42
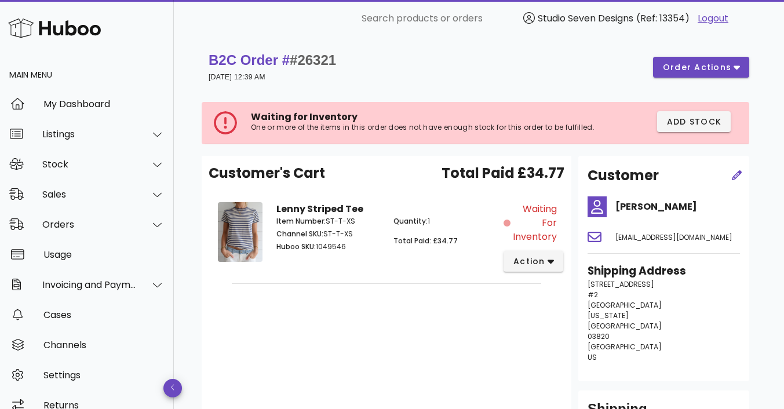
scroll to position [214, 0]
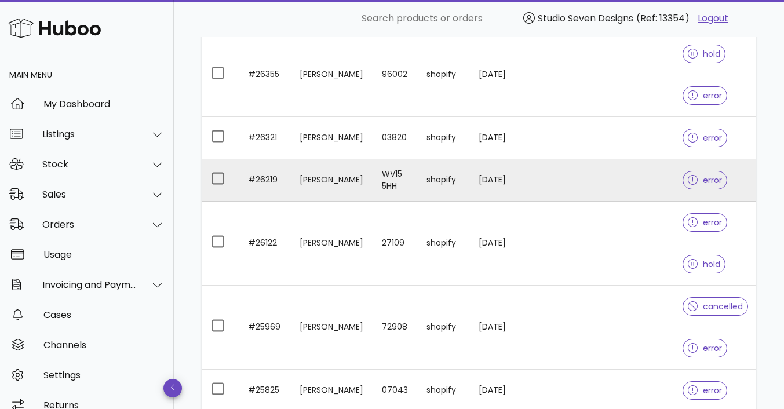
click at [607, 188] on td at bounding box center [617, 180] width 111 height 42
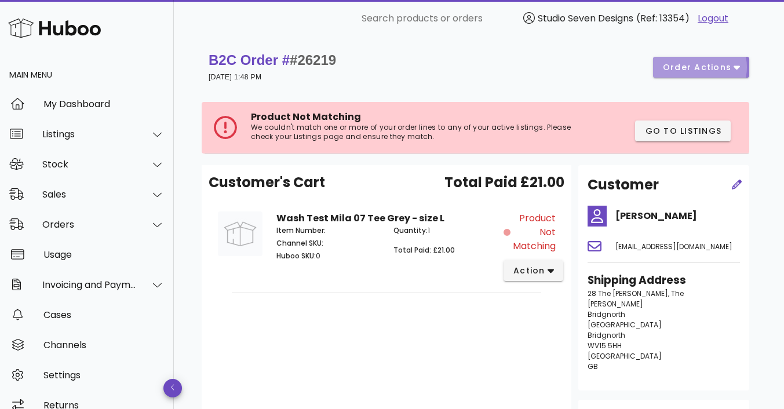
click at [735, 72] on span "order actions" at bounding box center [701, 67] width 78 height 12
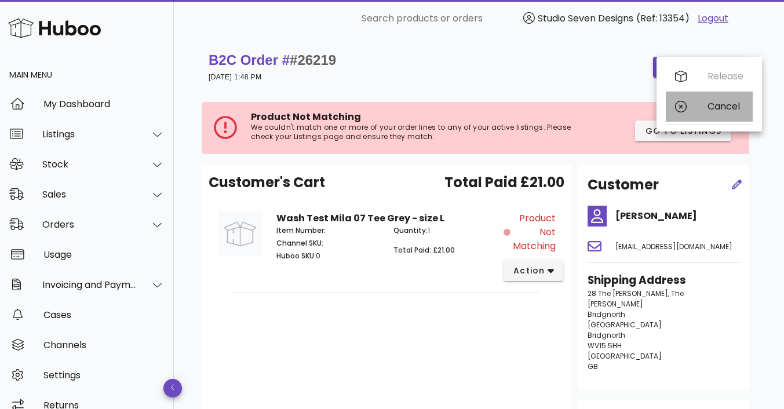
click at [724, 109] on div "Cancel" at bounding box center [725, 106] width 36 height 11
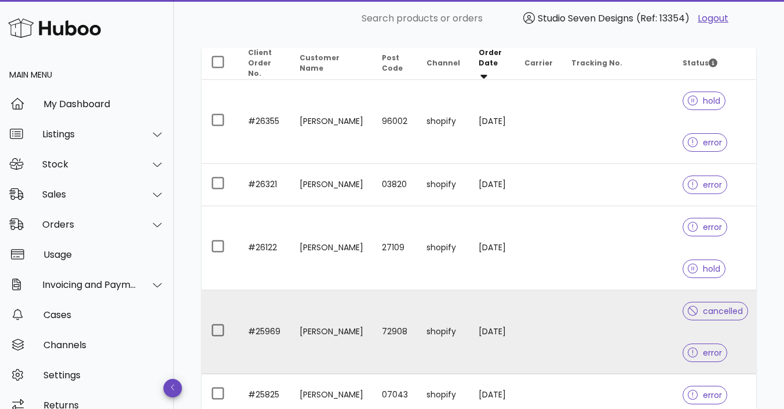
scroll to position [166, 0]
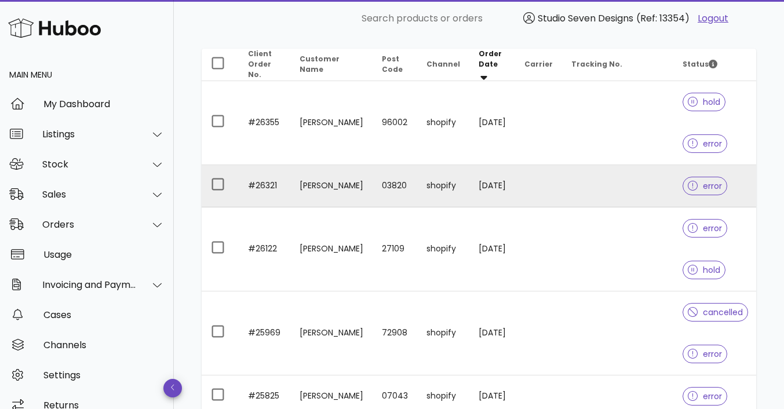
click at [612, 187] on td at bounding box center [617, 186] width 111 height 42
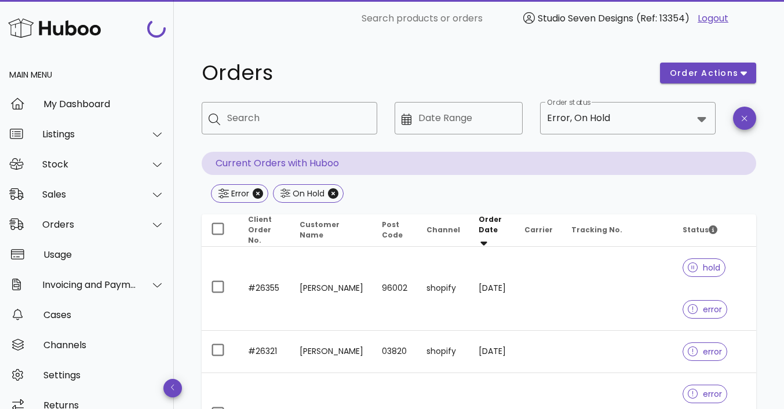
scroll to position [166, 0]
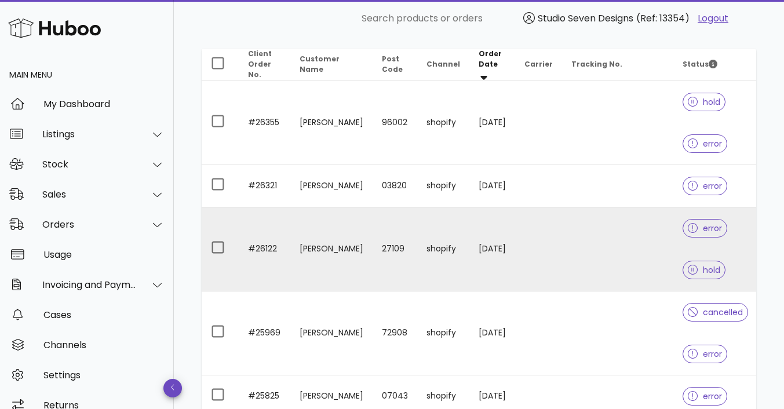
click at [609, 239] on td at bounding box center [617, 249] width 111 height 84
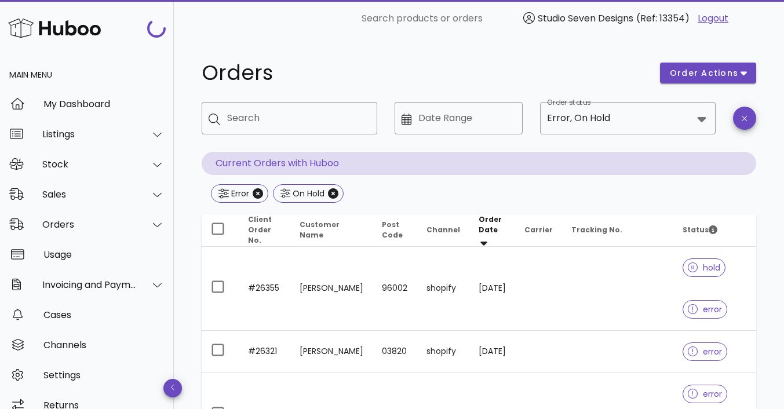
scroll to position [166, 0]
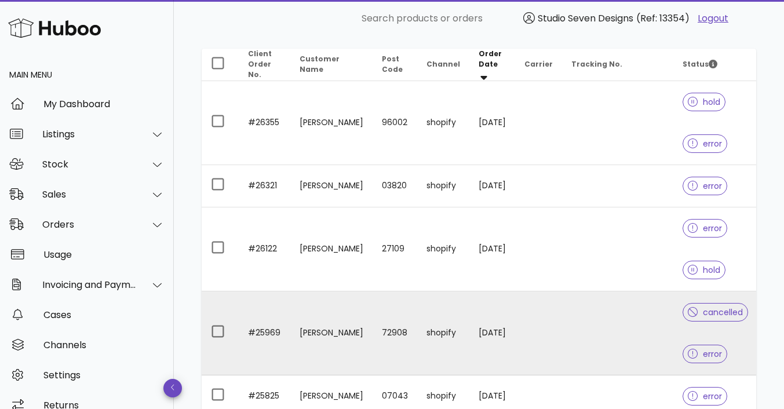
click at [608, 321] on td at bounding box center [617, 333] width 111 height 84
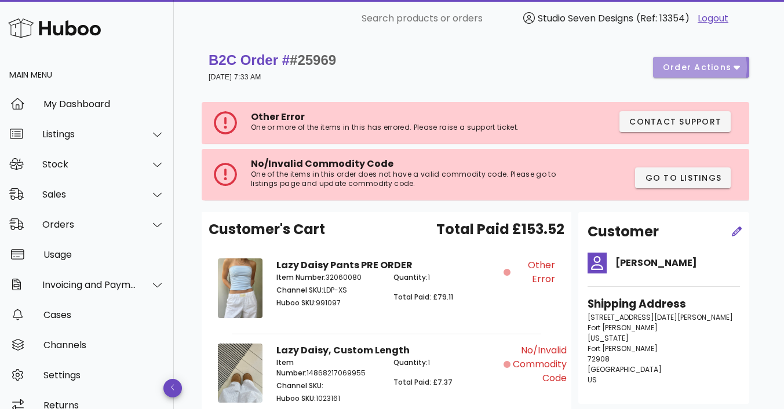
click at [741, 63] on button "order actions" at bounding box center [701, 67] width 96 height 21
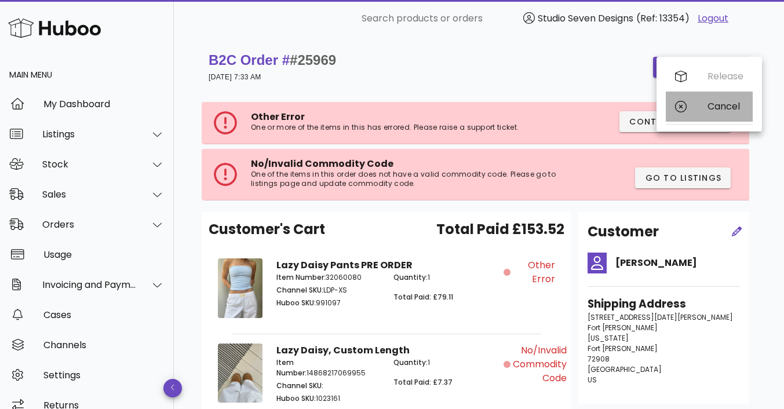
click at [724, 108] on div "Cancel" at bounding box center [725, 106] width 36 height 11
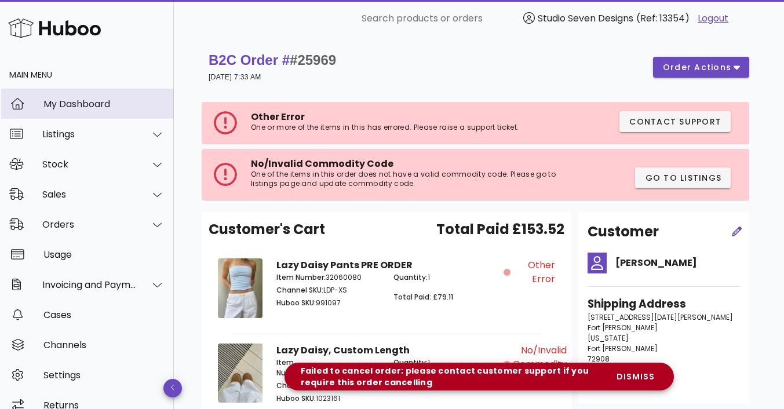
click at [80, 102] on div "My Dashboard" at bounding box center [103, 103] width 121 height 11
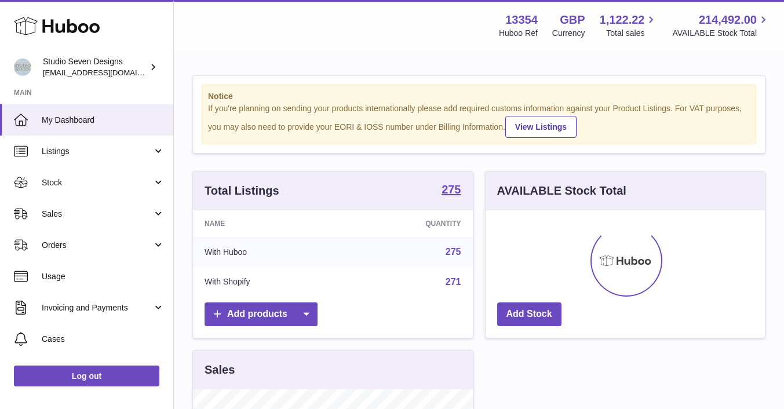
scroll to position [181, 279]
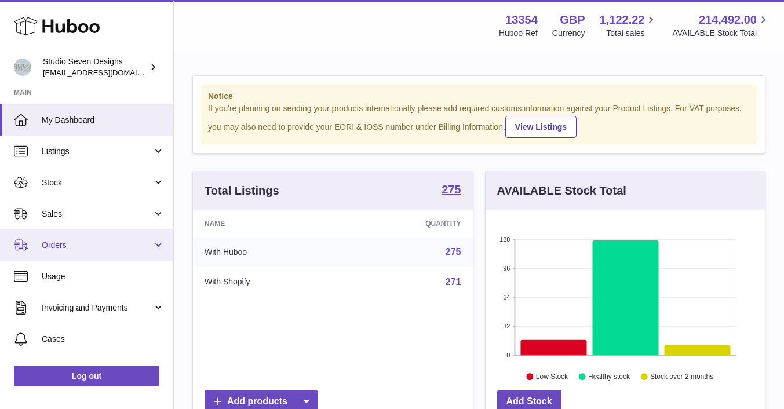
click at [67, 246] on span "Orders" at bounding box center [97, 245] width 111 height 11
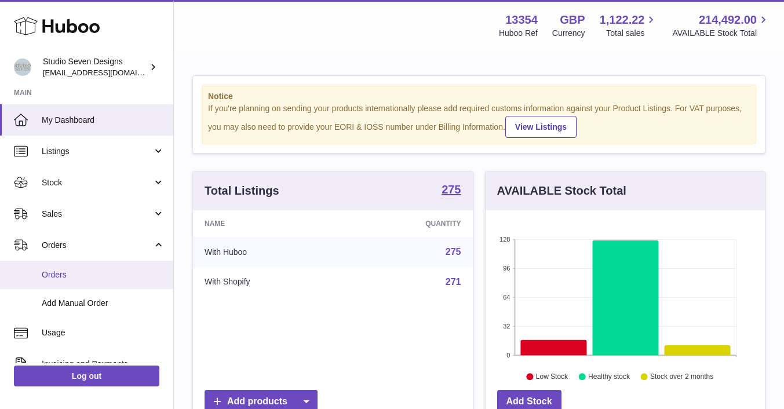
click at [65, 277] on span "Orders" at bounding box center [103, 274] width 123 height 11
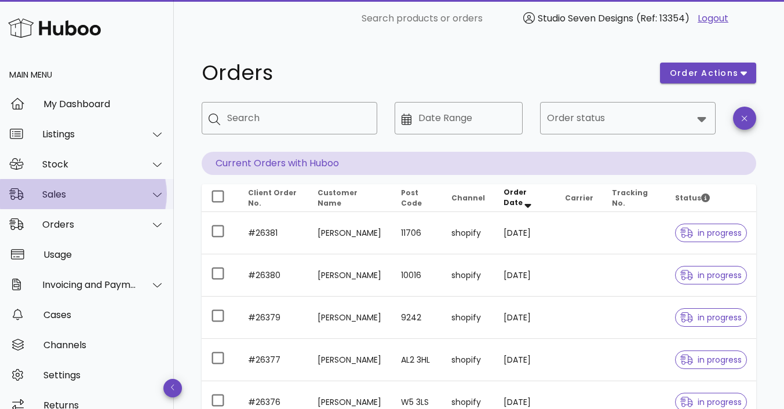
click at [94, 197] on div "Sales" at bounding box center [89, 194] width 94 height 11
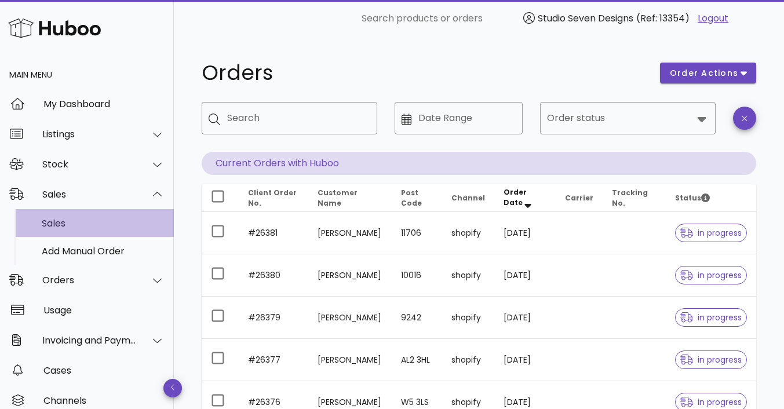
click at [77, 224] on div "Sales" at bounding box center [103, 223] width 123 height 11
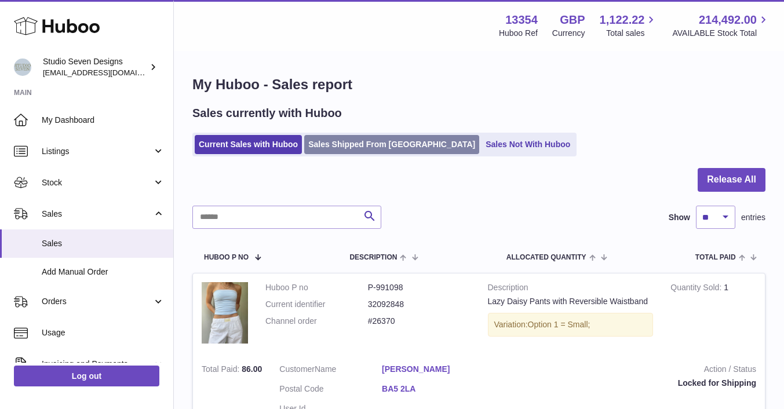
click at [379, 149] on link "Sales Shipped From [GEOGRAPHIC_DATA]" at bounding box center [391, 144] width 175 height 19
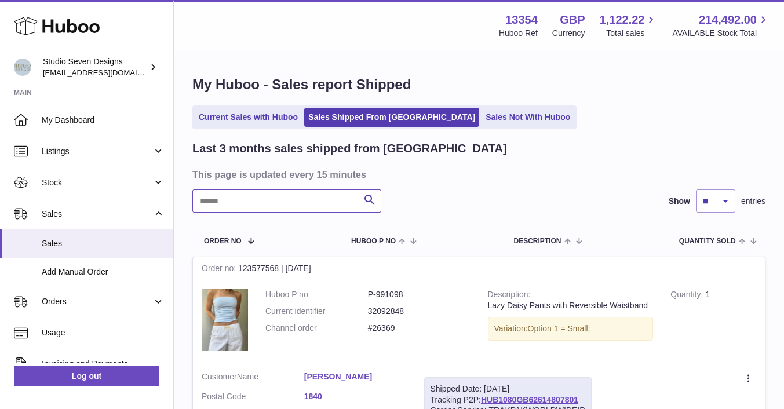
click at [240, 196] on input "text" at bounding box center [286, 200] width 189 height 23
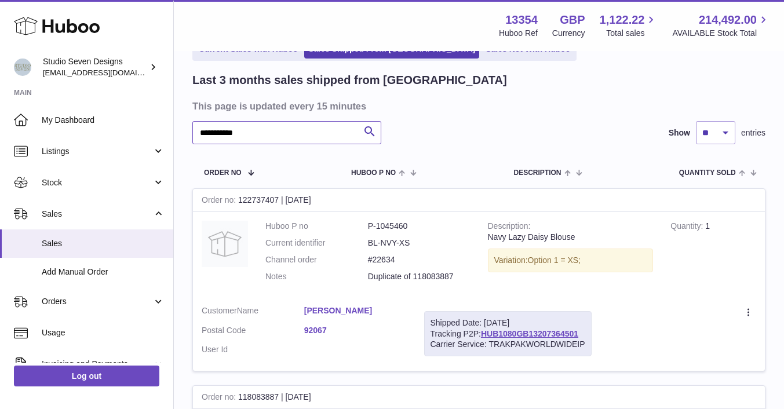
scroll to position [69, 0]
type input "**********"
click at [525, 331] on link "HUB1080GB13207364501" at bounding box center [529, 332] width 97 height 9
click at [66, 243] on span "Sales" at bounding box center [103, 243] width 123 height 11
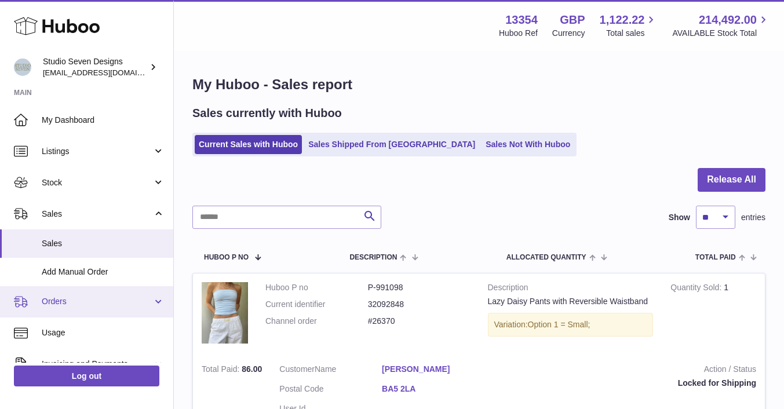
click at [61, 298] on span "Orders" at bounding box center [97, 301] width 111 height 11
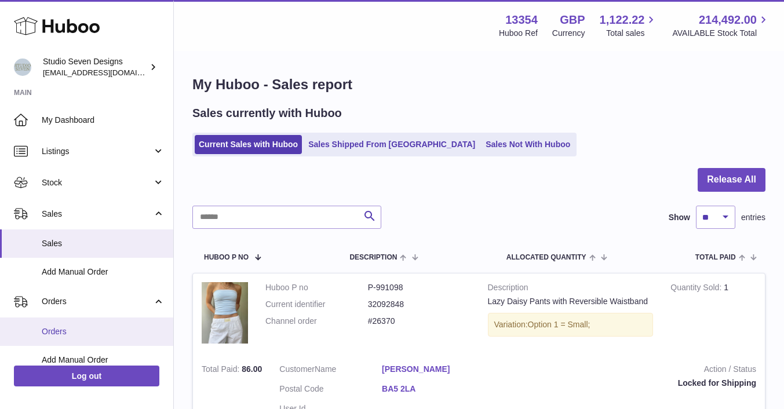
click at [61, 325] on link "Orders" at bounding box center [86, 331] width 173 height 28
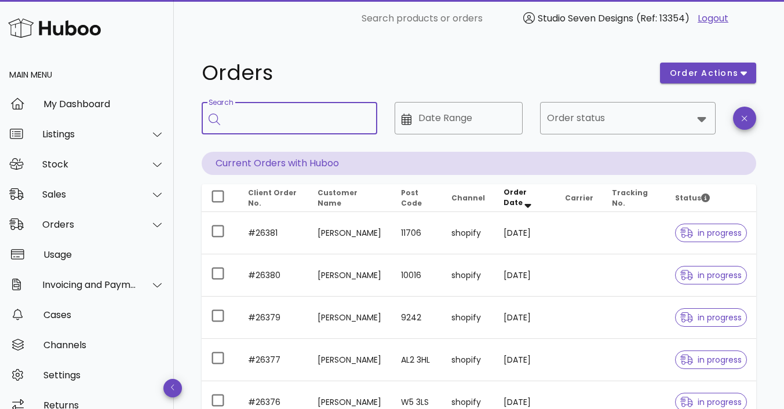
click at [252, 115] on input "Search" at bounding box center [297, 118] width 141 height 19
type input "****"
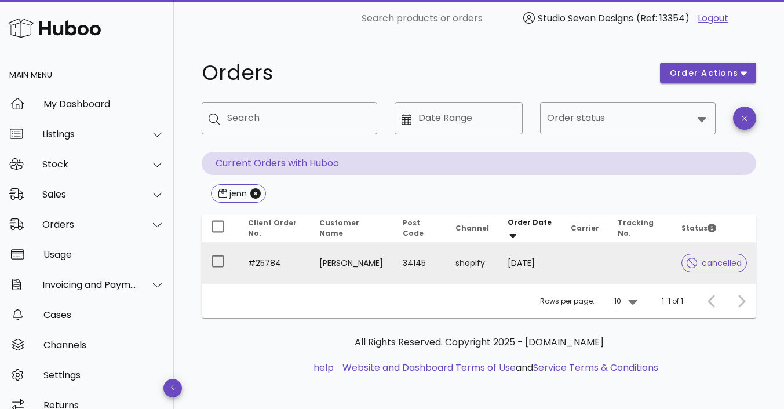
click at [636, 255] on td at bounding box center [640, 263] width 64 height 42
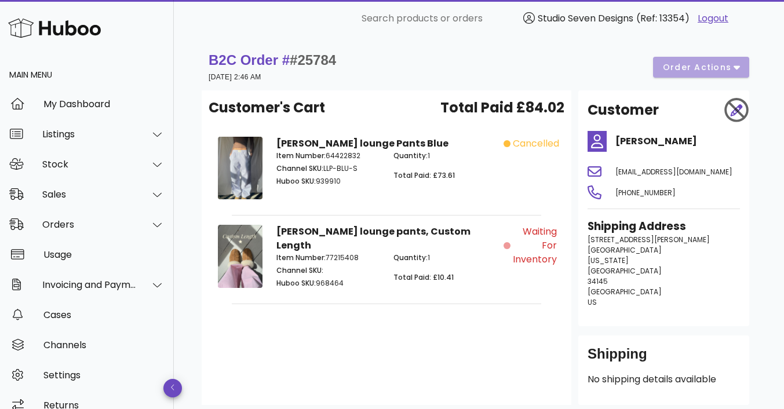
click at [741, 69] on div "B2C Order # #25784 [DATE] 2:46 AM order actions" at bounding box center [478, 67] width 540 height 32
click at [734, 63] on div "B2C Order # #25784 [DATE] 2:46 AM order actions" at bounding box center [478, 67] width 540 height 32
click at [737, 65] on div "B2C Order # #25784 [DATE] 2:46 AM order actions" at bounding box center [478, 67] width 540 height 32
click at [550, 259] on span "Waiting for Inventory" at bounding box center [535, 246] width 44 height 42
